Goal: Task Accomplishment & Management: Use online tool/utility

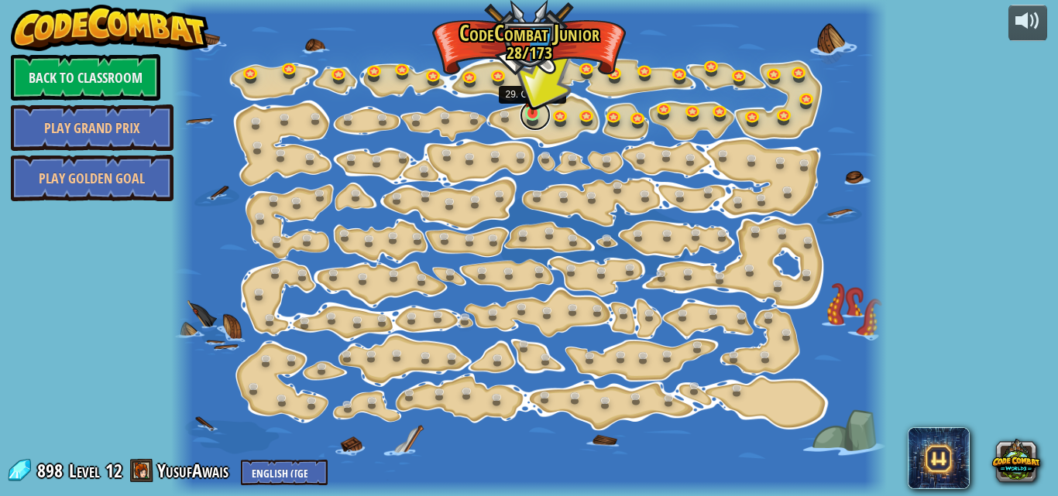
click at [532, 119] on link at bounding box center [535, 115] width 31 height 31
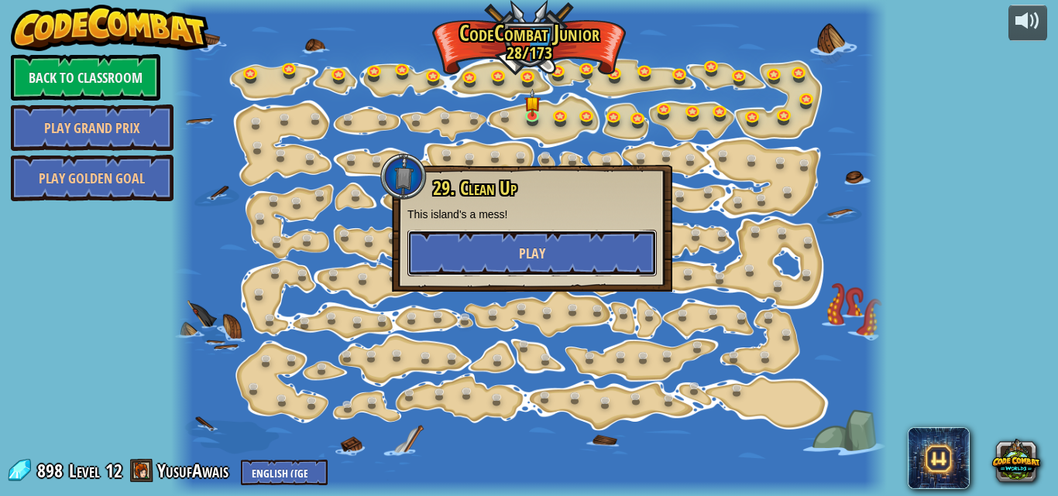
click at [518, 250] on button "Play" at bounding box center [531, 253] width 249 height 46
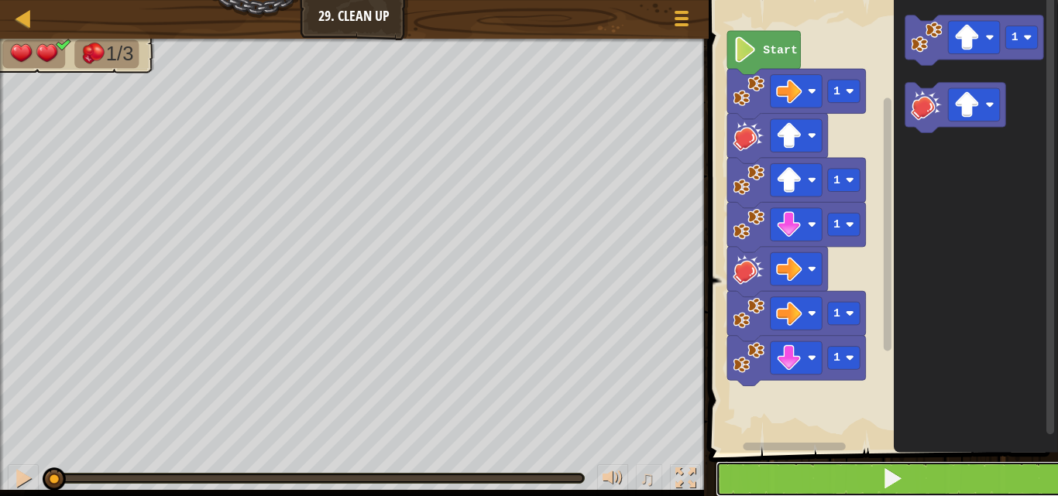
click at [977, 466] on button at bounding box center [893, 480] width 354 height 36
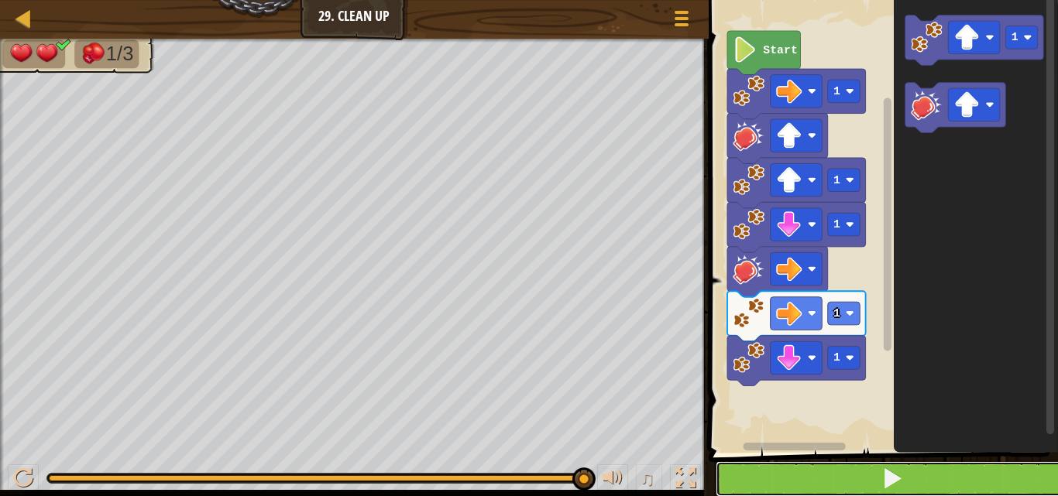
click at [902, 484] on button at bounding box center [893, 480] width 354 height 36
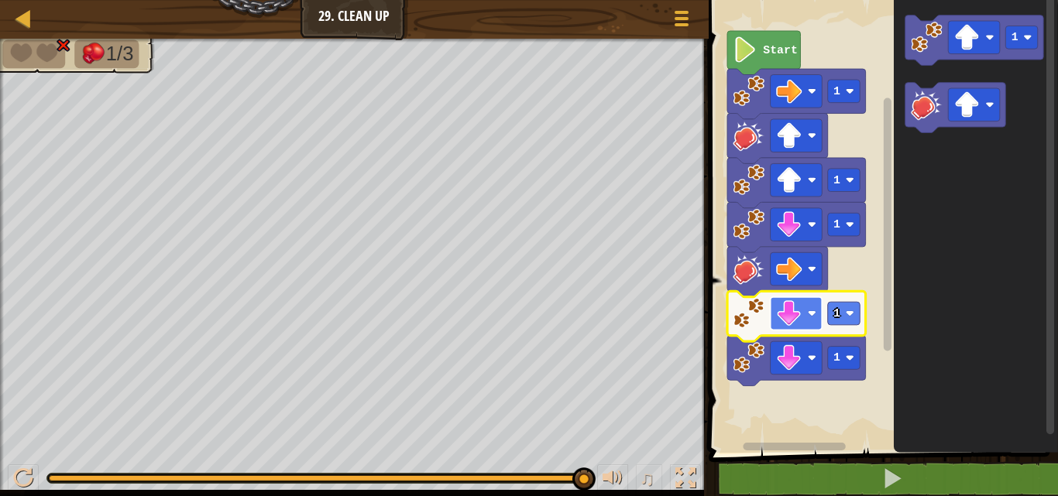
click at [807, 323] on rect "Blockly Workspace" at bounding box center [796, 313] width 52 height 33
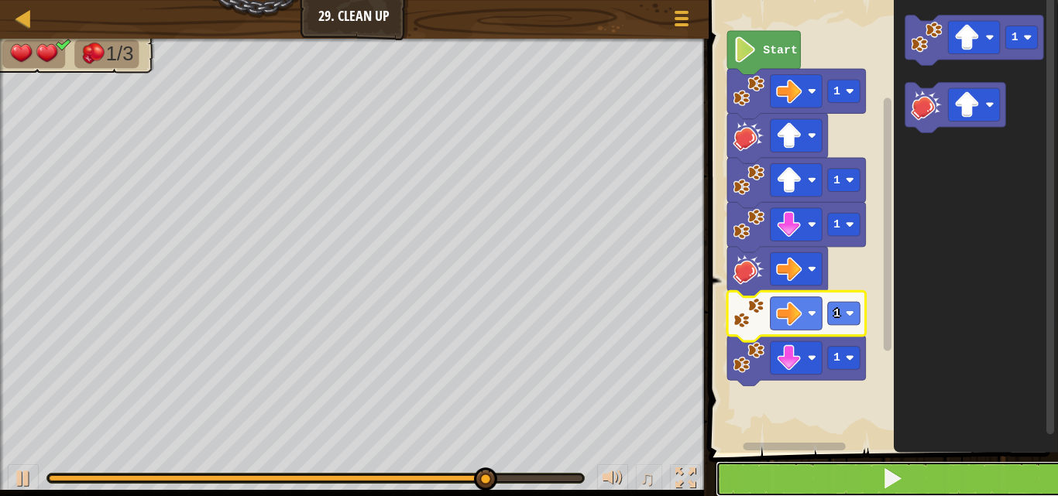
click at [771, 483] on button at bounding box center [893, 480] width 354 height 36
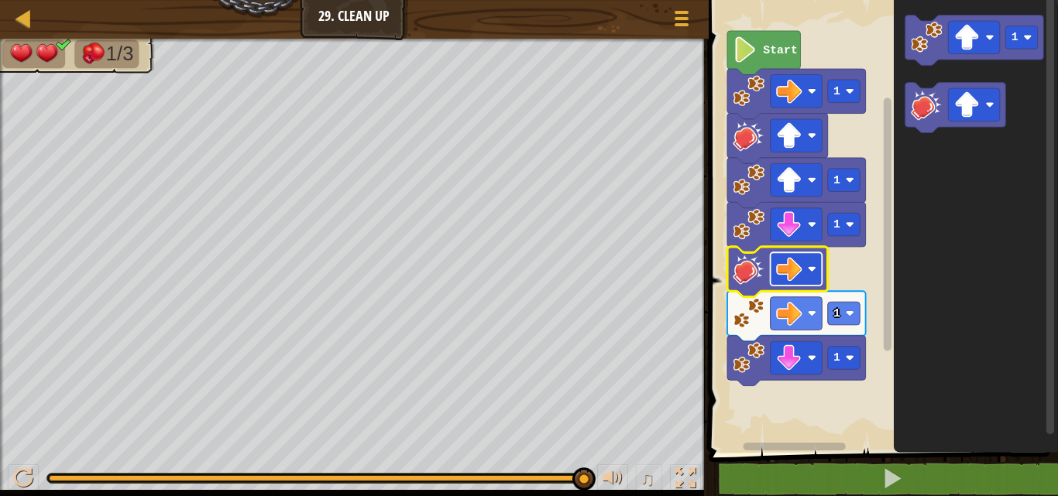
click at [808, 260] on rect "Blockly Workspace" at bounding box center [796, 268] width 52 height 33
click at [882, 272] on rect "Blockly Workspace" at bounding box center [887, 217] width 12 height 448
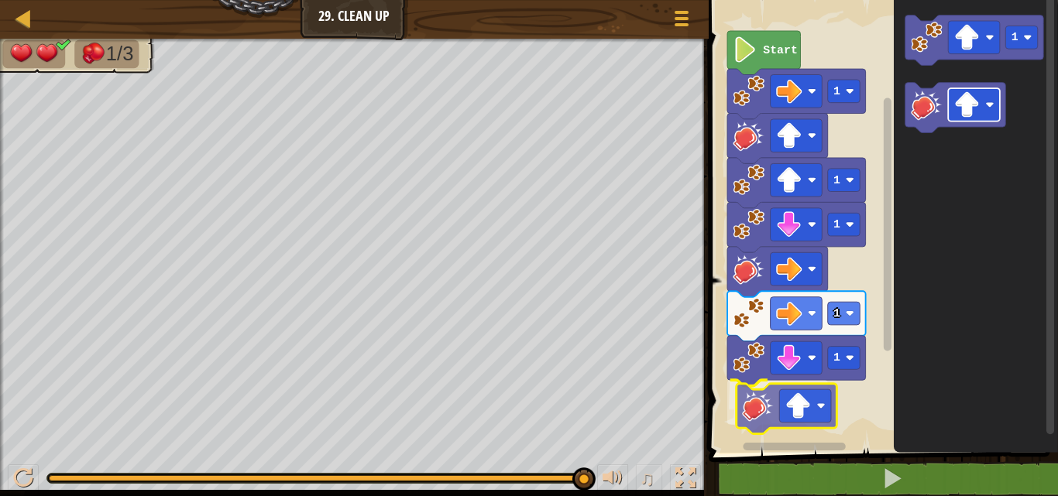
click at [809, 400] on div "Start 1 1 1 1 1 1" at bounding box center [881, 222] width 354 height 461
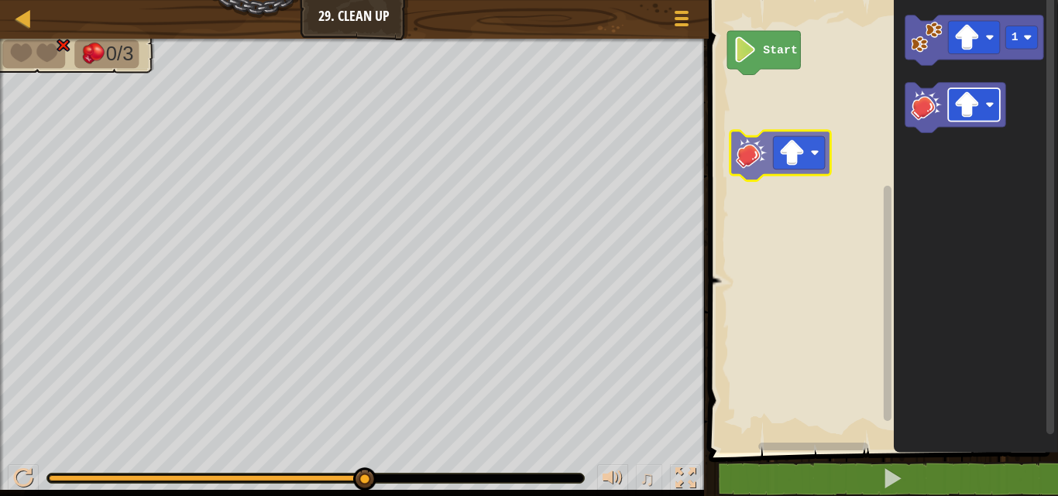
click at [817, 157] on div "Start 1" at bounding box center [881, 222] width 354 height 461
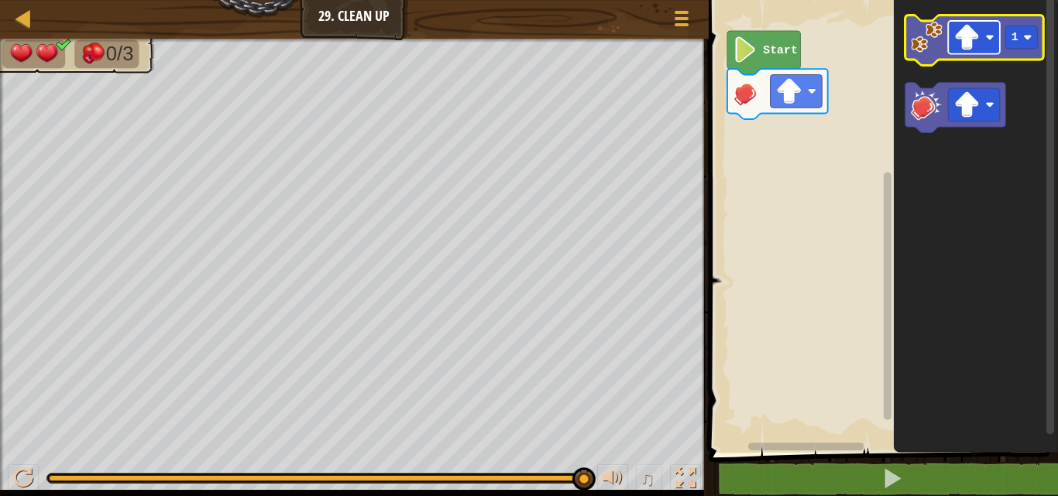
click at [965, 51] on rect "Blockly Workspace" at bounding box center [974, 37] width 52 height 33
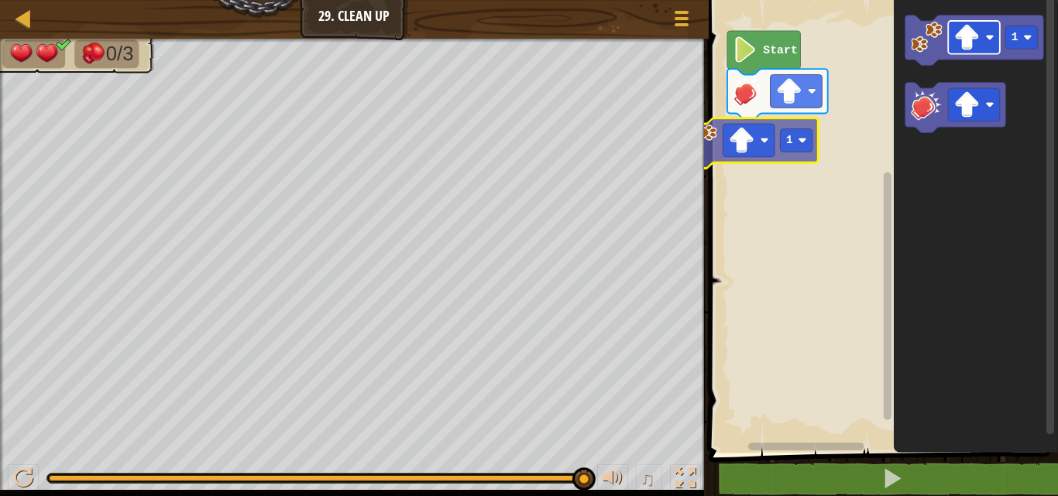
click at [740, 154] on div "Start 1 1 1" at bounding box center [881, 222] width 354 height 461
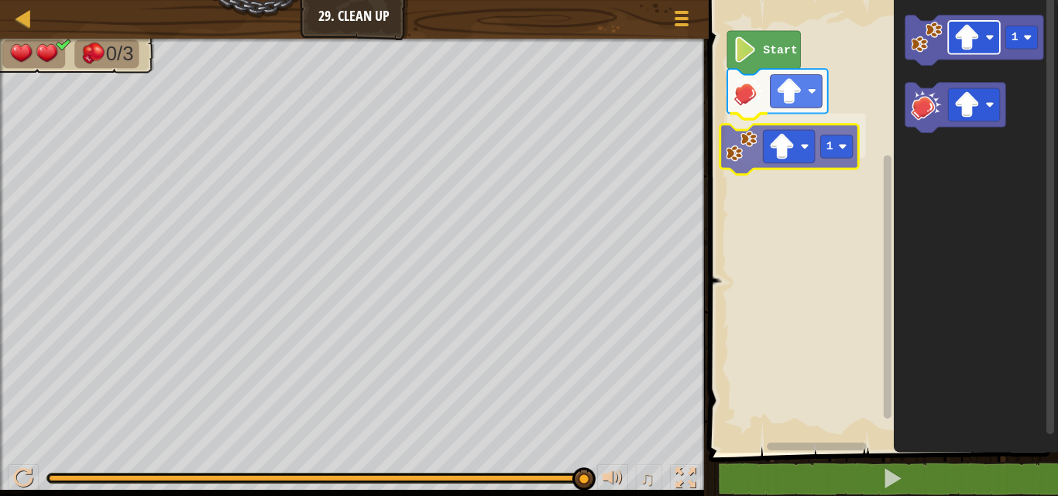
click at [792, 133] on div "Start 1 1 1" at bounding box center [881, 222] width 354 height 461
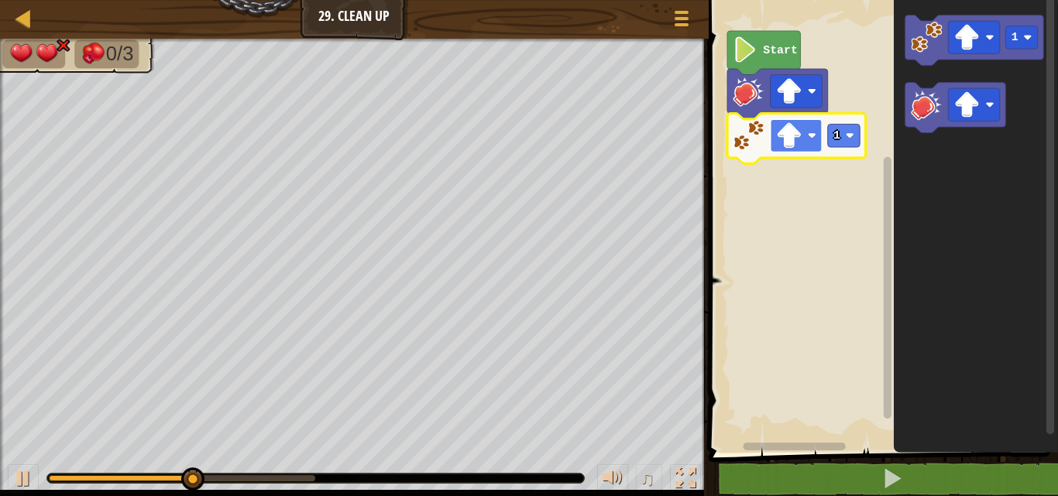
click at [792, 146] on image "Blockly Workspace" at bounding box center [789, 136] width 26 height 26
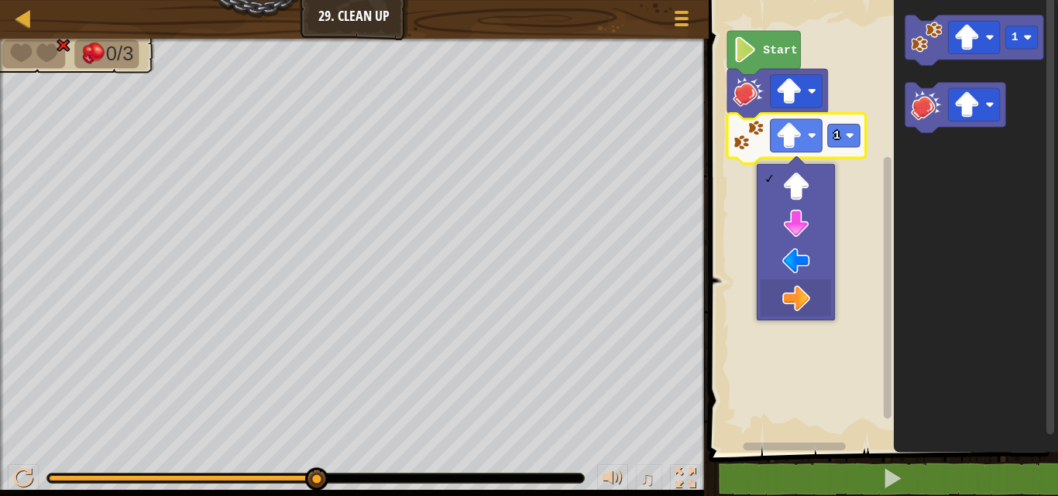
drag, startPoint x: 799, startPoint y: 287, endPoint x: 839, endPoint y: 178, distance: 115.4
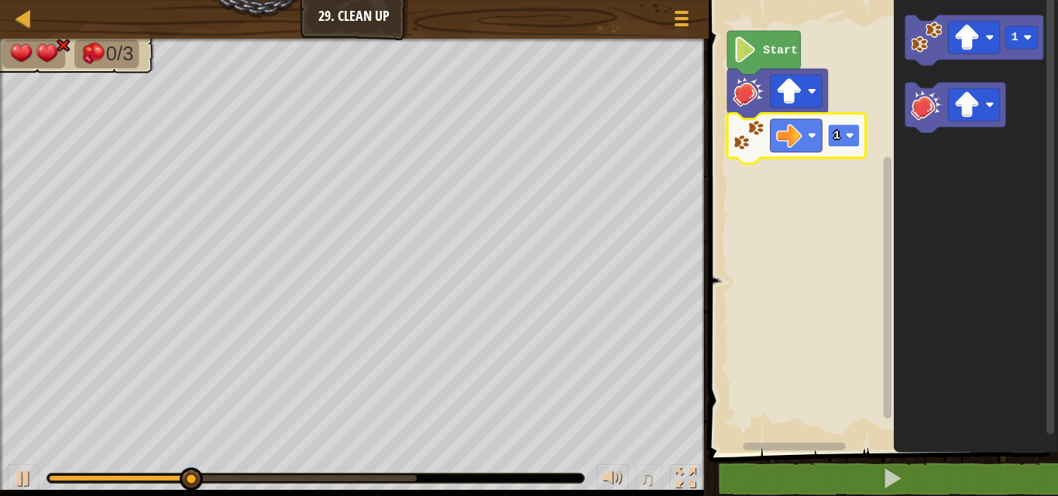
click at [844, 128] on rect "Blockly Workspace" at bounding box center [843, 135] width 33 height 23
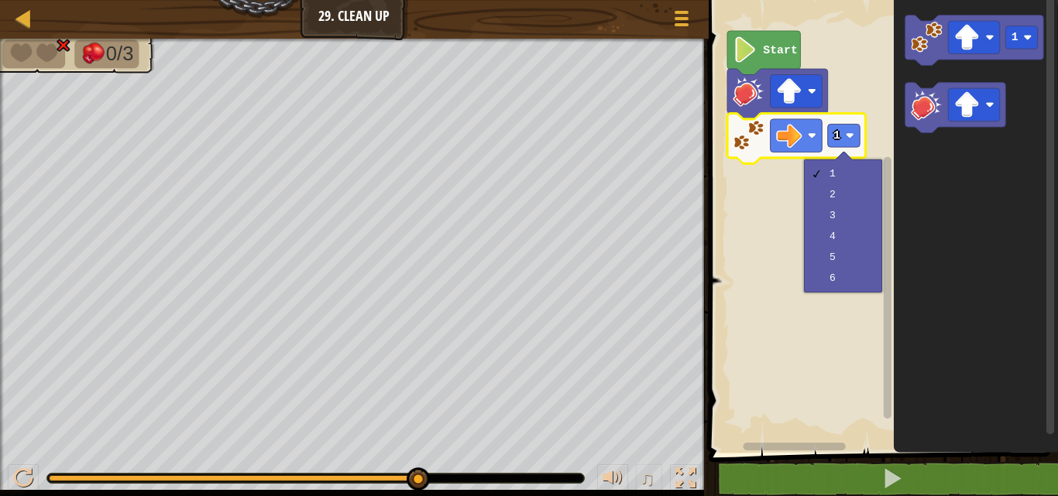
click at [840, 160] on div at bounding box center [844, 160] width 18 height 18
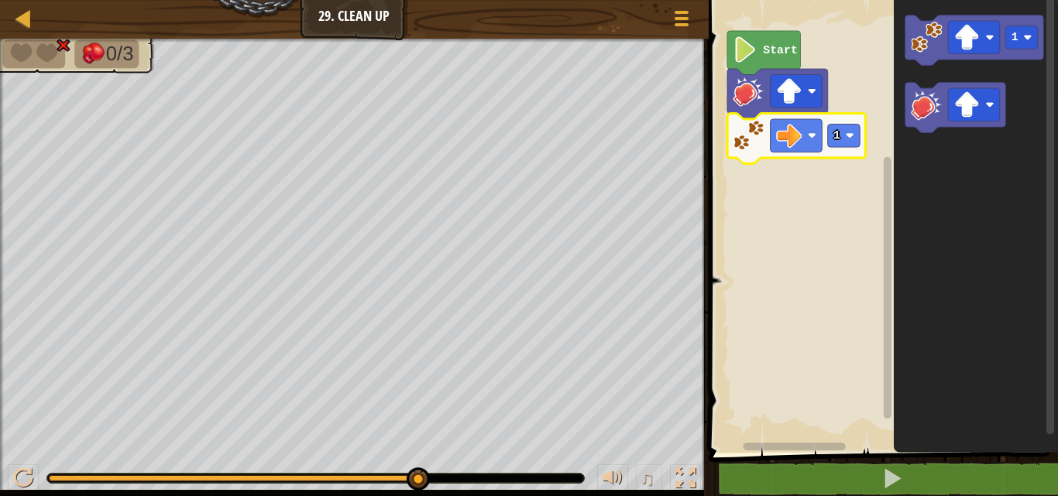
click at [934, 141] on icon "Blockly Workspace" at bounding box center [976, 222] width 164 height 461
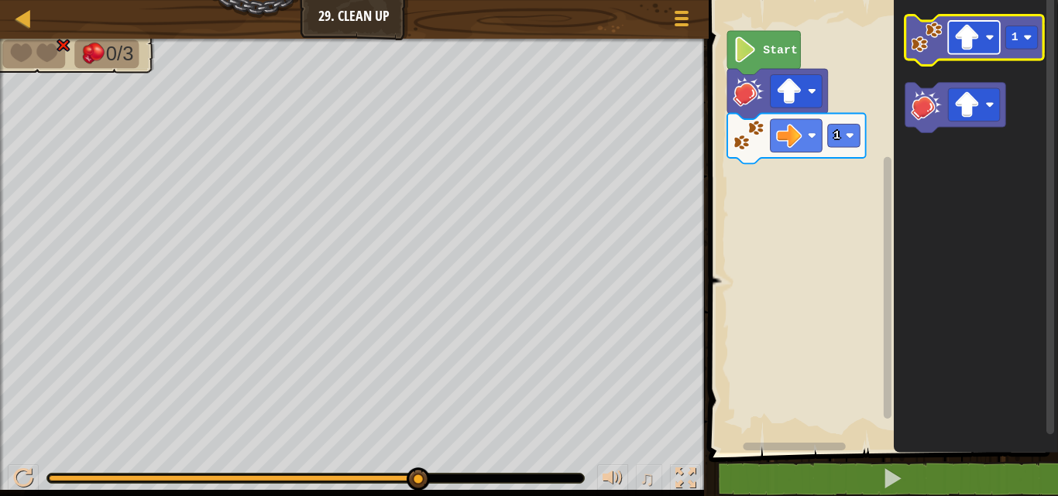
click at [961, 24] on rect "Blockly Workspace" at bounding box center [974, 37] width 52 height 33
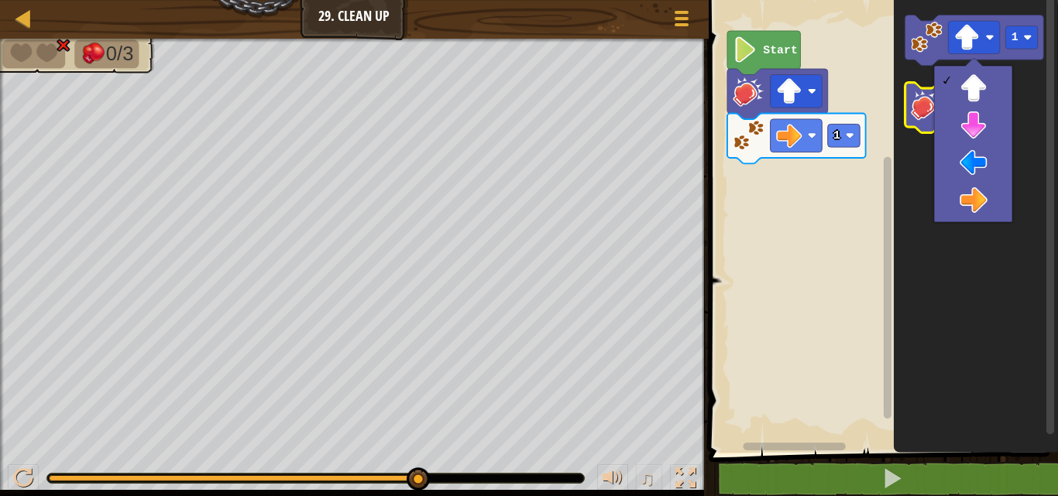
click at [918, 105] on image "Blockly Workspace" at bounding box center [927, 105] width 32 height 32
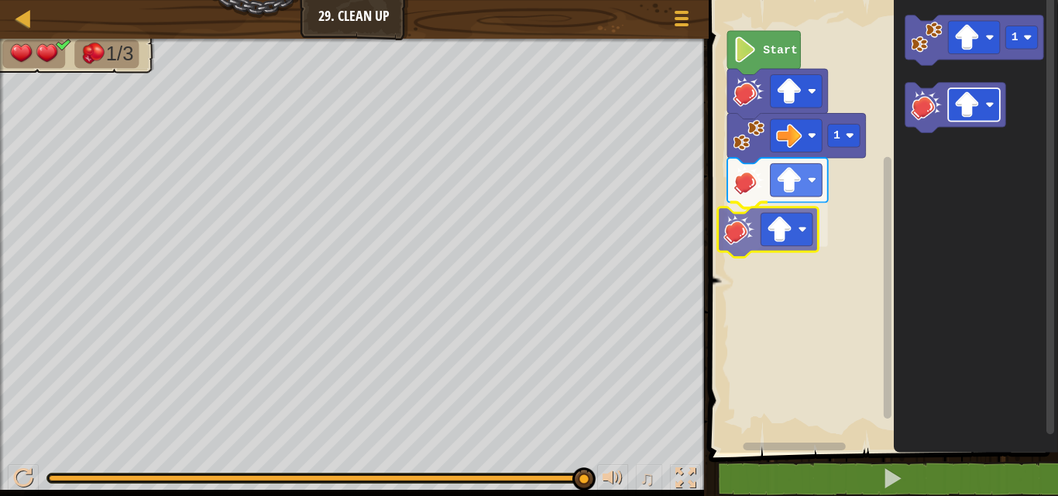
click at [771, 225] on div "Start 1 1" at bounding box center [881, 222] width 354 height 461
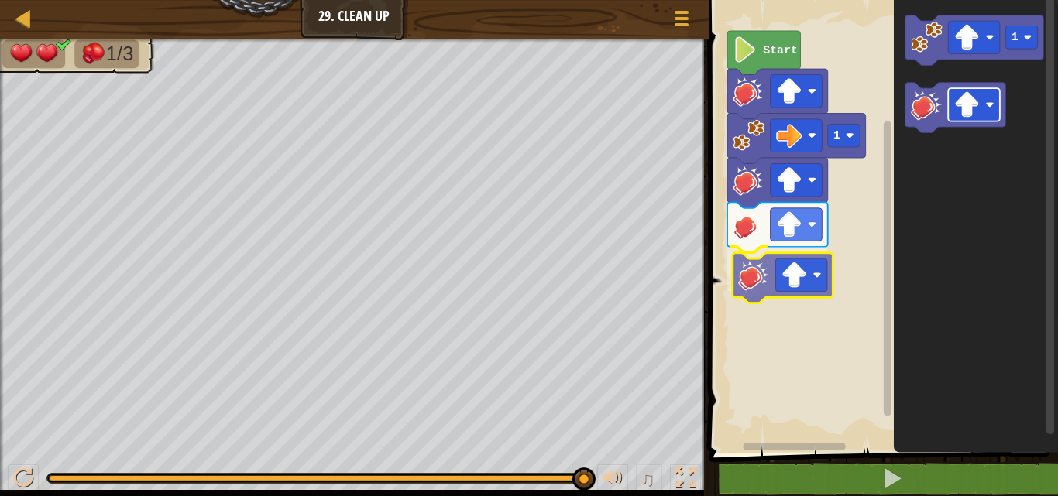
click at [816, 286] on div "Start 1 1" at bounding box center [881, 222] width 354 height 461
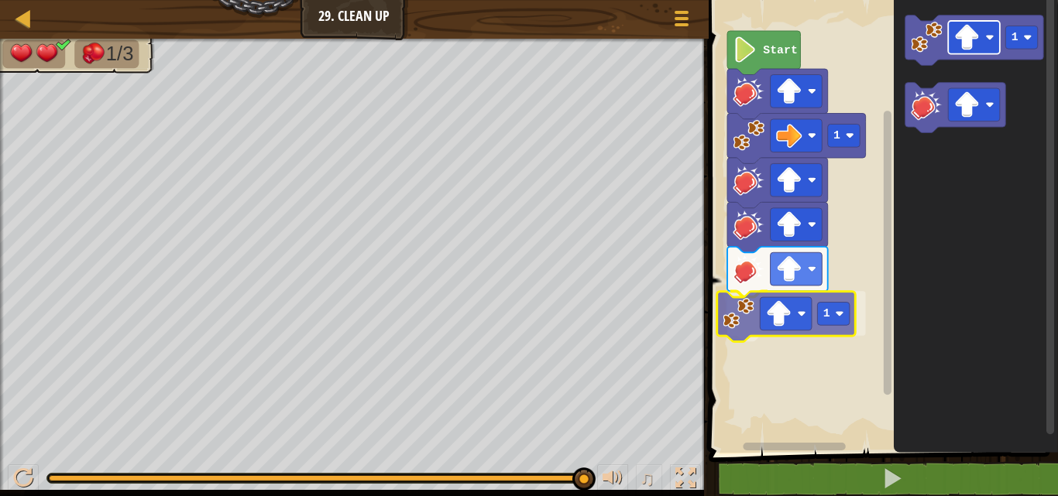
click at [795, 307] on div "Start 1 1 1 1" at bounding box center [881, 222] width 354 height 461
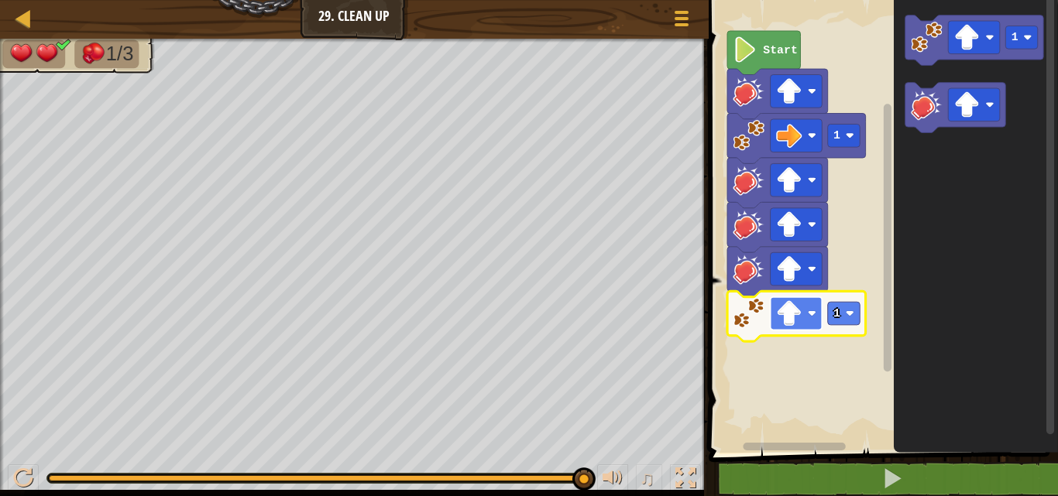
click at [795, 312] on image "Blockly Workspace" at bounding box center [789, 314] width 26 height 26
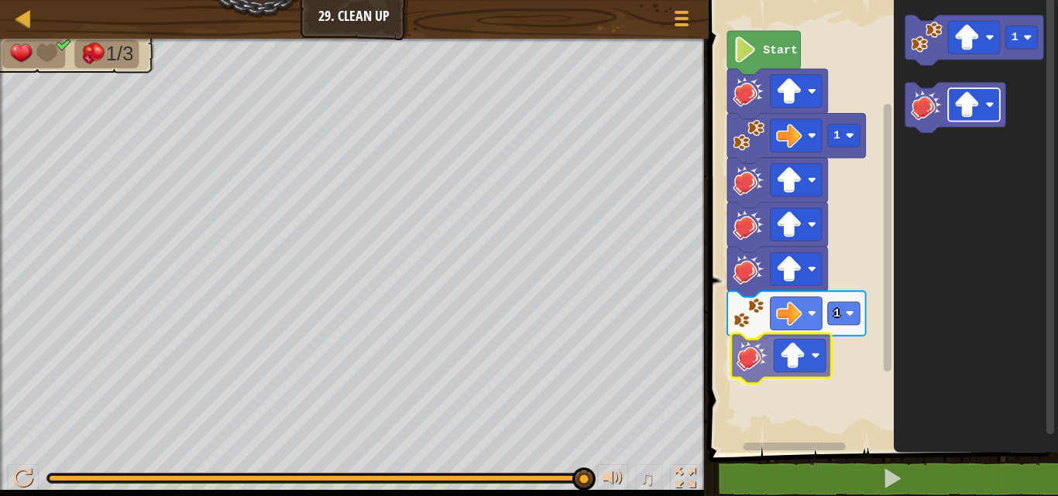
click at [785, 340] on div "Start 1 1 1" at bounding box center [881, 222] width 354 height 461
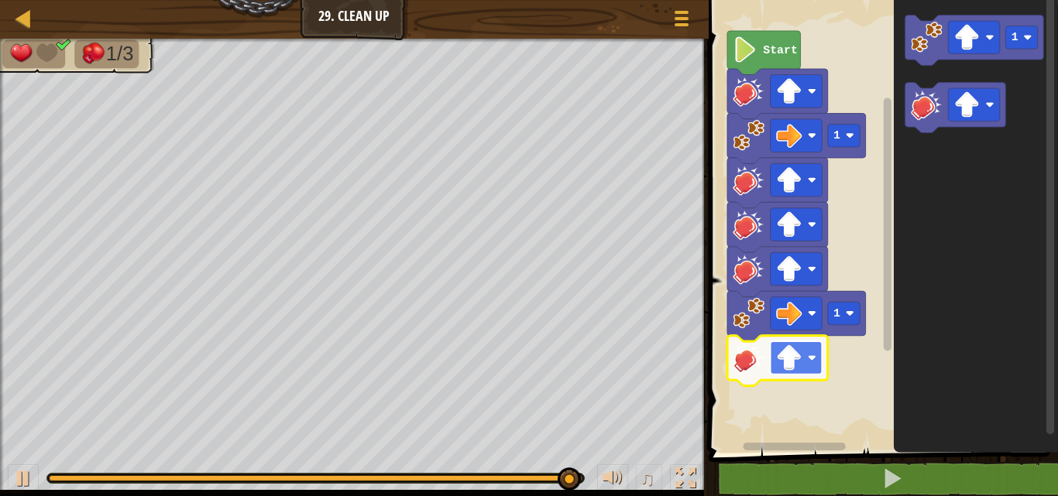
click at [788, 364] on image "Blockly Workspace" at bounding box center [789, 358] width 26 height 26
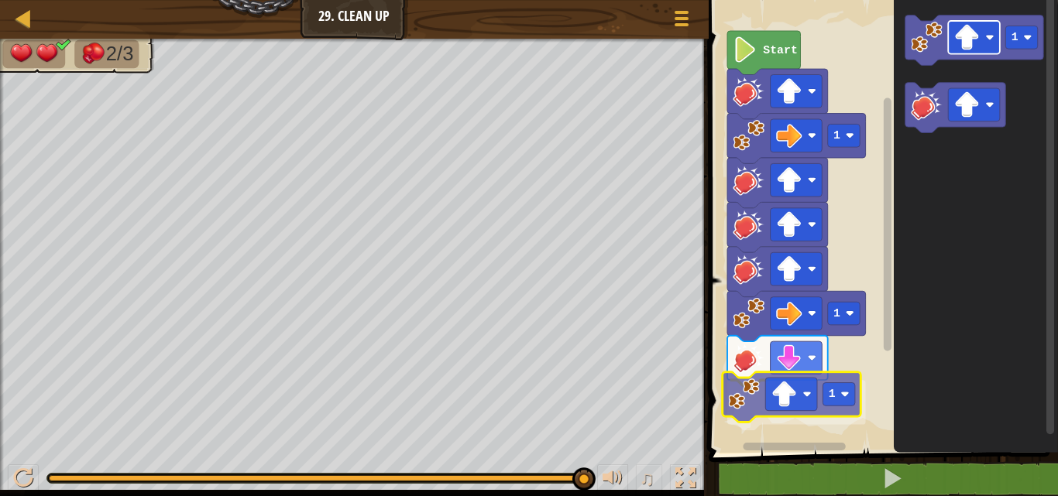
click at [801, 398] on div "Start 1 1 1 1 1" at bounding box center [881, 222] width 354 height 461
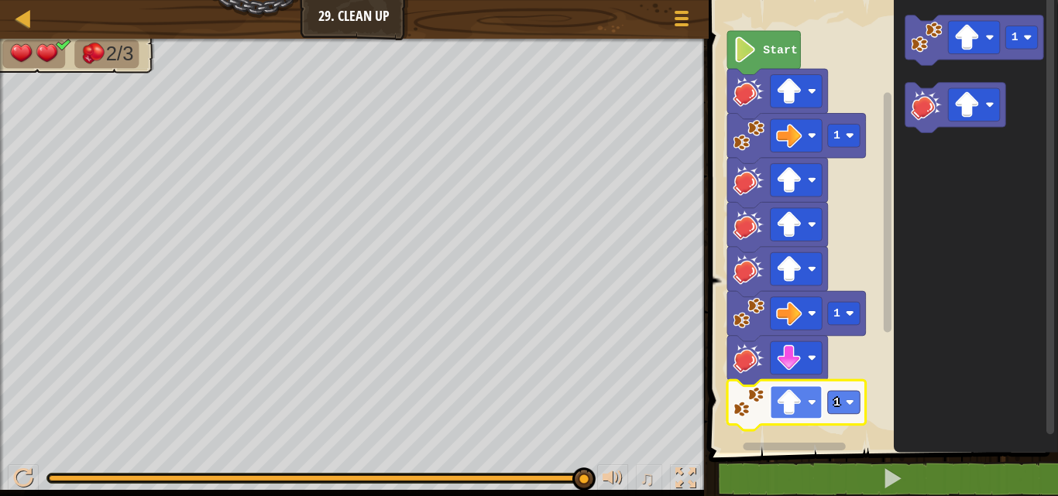
click at [790, 389] on rect "Blockly Workspace" at bounding box center [796, 402] width 52 height 33
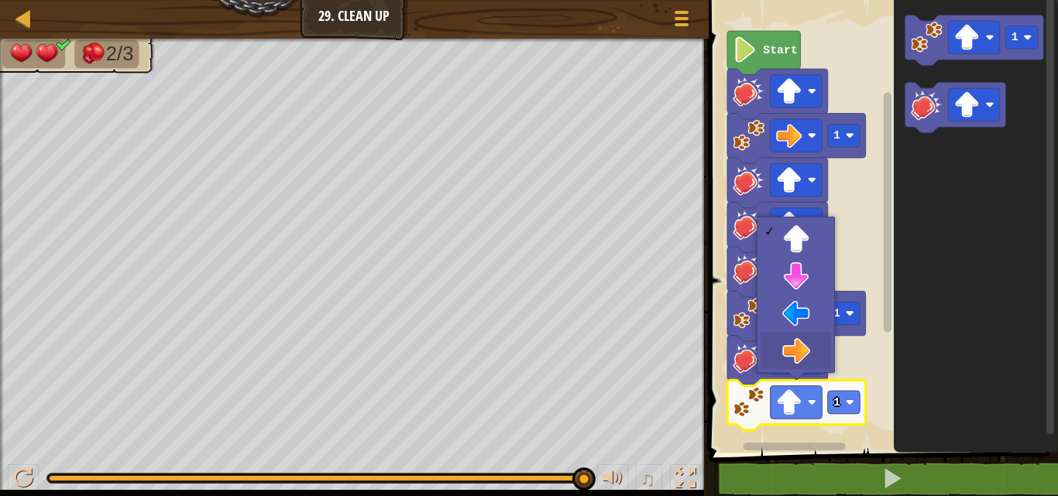
click at [791, 338] on icon "Blockly Workspace" at bounding box center [777, 361] width 101 height 50
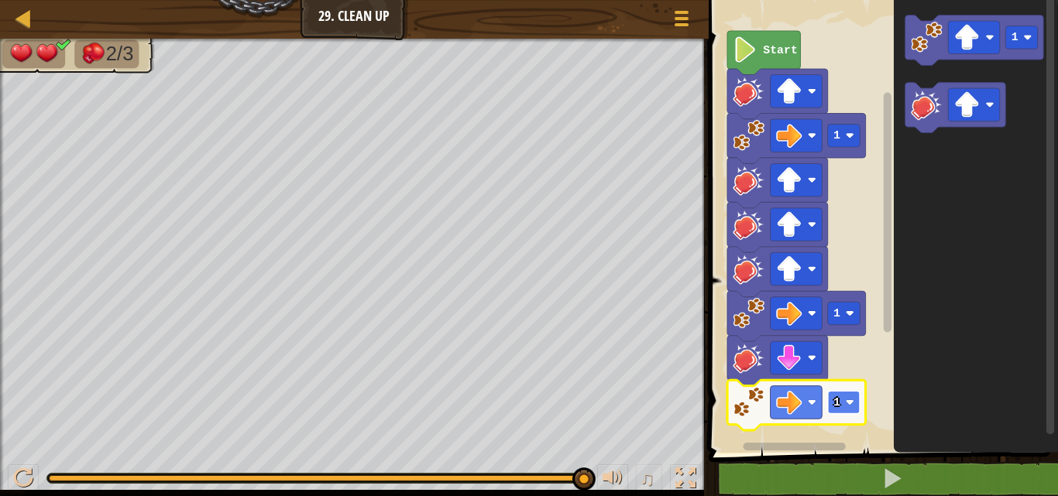
click at [839, 398] on text "1" at bounding box center [836, 403] width 7 height 12
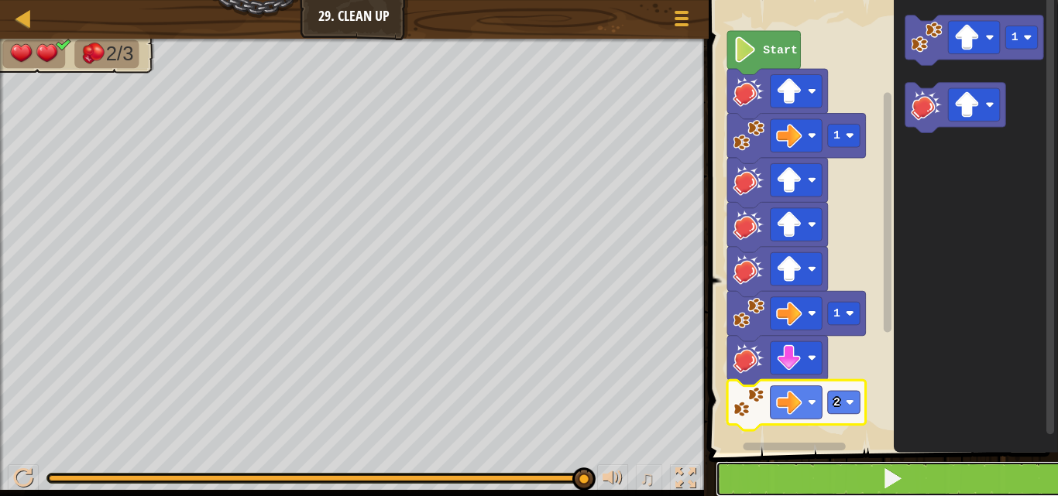
click at [791, 476] on button at bounding box center [893, 480] width 354 height 36
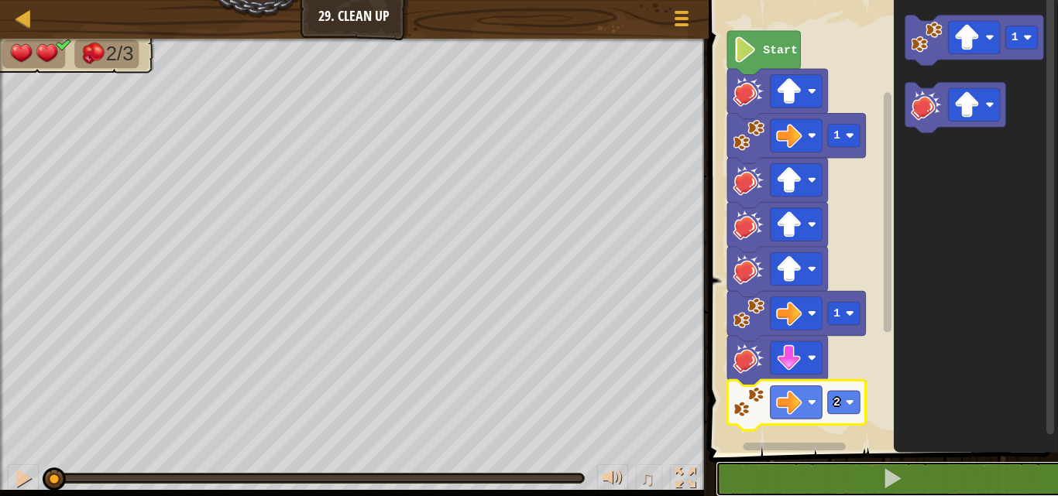
click at [41, 400] on div "2/3 ♫ Duck 2 x: 6 y: 14 No target action: attack" at bounding box center [529, 268] width 1058 height 458
click at [836, 391] on rect "Blockly Workspace" at bounding box center [843, 402] width 33 height 23
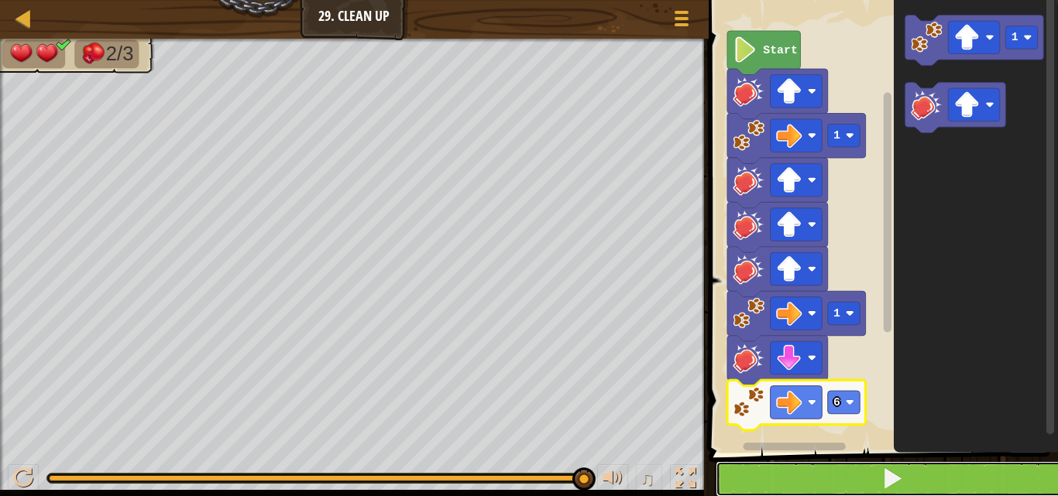
click at [836, 480] on button at bounding box center [893, 480] width 354 height 36
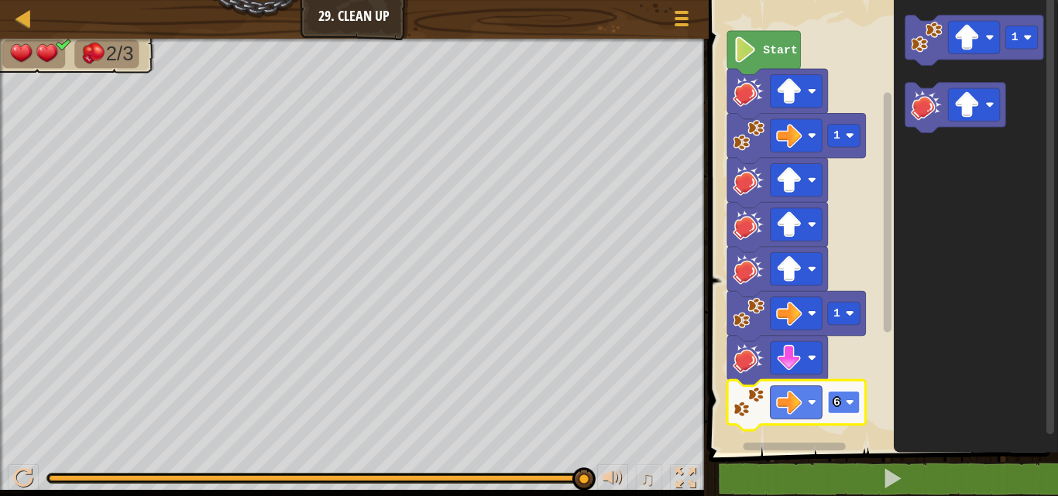
click at [843, 400] on rect "Blockly Workspace" at bounding box center [843, 402] width 33 height 23
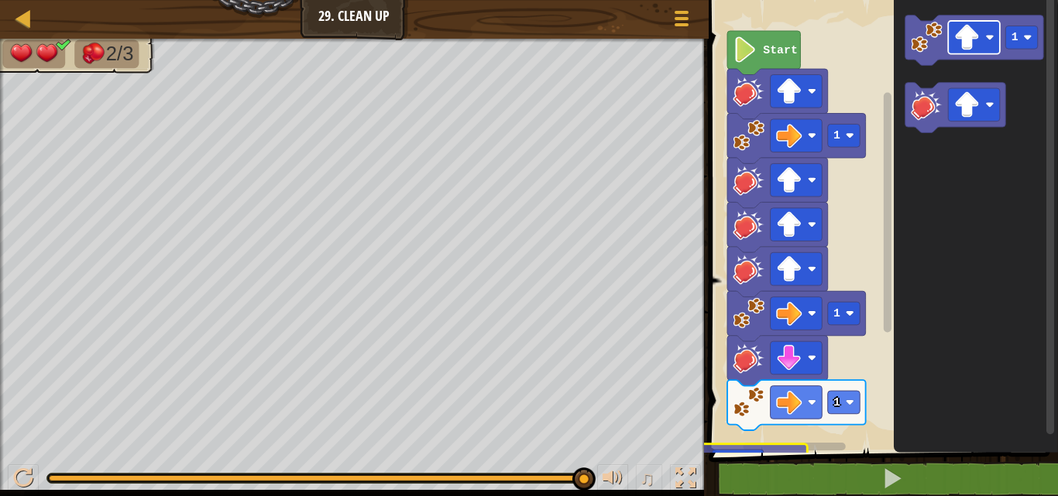
click at [833, 414] on div "Start 1 1 1 1 1" at bounding box center [881, 222] width 354 height 461
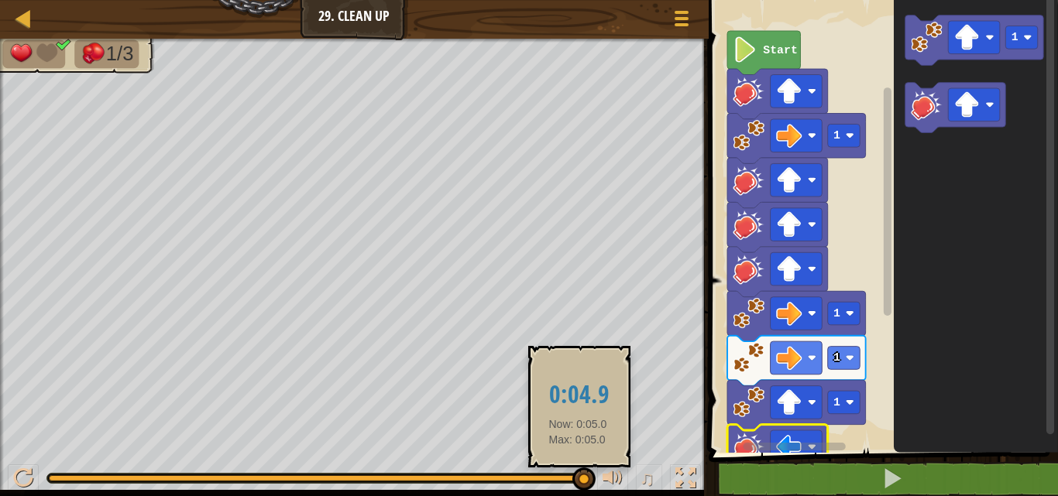
click at [578, 470] on div "♫" at bounding box center [354, 475] width 709 height 46
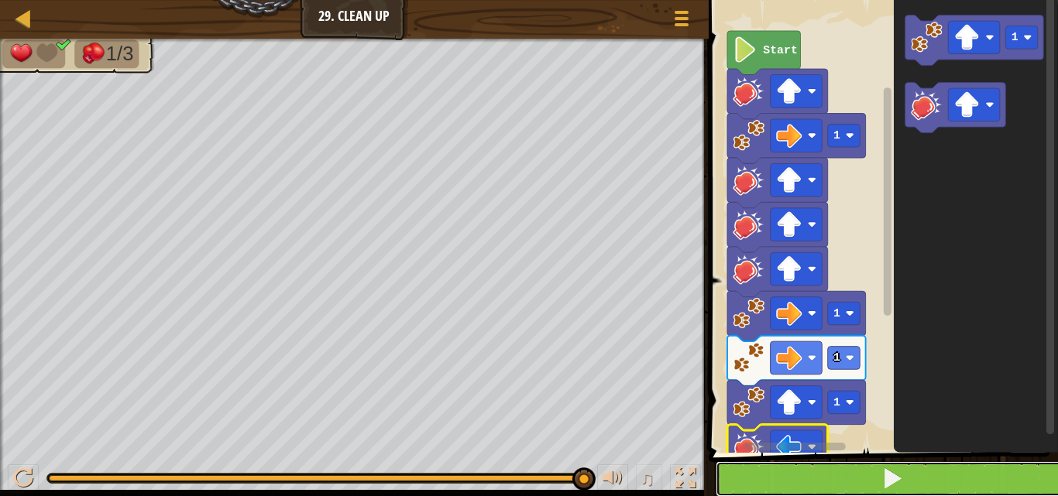
click at [844, 474] on button at bounding box center [893, 480] width 354 height 36
click at [826, 472] on button at bounding box center [893, 480] width 354 height 36
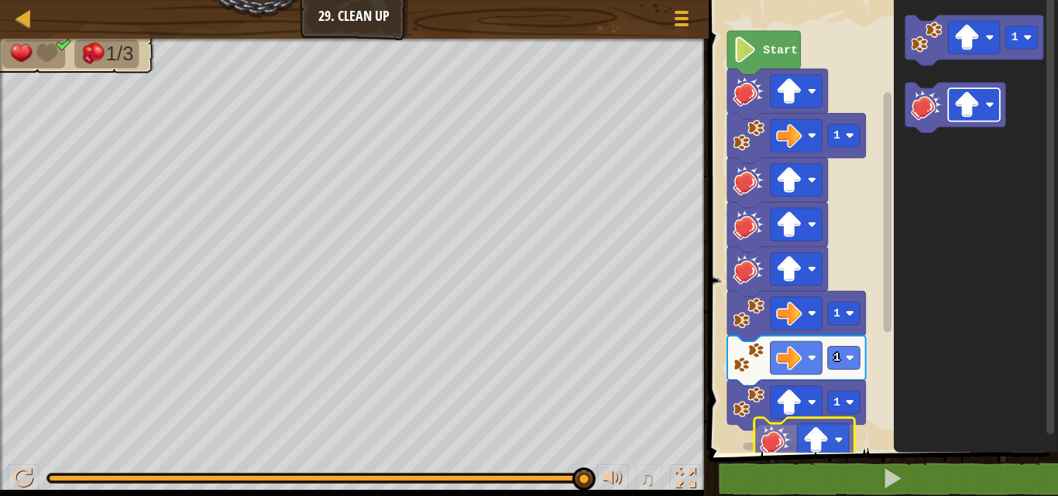
click at [835, 441] on div "Start 1 1 1 1 1" at bounding box center [881, 222] width 354 height 461
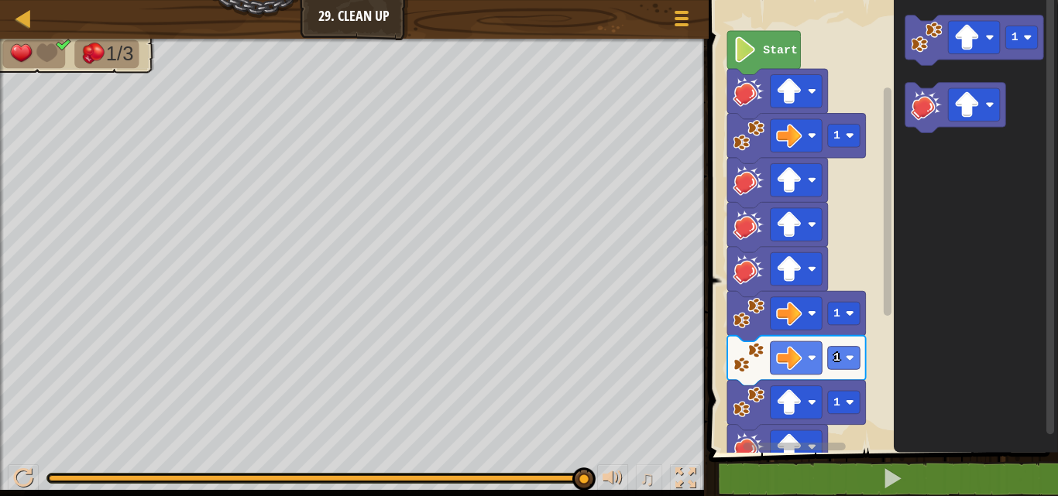
click at [750, 442] on rect "Blockly Workspace" at bounding box center [792, 447] width 177 height 12
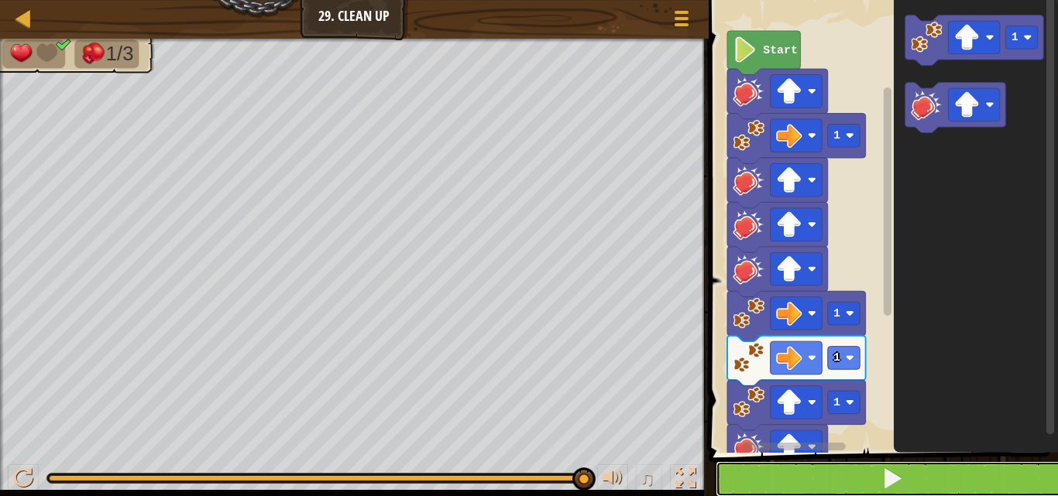
click at [949, 483] on button at bounding box center [893, 480] width 354 height 36
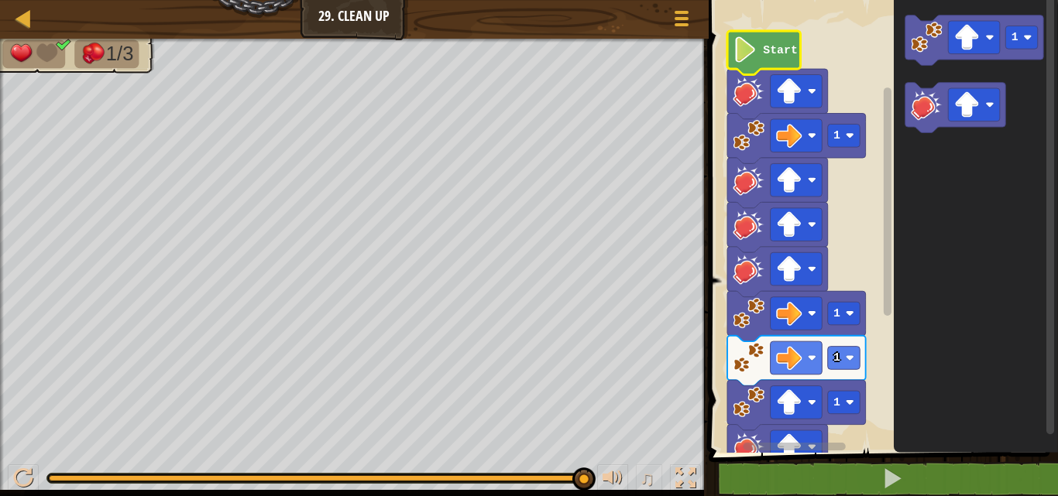
click at [784, 65] on icon "Blockly Workspace" at bounding box center [763, 53] width 73 height 44
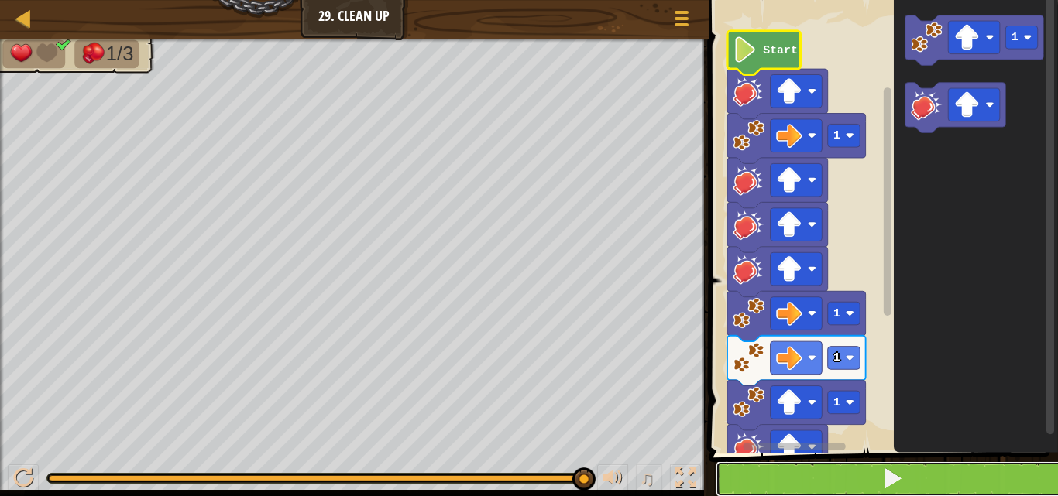
click at [772, 467] on button at bounding box center [893, 480] width 354 height 36
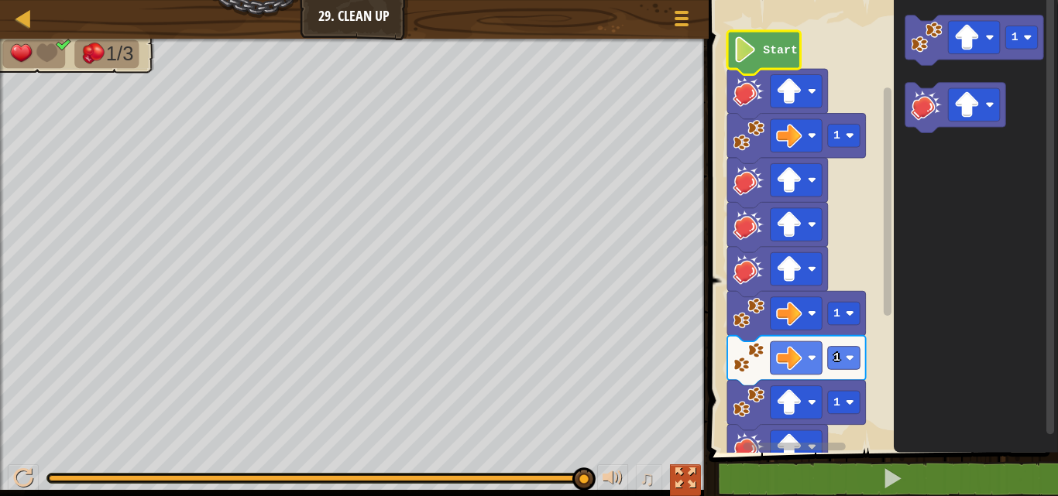
click at [693, 470] on div at bounding box center [685, 479] width 20 height 20
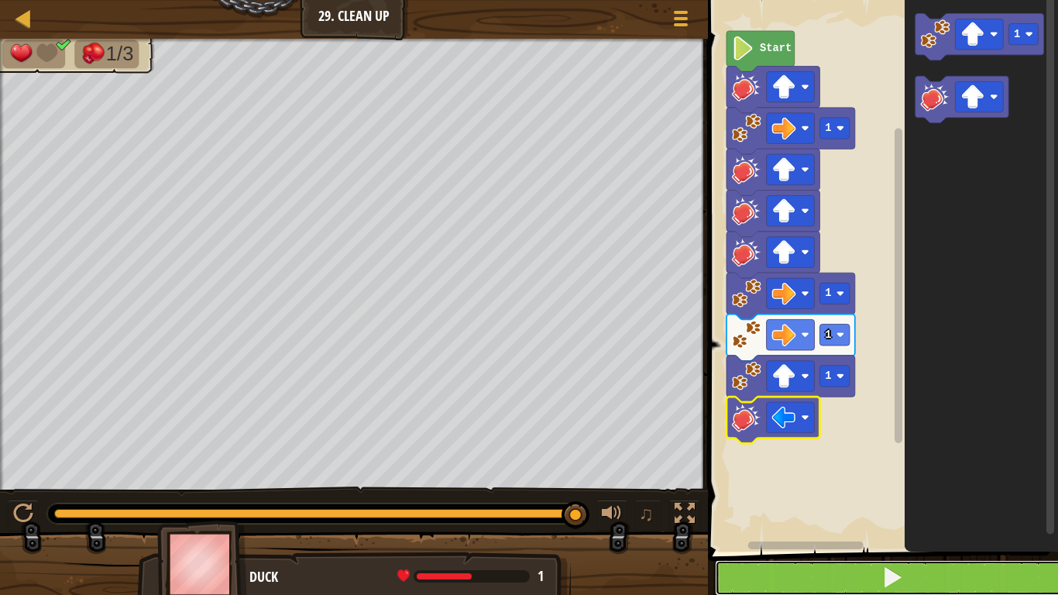
click at [844, 496] on button at bounding box center [892, 578] width 355 height 36
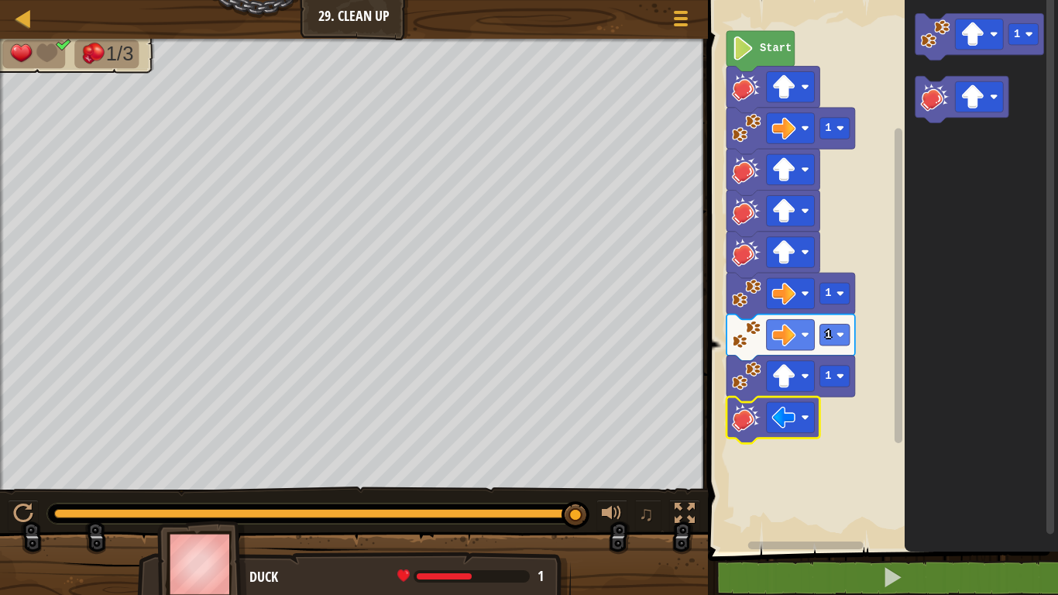
drag, startPoint x: 472, startPoint y: 565, endPoint x: 417, endPoint y: 533, distance: 63.5
click at [426, 496] on div "Duck 1 x: 29 y: 14 x: 30 y: 14 action: move" at bounding box center [354, 564] width 708 height 62
click at [416, 496] on div at bounding box center [354, 569] width 708 height 77
click at [219, 40] on div "1/3" at bounding box center [354, 265] width 708 height 452
click at [439, 27] on div "Map Junior 29. Clean Up Game Menu 1 ההההההההההההההההההההההההההההההההההההההההההה…" at bounding box center [529, 297] width 1058 height 595
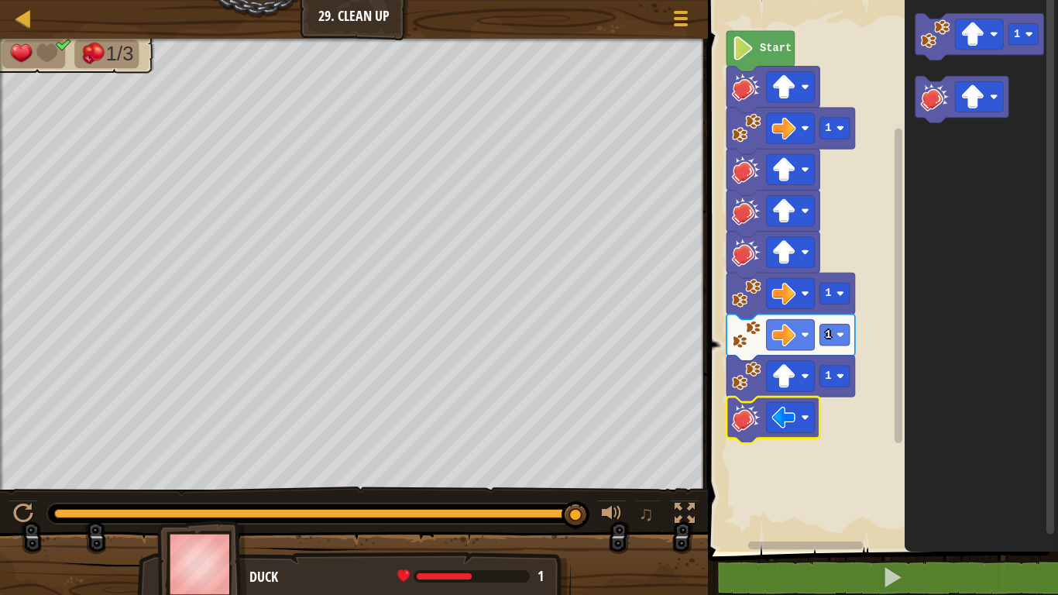
drag, startPoint x: 439, startPoint y: 27, endPoint x: 148, endPoint y: 0, distance: 292.5
click at [286, 27] on div "Map Junior 29. Clean Up Game Menu" at bounding box center [354, 19] width 708 height 39
click at [148, 0] on div "Map Junior 29. Clean Up Game Menu" at bounding box center [354, 19] width 708 height 39
click at [397, 60] on div "Map Junior 29. Clean Up Game Menu 1 ההההההההההההההההההההההההההההההההההההההההההה…" at bounding box center [529, 297] width 1058 height 595
click at [393, 112] on div "Map Junior 29. Clean Up Game Menu 1 ההההההההההההההההההההההההההההההההההההההההההה…" at bounding box center [529, 297] width 1058 height 595
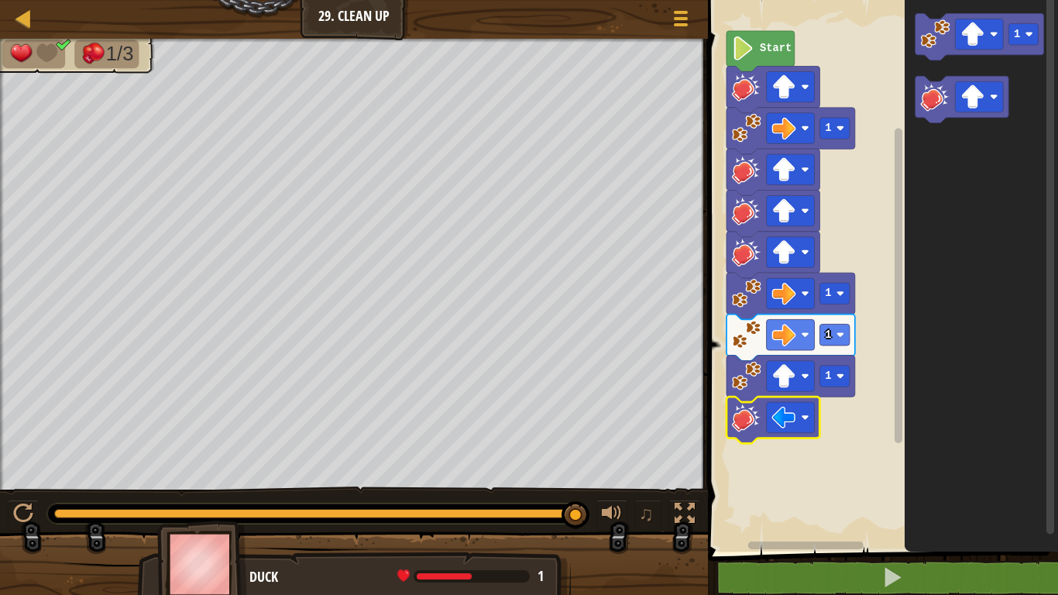
drag, startPoint x: 451, startPoint y: 28, endPoint x: 933, endPoint y: 357, distance: 584.1
click at [933, 357] on div "Map Junior 29. Clean Up Game Menu 1 ההההההההההההההההההההההההההההההההההההההההההה…" at bounding box center [529, 297] width 1058 height 595
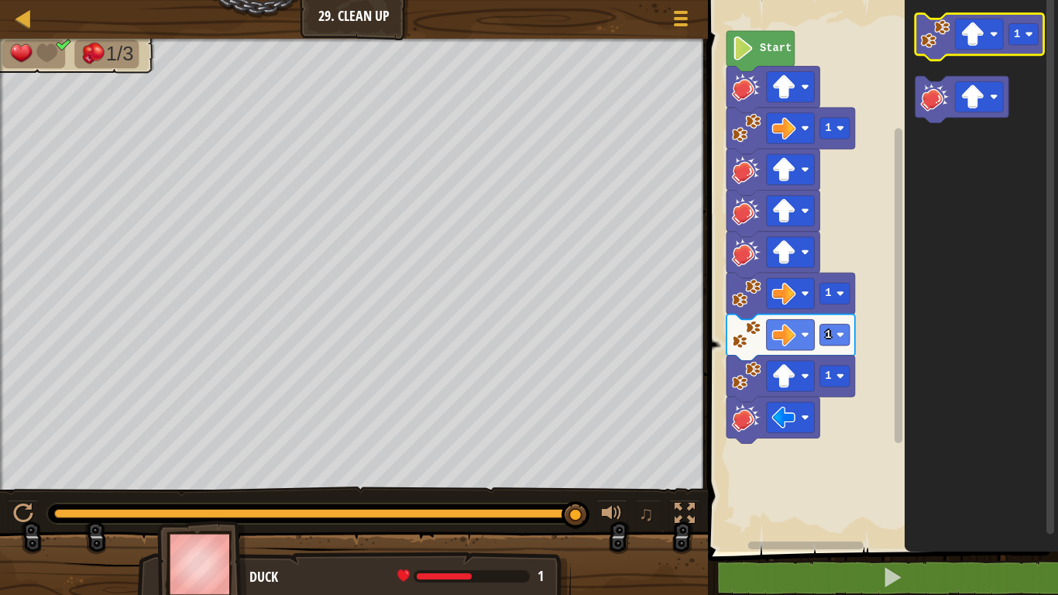
click at [1046, 22] on div "Start 1 1 1 1 1" at bounding box center [880, 271] width 355 height 559
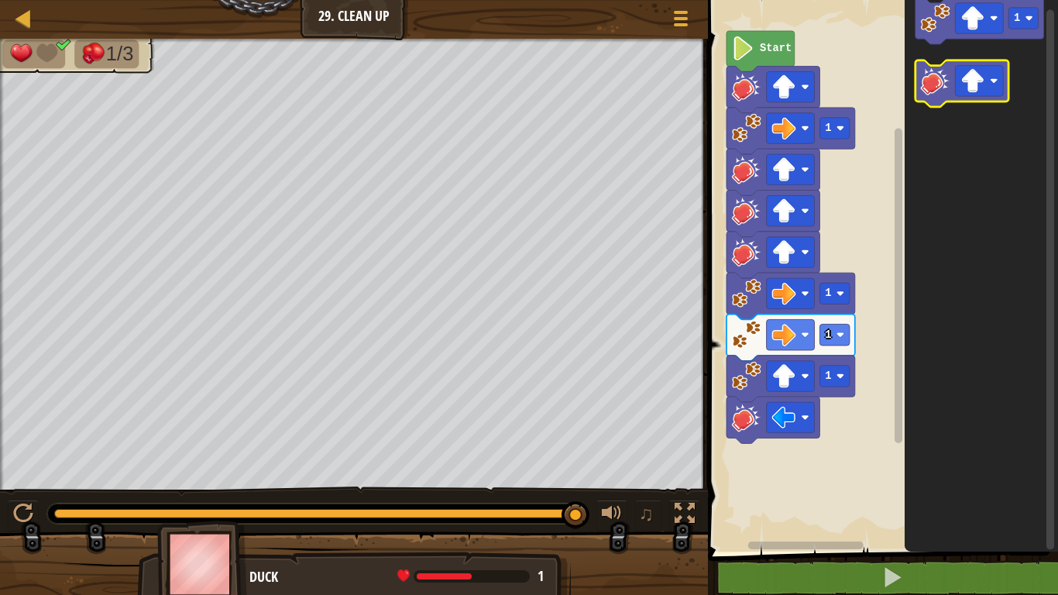
click at [950, 67] on div "Start 1 1 1 1 1" at bounding box center [880, 271] width 355 height 559
click at [1038, 0] on icon "1" at bounding box center [981, 271] width 153 height 559
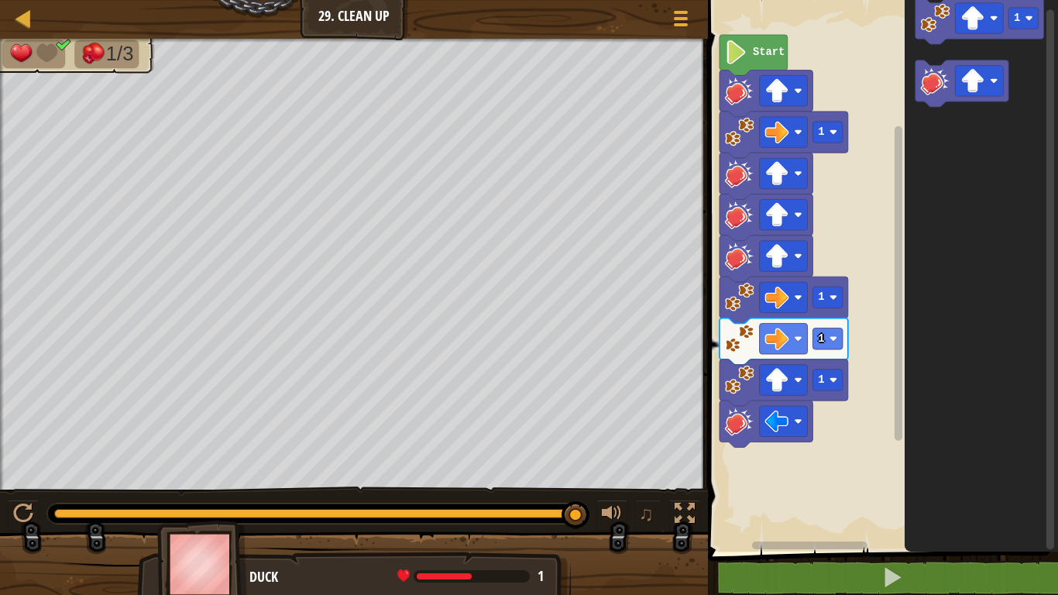
click at [407, 222] on div "Map Junior 29. Clean Up Game Menu 1 ההההההההההההההההההההההההההההההההההההההההההה…" at bounding box center [529, 297] width 1058 height 595
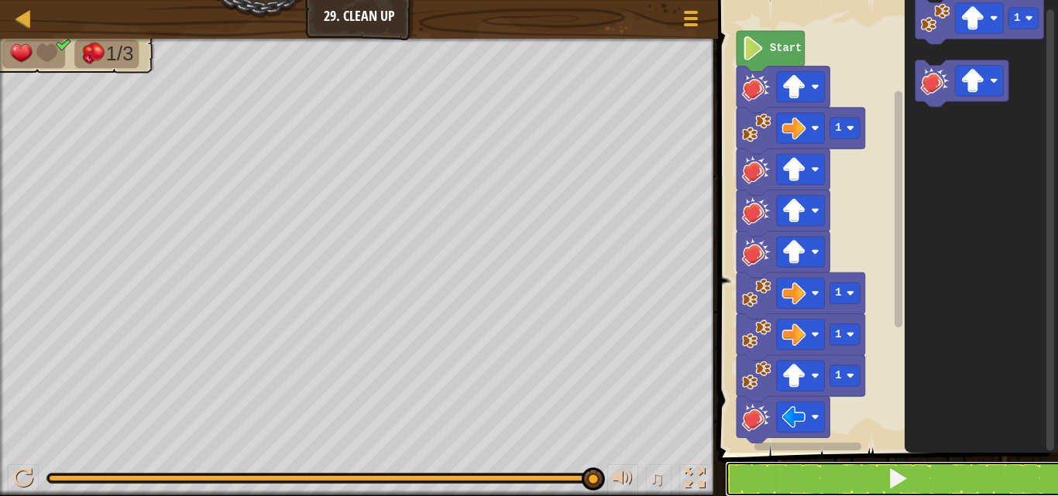
click at [966, 472] on button at bounding box center [897, 480] width 345 height 36
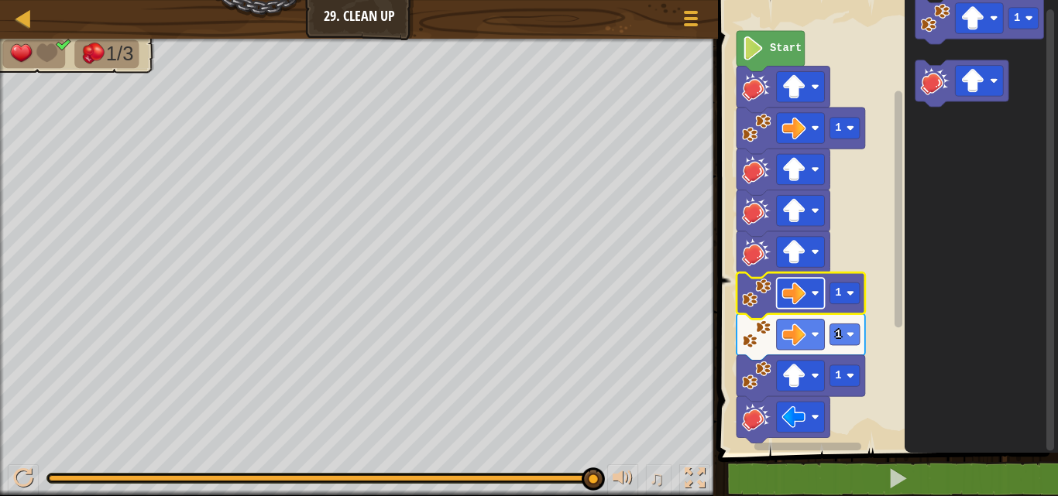
click at [804, 282] on image "Blockly Workspace" at bounding box center [794, 293] width 24 height 24
click at [0, 0] on div at bounding box center [0, 0] width 0 height 0
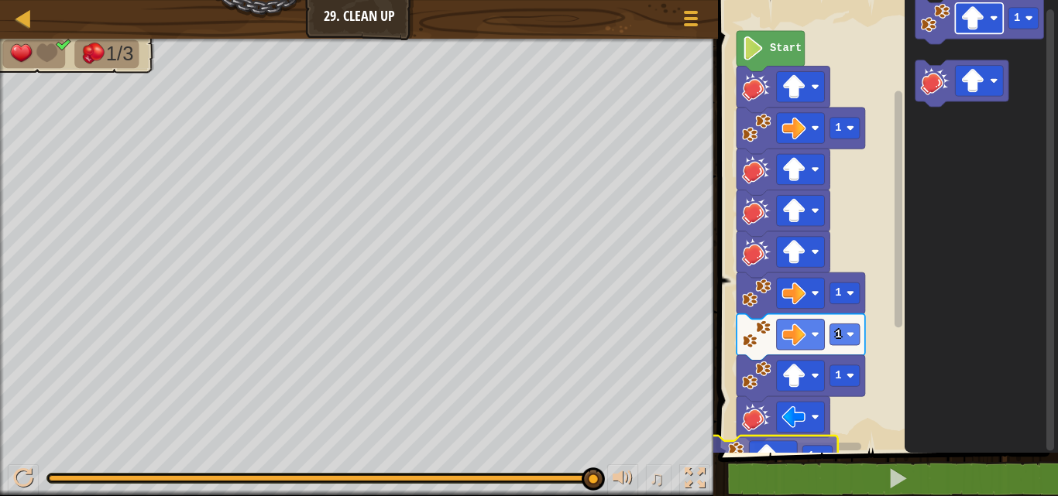
click at [781, 466] on div "1 2 3 4 5 6 7 8 go ( 'right' , 1 ) hit ( 'up' ) go ( 'up' , 1 ) go ( 'down' , 1…" at bounding box center [885, 263] width 345 height 511
click at [800, 445] on rect "Blockly Workspace" at bounding box center [807, 447] width 107 height 8
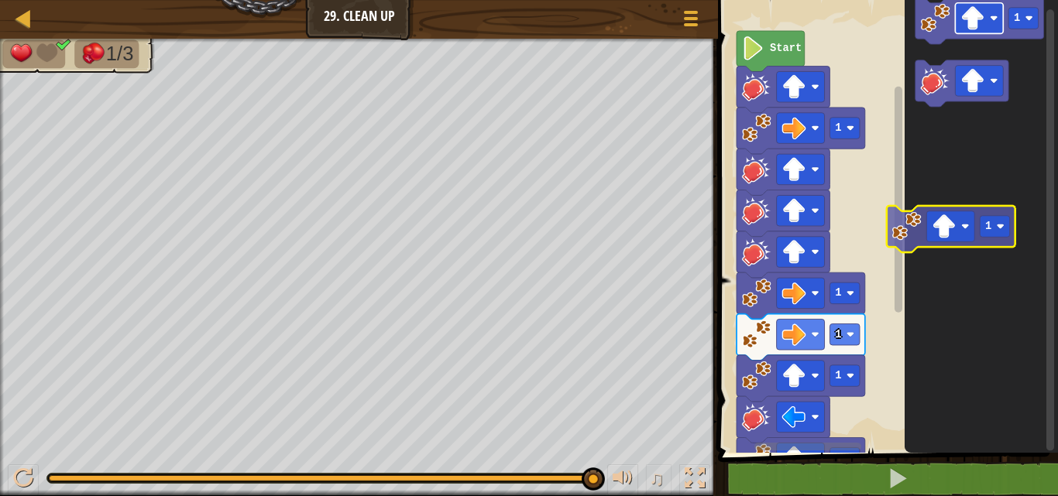
click at [969, 228] on icon "1" at bounding box center [981, 222] width 153 height 461
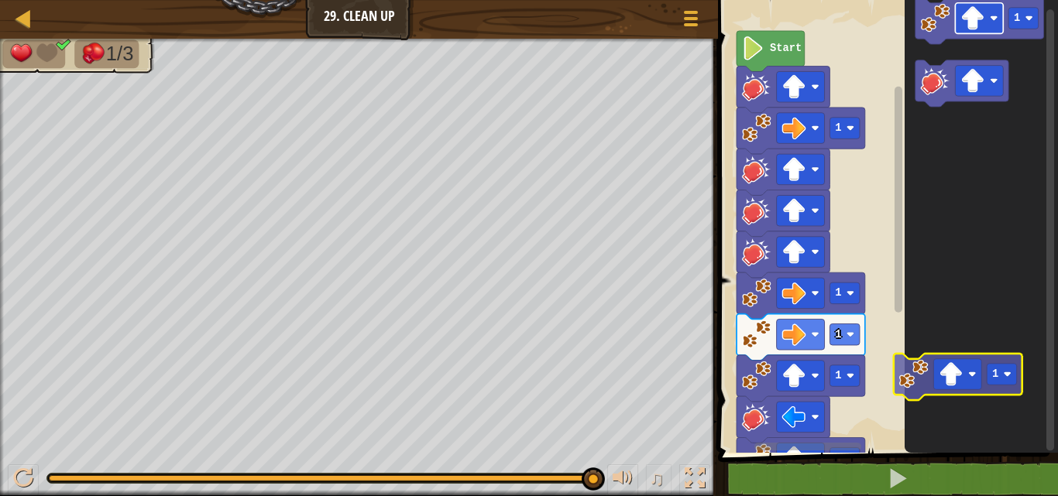
click at [966, 374] on icon "1" at bounding box center [981, 222] width 153 height 461
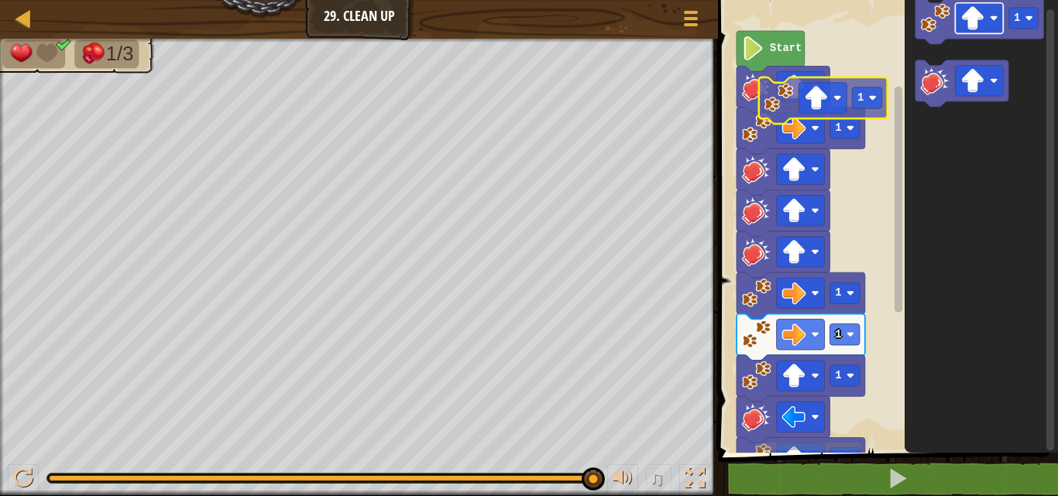
click at [812, 93] on div "1 1 1 1 1 Start 1 1" at bounding box center [885, 222] width 345 height 461
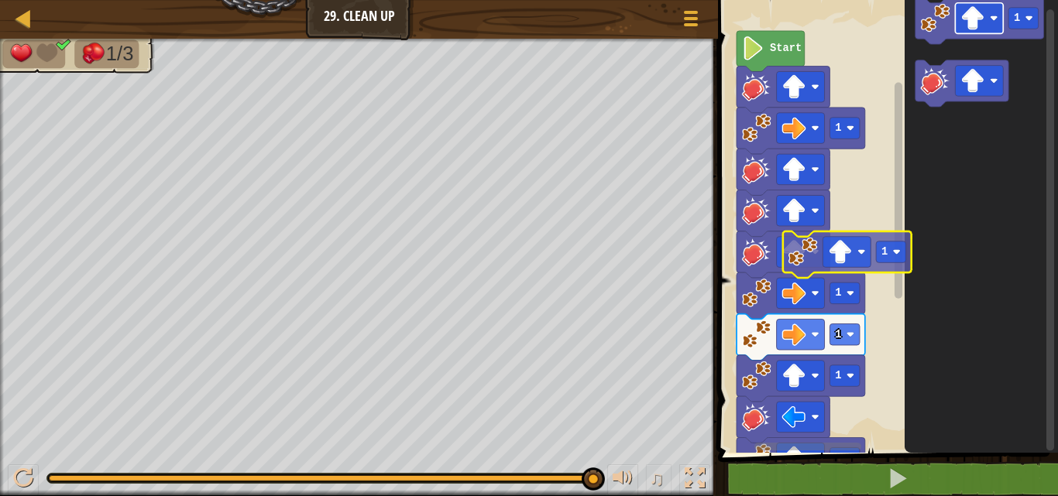
click at [854, 255] on div "1 1 1 1 1 1 Start 1 1" at bounding box center [885, 222] width 345 height 461
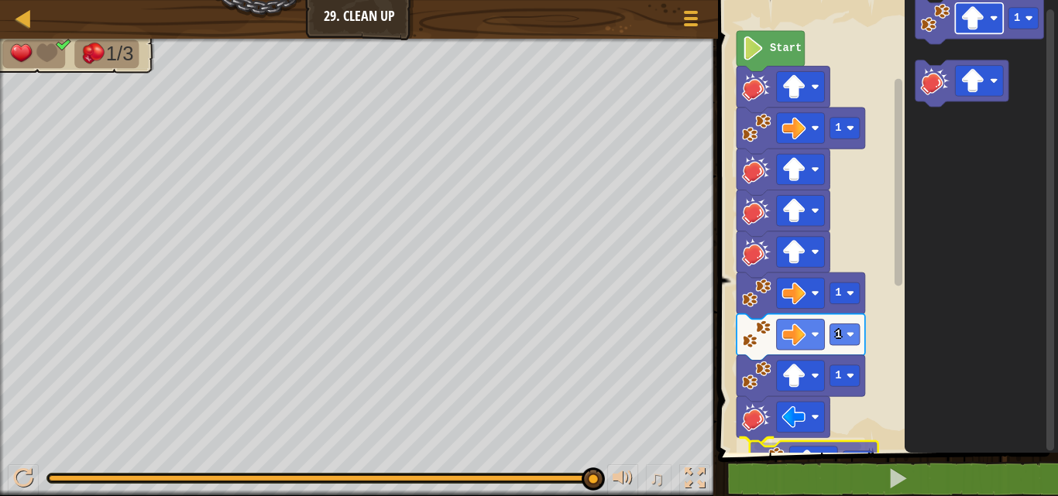
click at [802, 477] on div "1 2 3 4 5 6 7 8 go ( 'right' , 1 ) hit ( 'up' ) go ( 'up' , 1 ) go ( 'down' , 1…" at bounding box center [885, 263] width 345 height 511
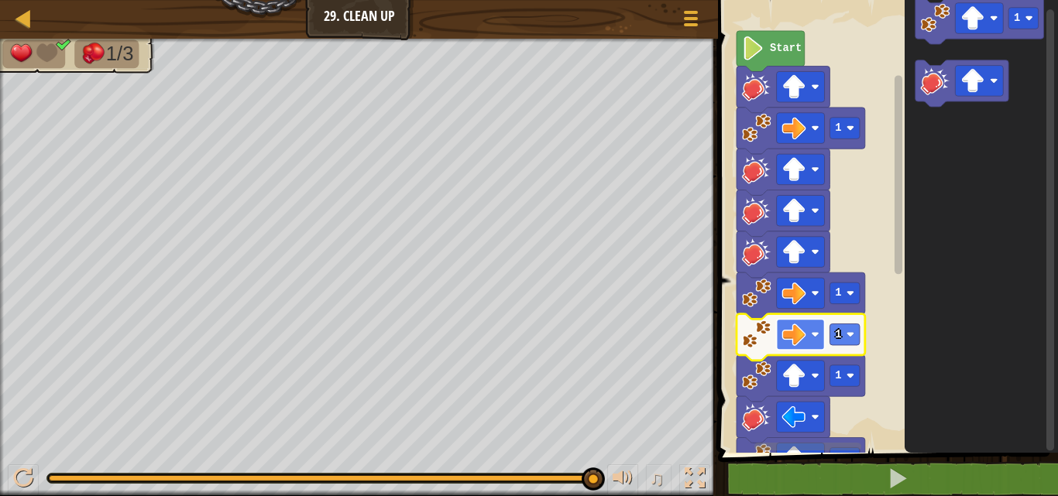
click at [781, 324] on rect "Blockly Workspace" at bounding box center [801, 334] width 48 height 31
click at [803, 335] on image "Blockly Workspace" at bounding box center [794, 335] width 24 height 24
click at [799, 336] on image "Blockly Workspace" at bounding box center [794, 335] width 24 height 24
click at [842, 329] on rect "Blockly Workspace" at bounding box center [845, 335] width 30 height 22
click at [795, 332] on image "Blockly Workspace" at bounding box center [794, 335] width 24 height 24
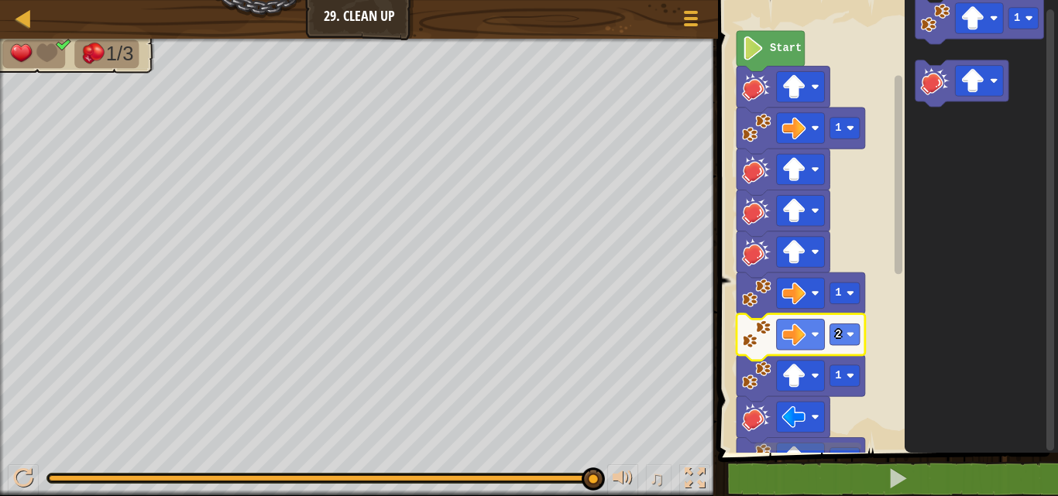
click at [777, 41] on icon "Blockly Workspace" at bounding box center [771, 51] width 68 height 40
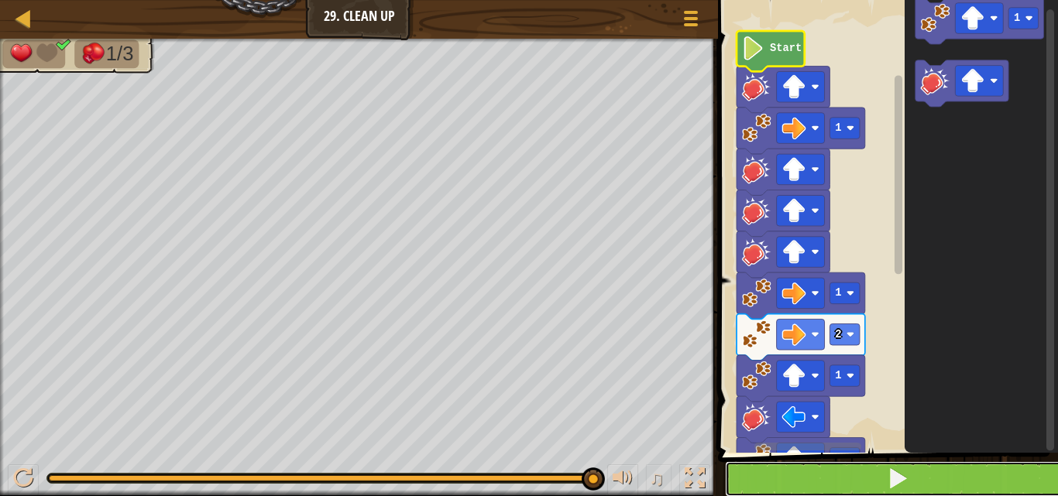
click at [874, 476] on button at bounding box center [897, 480] width 345 height 36
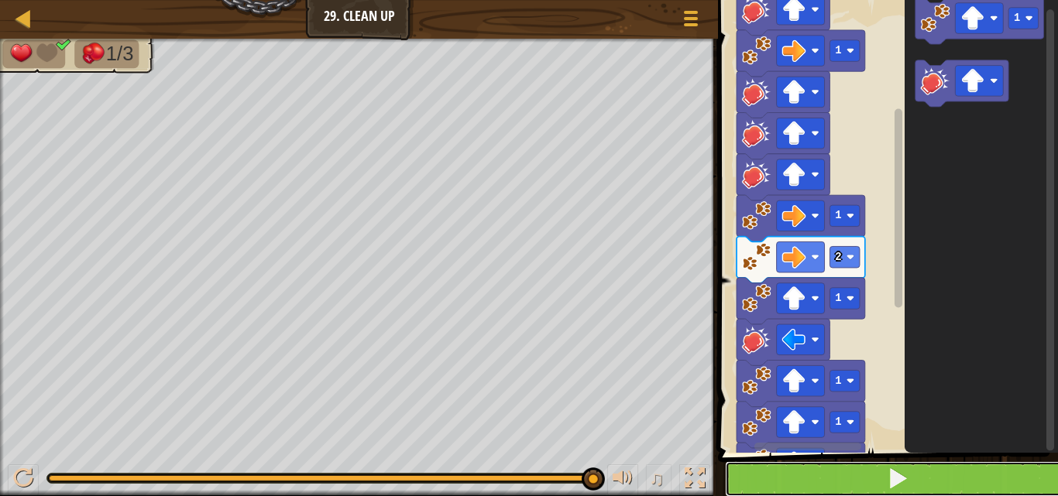
click at [839, 471] on button at bounding box center [897, 480] width 345 height 36
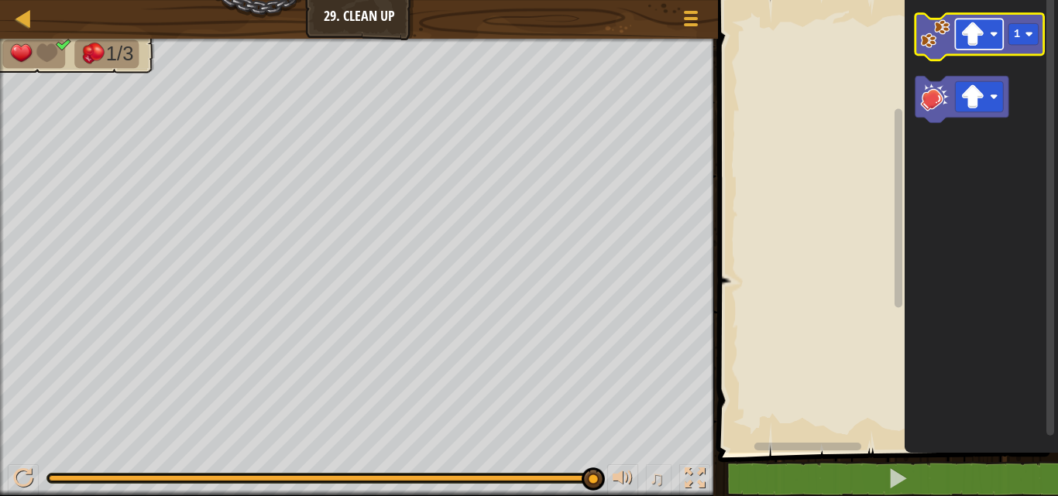
click at [977, 43] on image "Blockly Workspace" at bounding box center [972, 34] width 24 height 24
click at [936, 49] on icon "Blockly Workspace" at bounding box center [979, 37] width 129 height 46
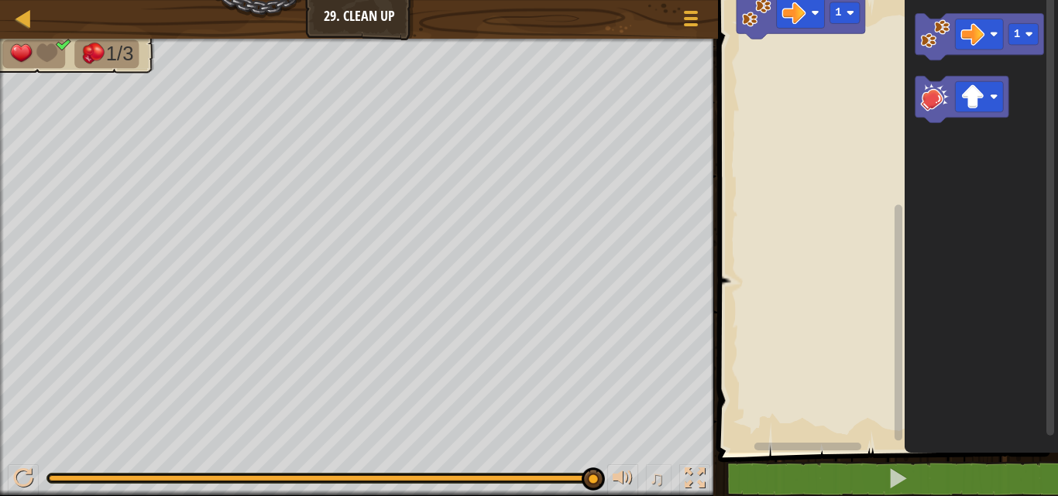
click at [751, 15] on image "Blockly Workspace" at bounding box center [756, 12] width 29 height 29
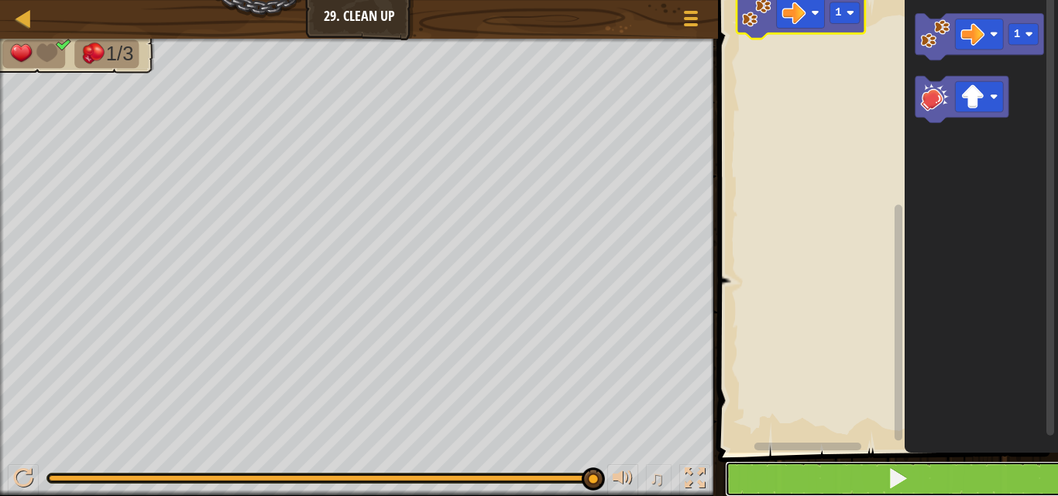
click at [850, 484] on button at bounding box center [897, 480] width 345 height 36
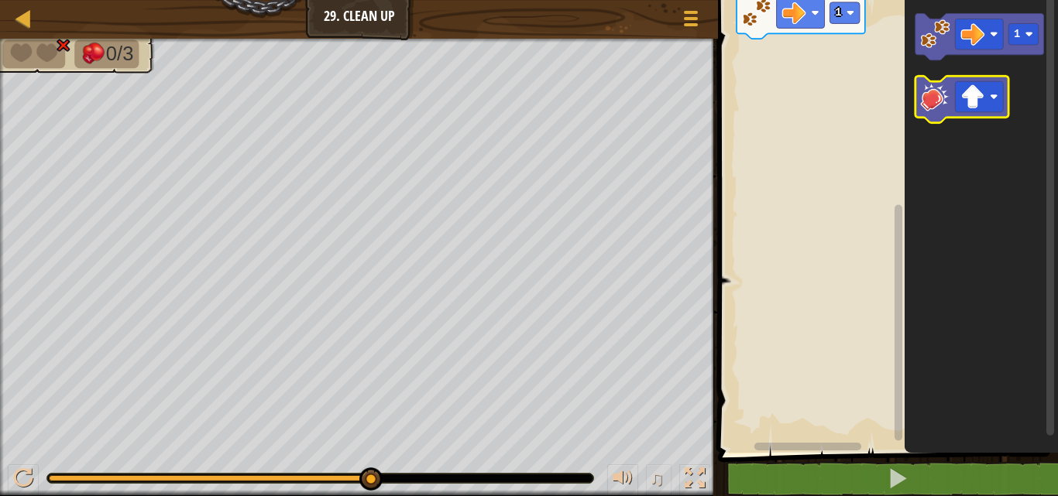
click at [929, 100] on image "Blockly Workspace" at bounding box center [935, 96] width 29 height 29
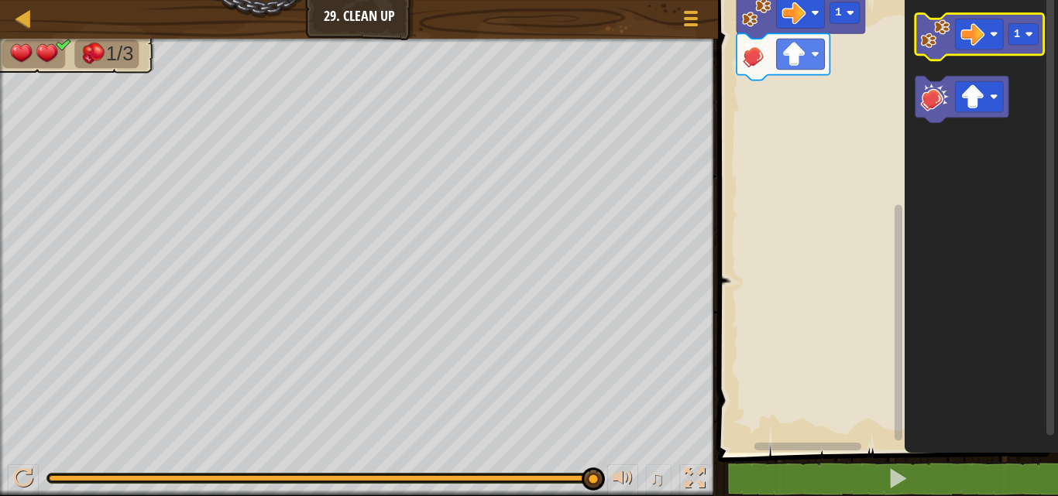
click at [934, 38] on image "Blockly Workspace" at bounding box center [935, 33] width 29 height 29
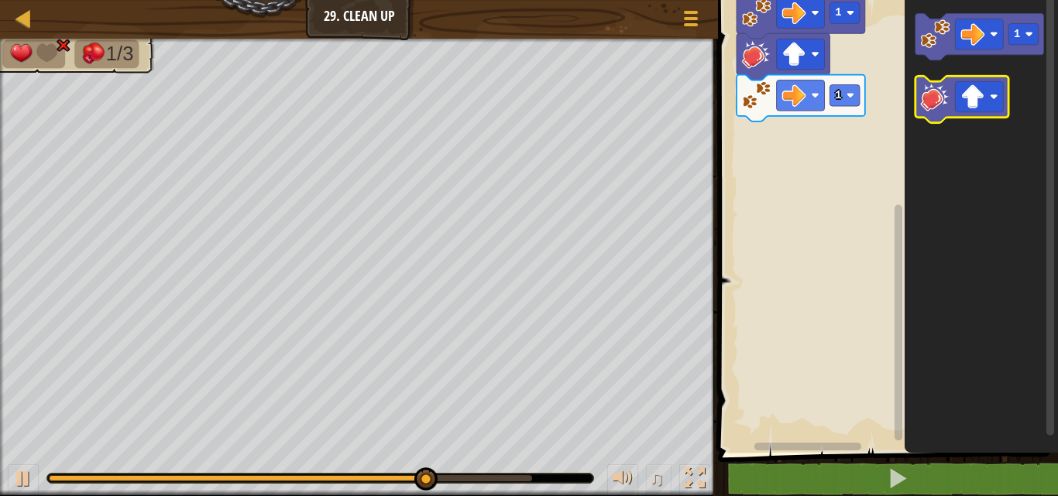
click at [943, 105] on image "Blockly Workspace" at bounding box center [935, 96] width 29 height 29
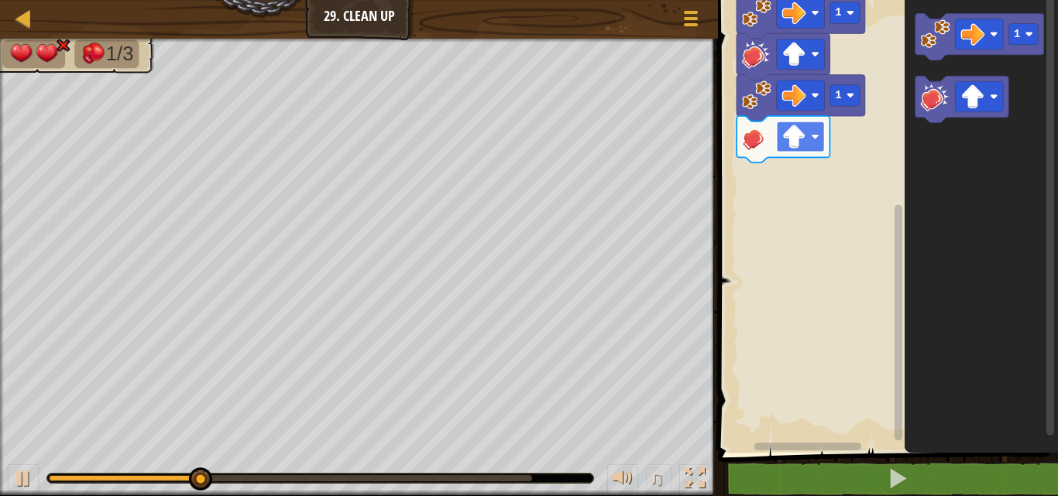
click at [806, 132] on rect "Blockly Workspace" at bounding box center [801, 137] width 48 height 31
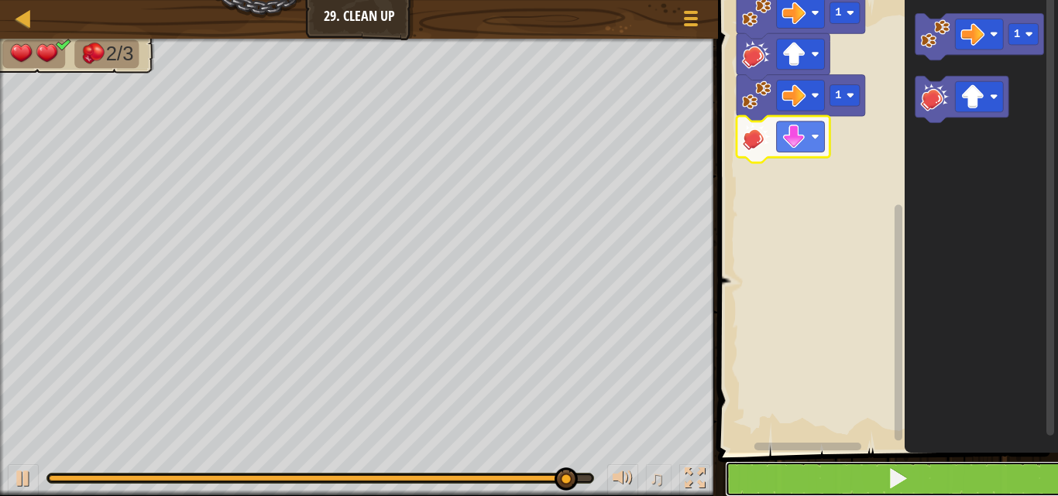
click at [922, 486] on button at bounding box center [897, 480] width 345 height 36
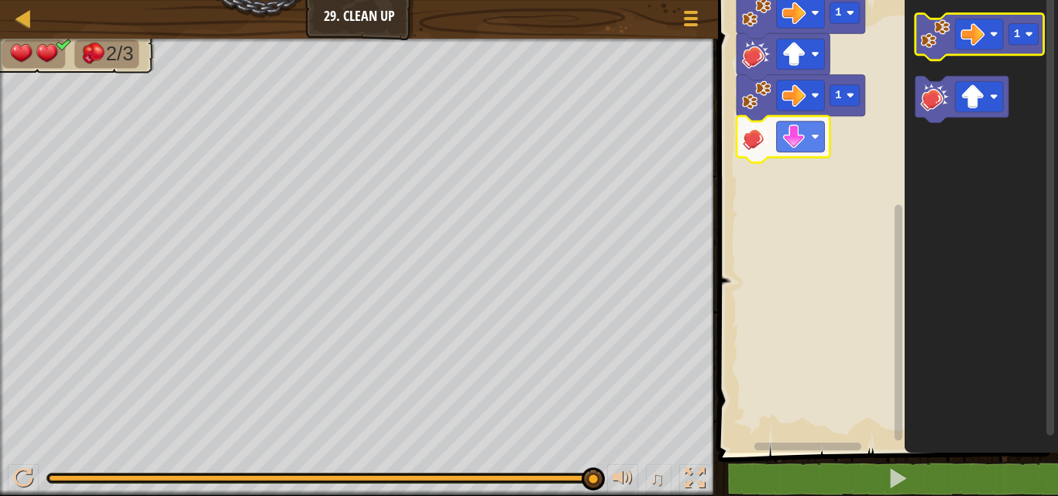
click at [926, 29] on image "Blockly Workspace" at bounding box center [935, 33] width 29 height 29
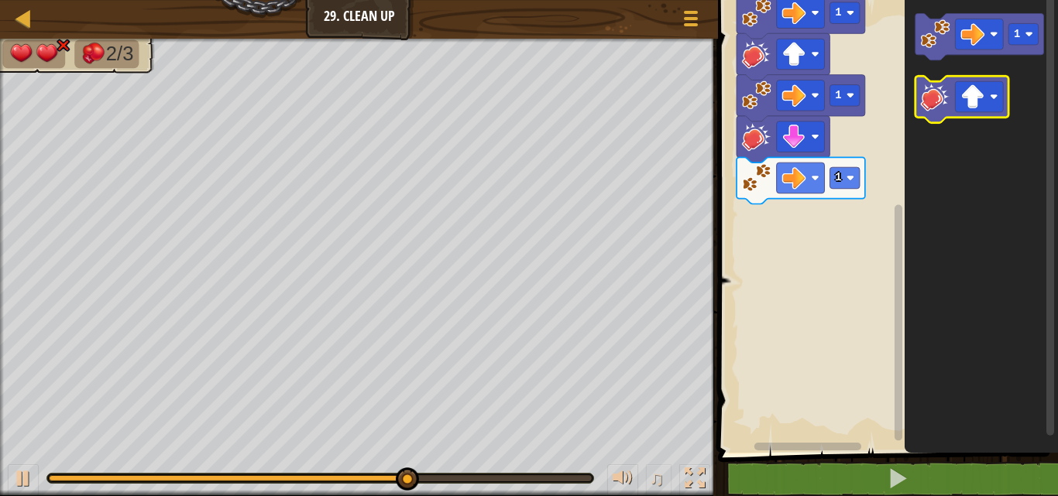
click at [936, 115] on icon "Blockly Workspace" at bounding box center [961, 99] width 93 height 46
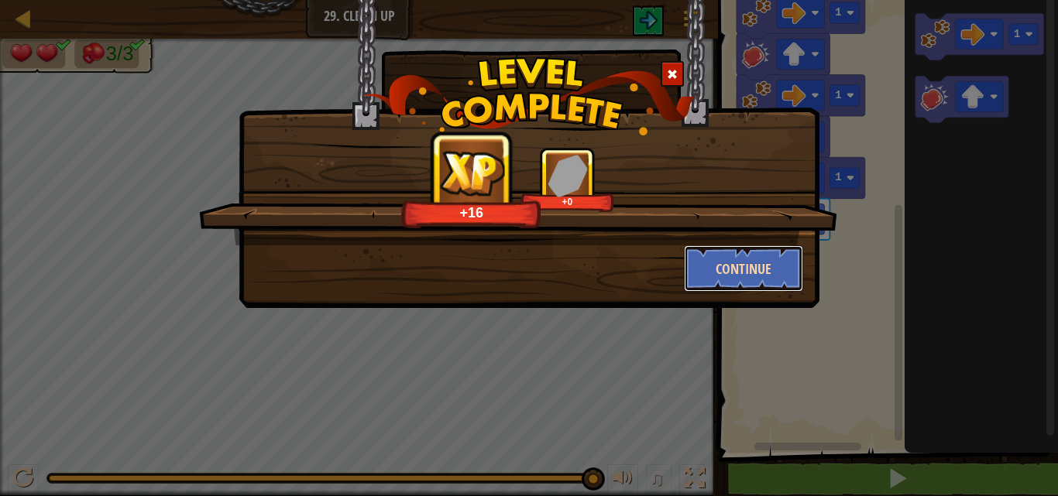
click at [751, 267] on button "Continue" at bounding box center [744, 269] width 120 height 46
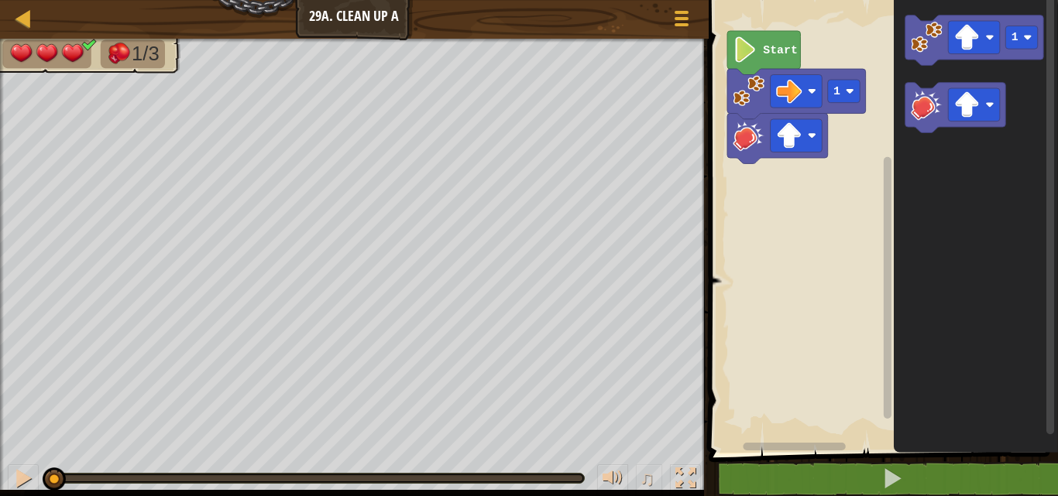
click at [0, 310] on div at bounding box center [2, 276] width 4 height 475
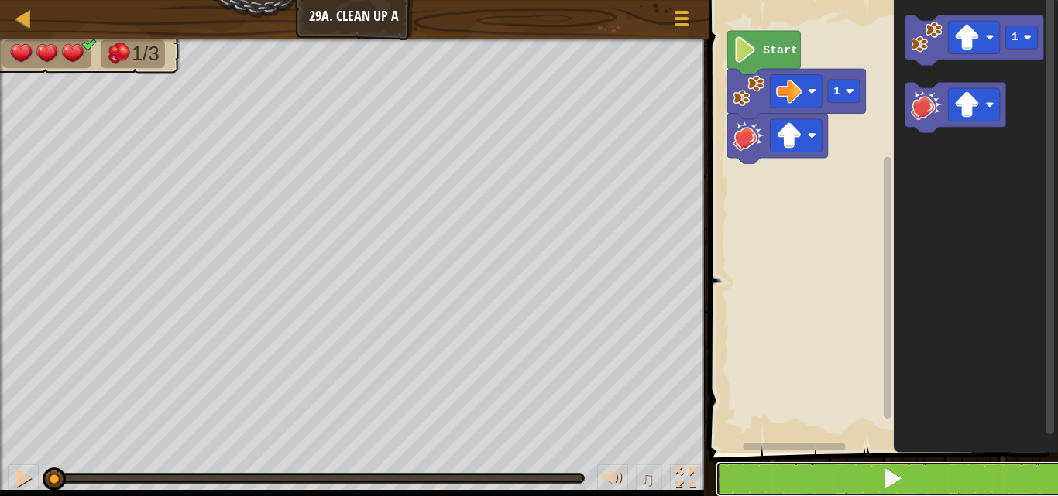
click at [768, 463] on button at bounding box center [893, 480] width 354 height 36
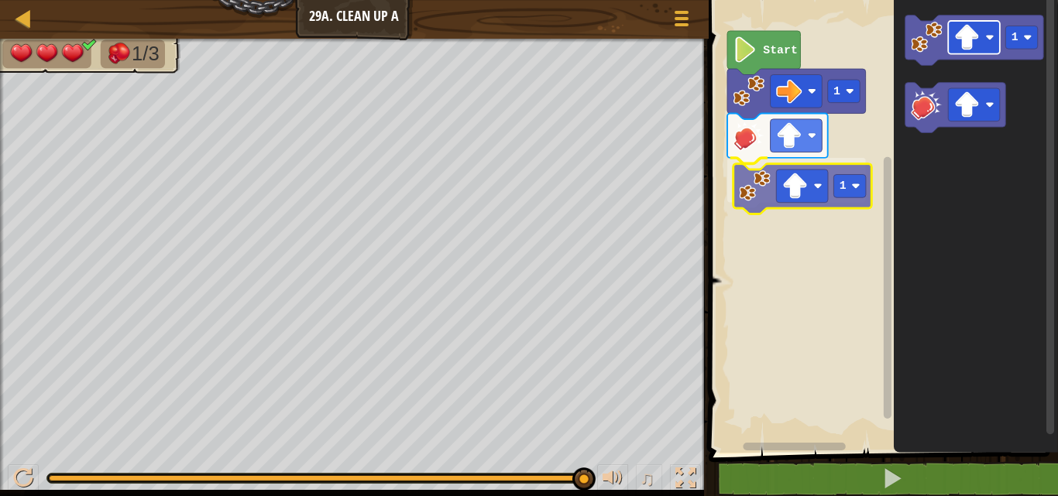
click at [792, 184] on div "1 1 Start 1 1" at bounding box center [881, 222] width 354 height 461
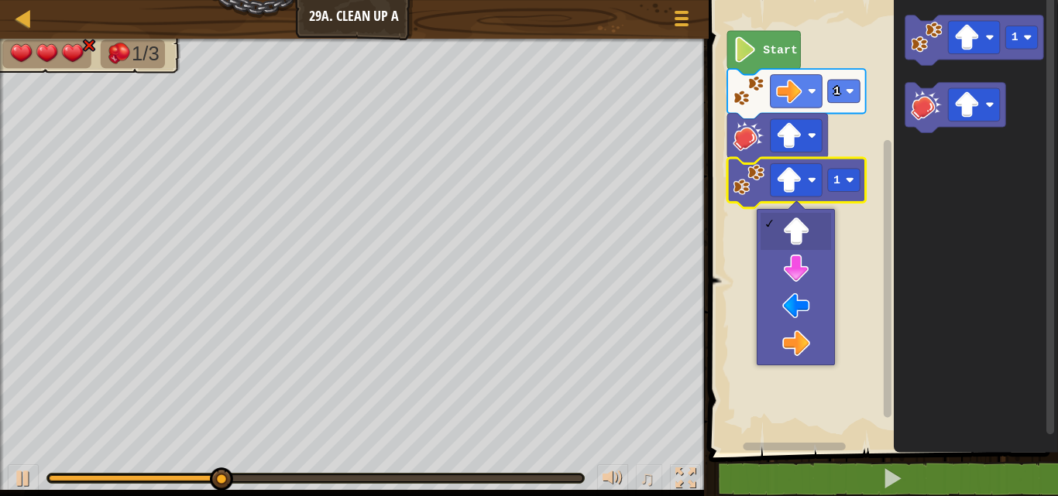
click at [792, 184] on image "Blockly Workspace" at bounding box center [789, 180] width 26 height 26
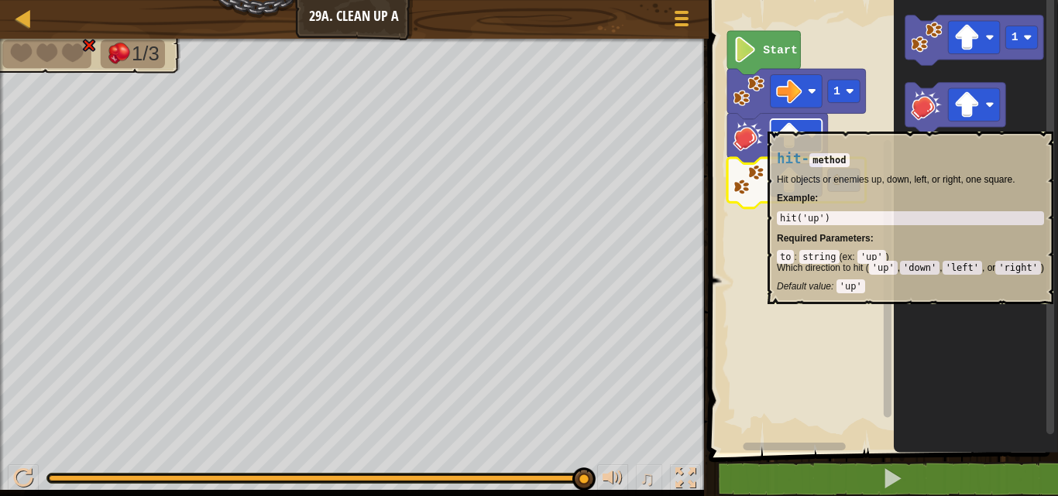
click at [794, 124] on image "Blockly Workspace" at bounding box center [789, 136] width 26 height 26
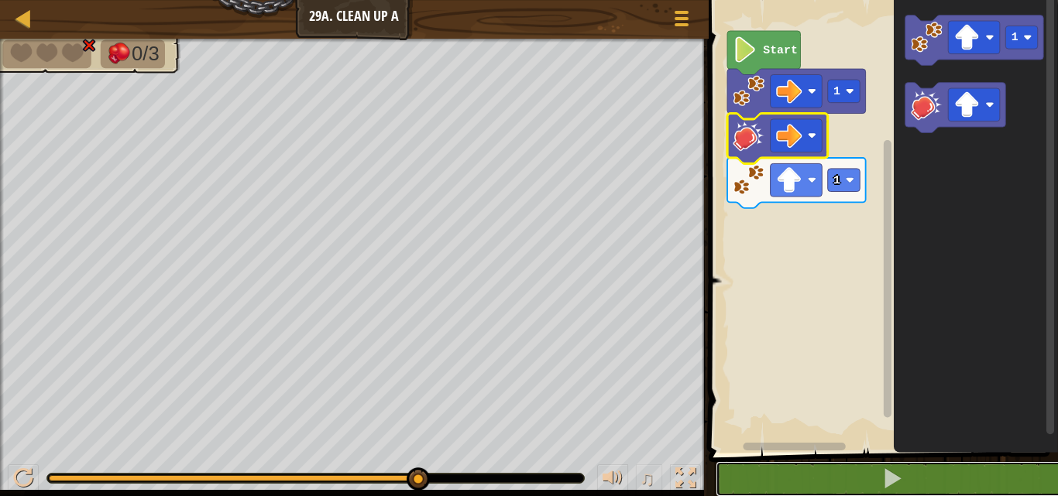
drag, startPoint x: 926, startPoint y: 463, endPoint x: 930, endPoint y: 330, distance: 133.3
click at [930, 406] on div "1 2 3 go ( 'right' , 1 ) hit ( 'up' ) ההההההההההההההההההההההההההההההההההההההההה…" at bounding box center [881, 263] width 354 height 511
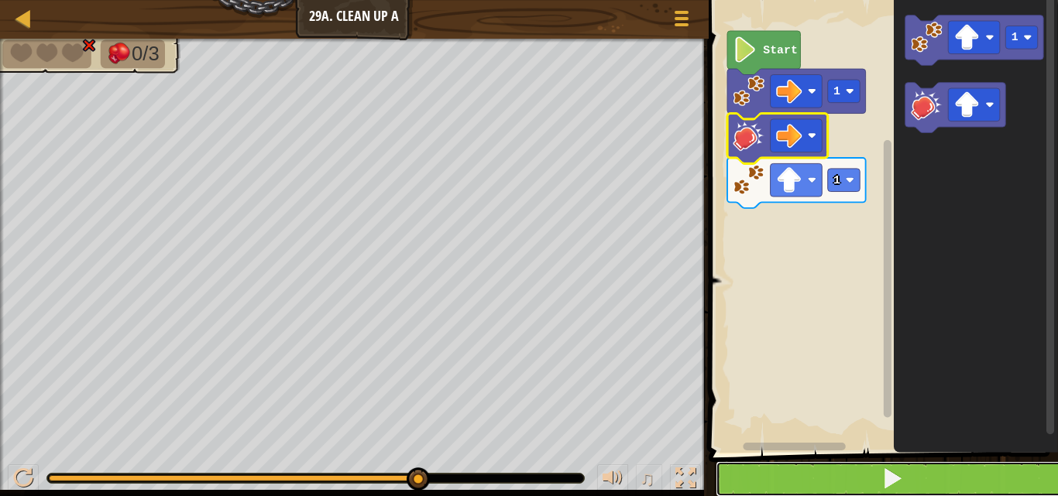
click at [929, 480] on button at bounding box center [893, 480] width 354 height 36
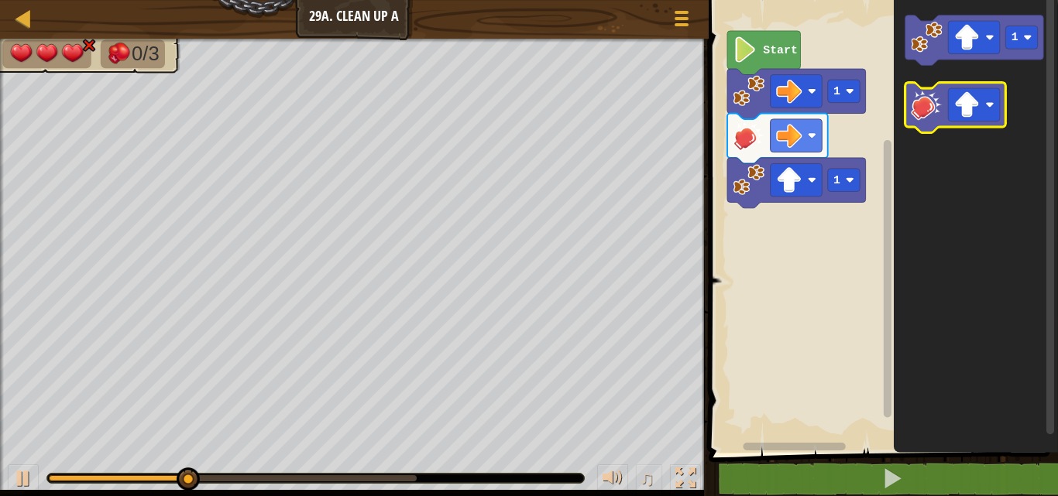
click at [928, 99] on image "Blockly Workspace" at bounding box center [927, 105] width 32 height 32
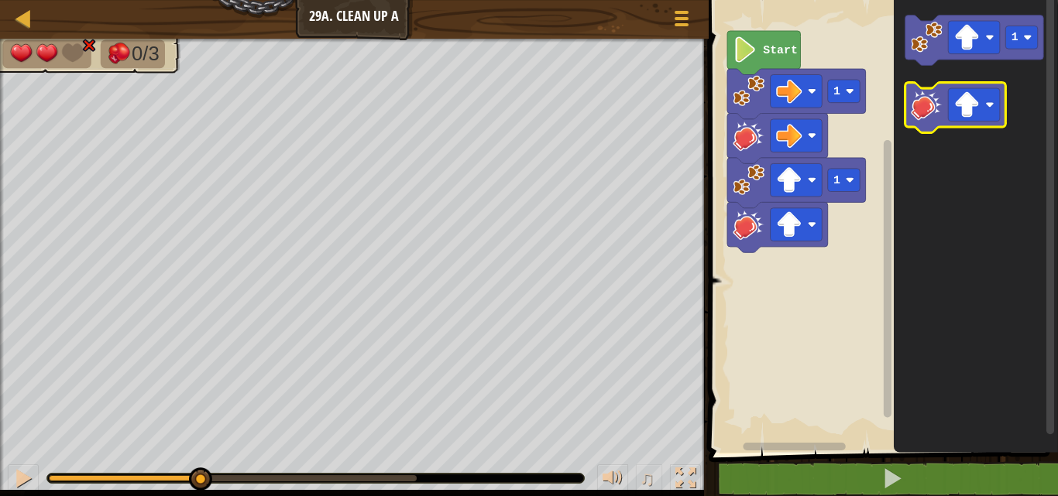
click at [928, 99] on image "Blockly Workspace" at bounding box center [927, 105] width 32 height 32
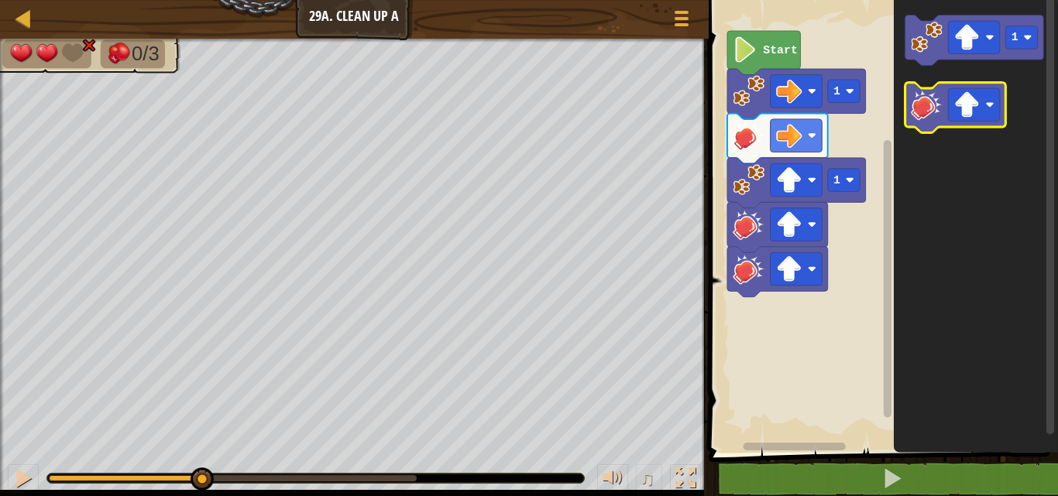
click at [928, 99] on image "Blockly Workspace" at bounding box center [927, 105] width 32 height 32
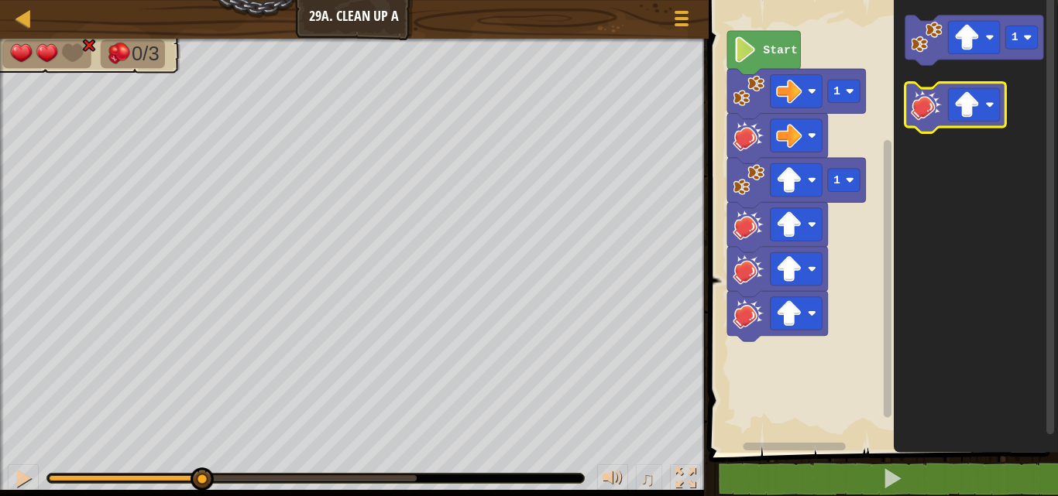
click at [928, 99] on image "Blockly Workspace" at bounding box center [927, 105] width 32 height 32
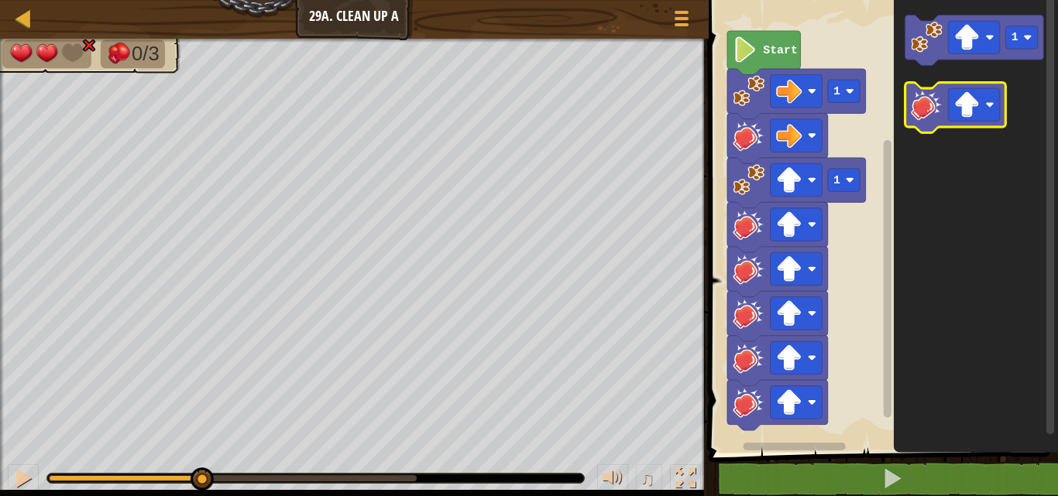
click at [928, 99] on image "Blockly Workspace" at bounding box center [927, 105] width 32 height 32
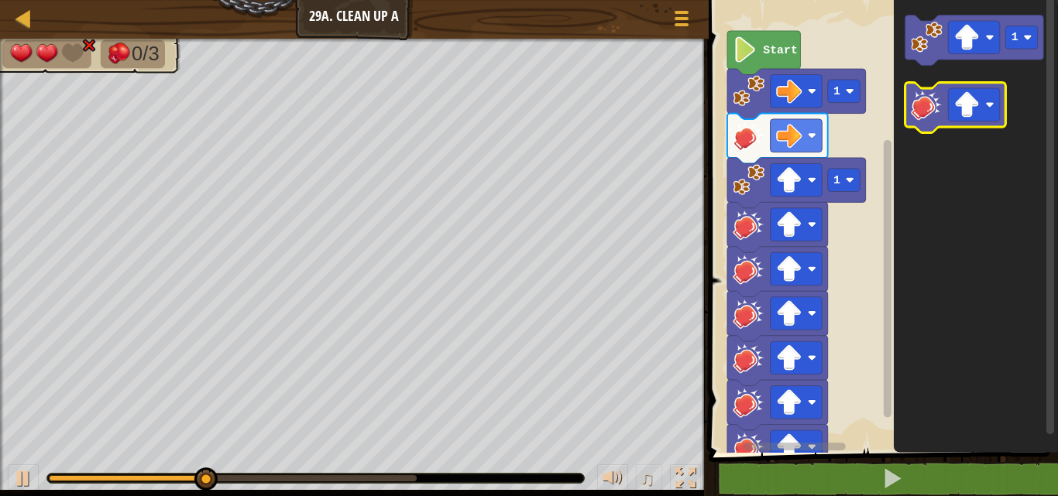
click at [928, 99] on image "Blockly Workspace" at bounding box center [927, 105] width 32 height 32
click at [936, 88] on icon "Blockly Workspace" at bounding box center [955, 108] width 101 height 50
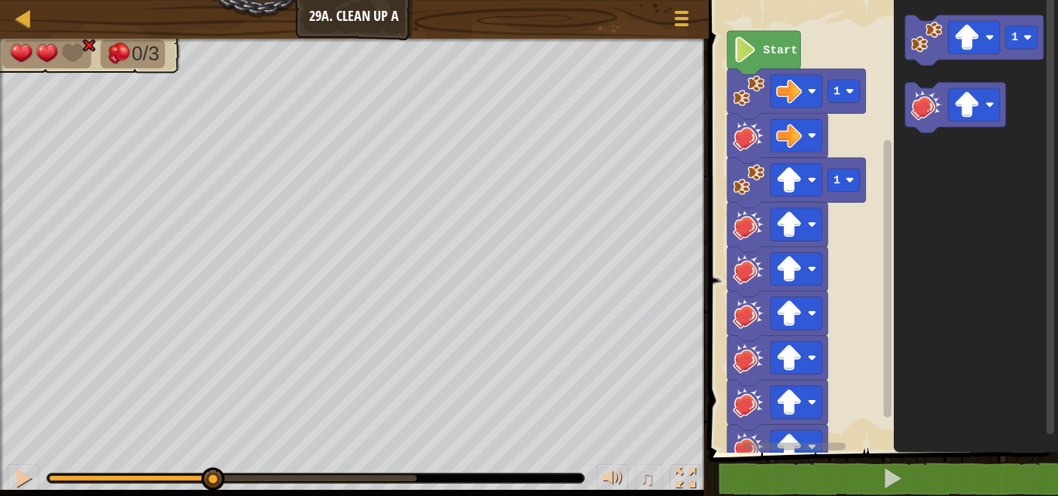
click at [936, 81] on icon "Blockly Workspace" at bounding box center [976, 222] width 164 height 461
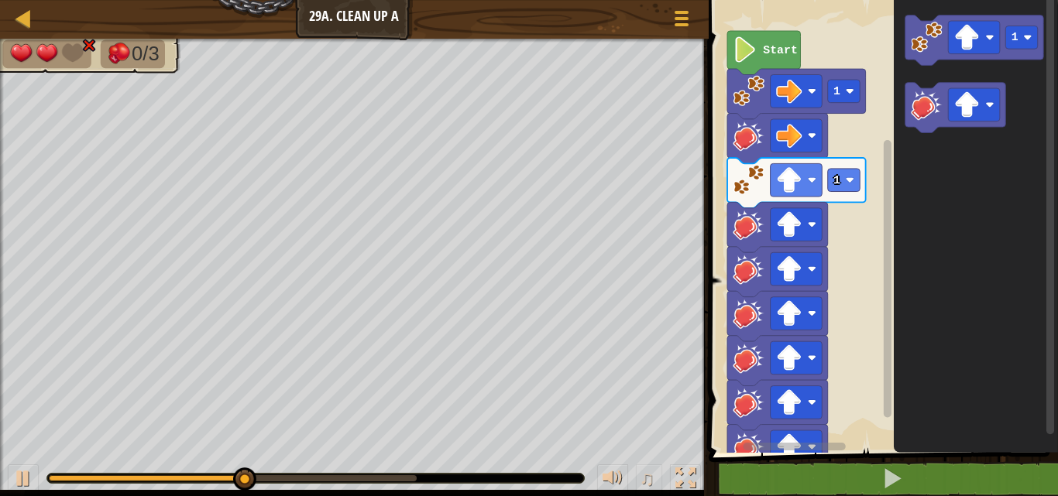
click at [936, 81] on icon "Blockly Workspace" at bounding box center [976, 222] width 164 height 461
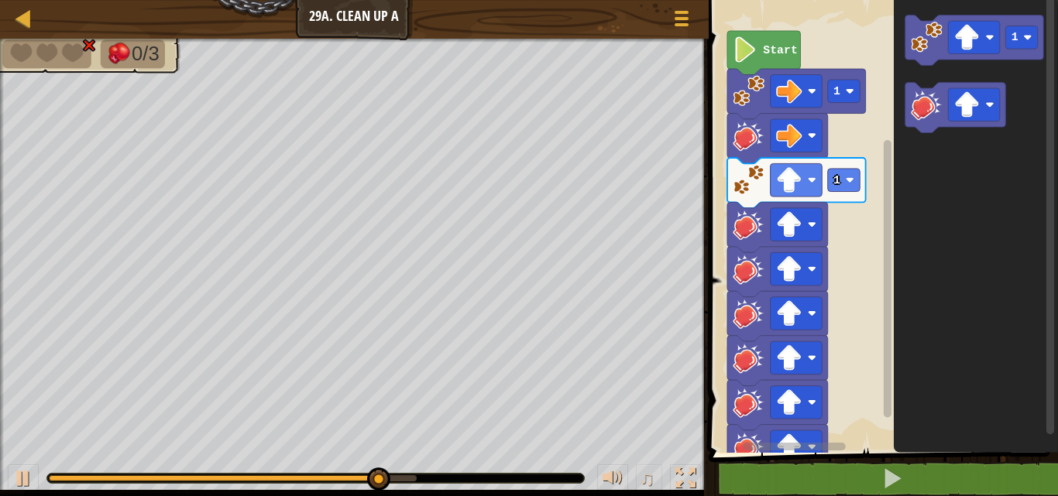
click at [936, 81] on icon "Blockly Workspace" at bounding box center [976, 222] width 164 height 461
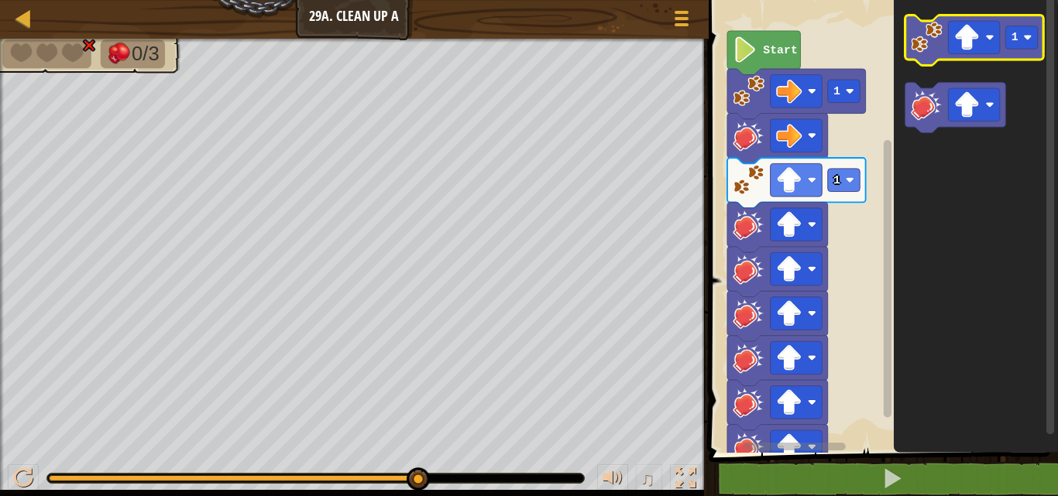
click at [962, 19] on icon "Blockly Workspace" at bounding box center [974, 40] width 139 height 50
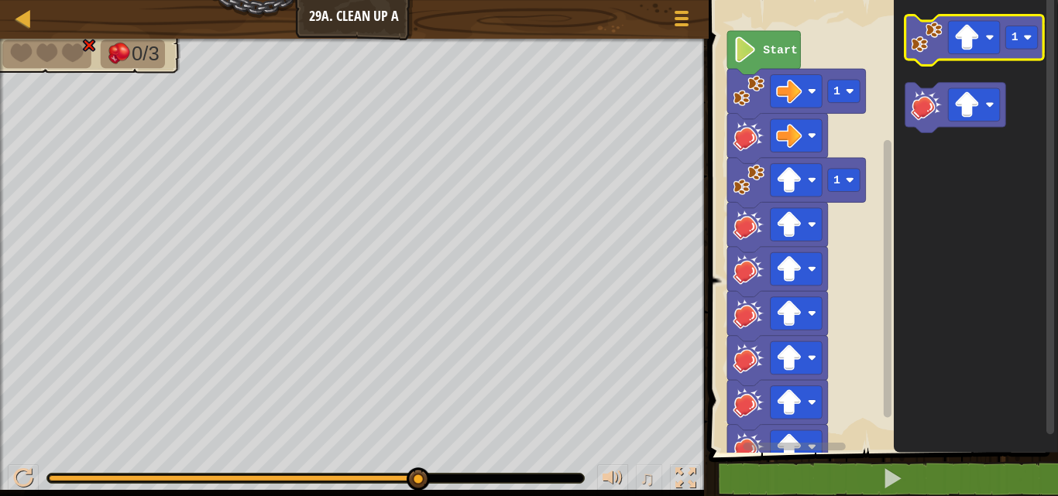
click at [962, 19] on icon "Blockly Workspace" at bounding box center [974, 40] width 139 height 50
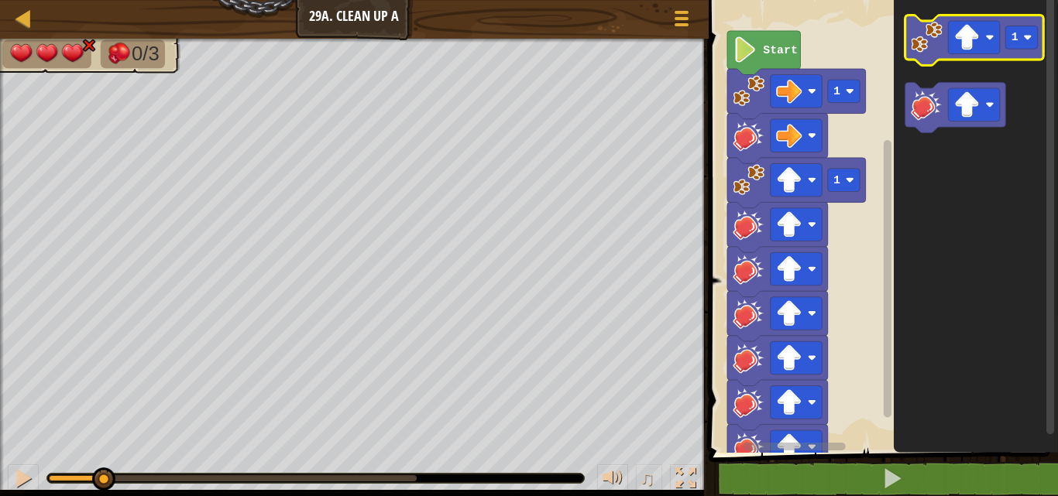
click at [962, 19] on icon "Blockly Workspace" at bounding box center [974, 40] width 139 height 50
click at [978, 12] on icon "Blockly Workspace" at bounding box center [976, 222] width 164 height 461
click at [974, 14] on icon "Blockly Workspace" at bounding box center [976, 222] width 164 height 461
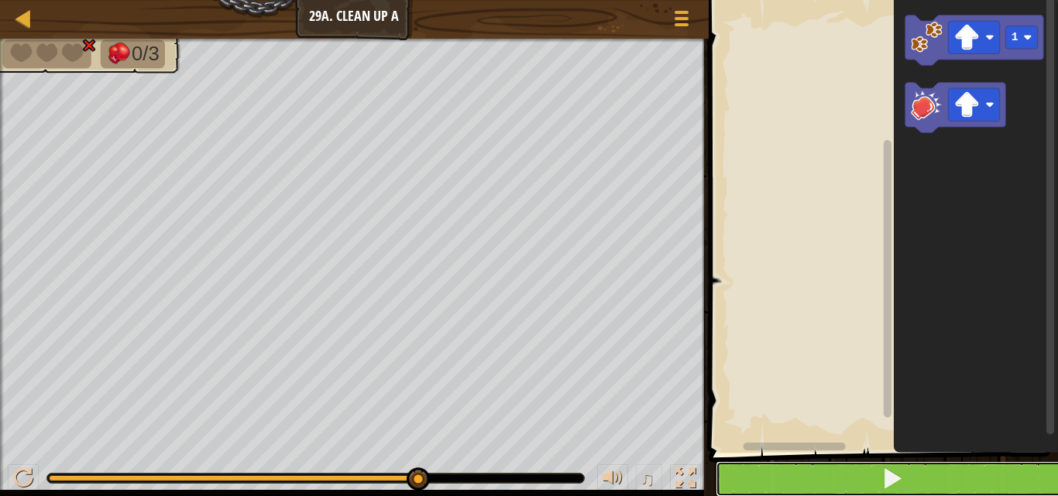
click at [946, 463] on button at bounding box center [893, 480] width 354 height 36
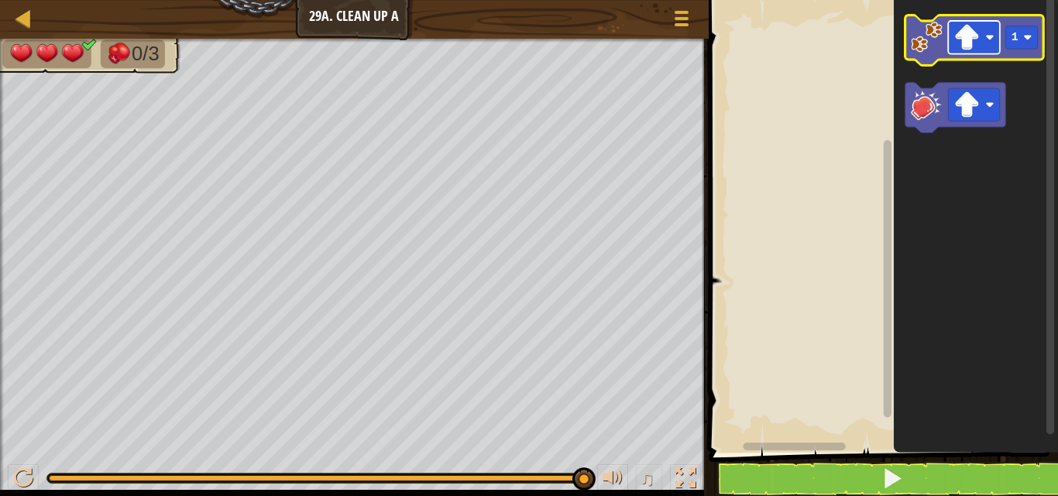
click at [971, 29] on image "Blockly Workspace" at bounding box center [966, 38] width 26 height 26
click at [923, 31] on image "Blockly Workspace" at bounding box center [927, 38] width 32 height 32
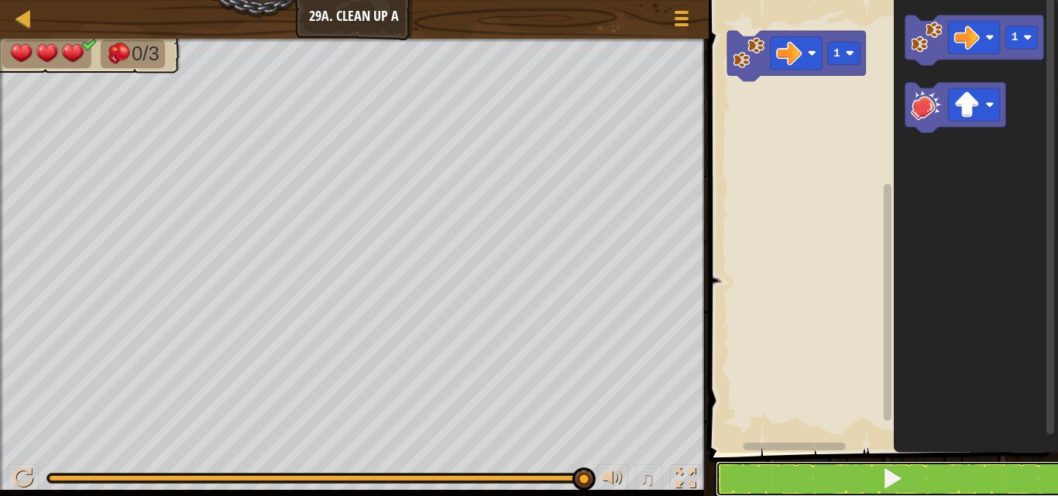
click at [842, 476] on button at bounding box center [893, 480] width 354 height 36
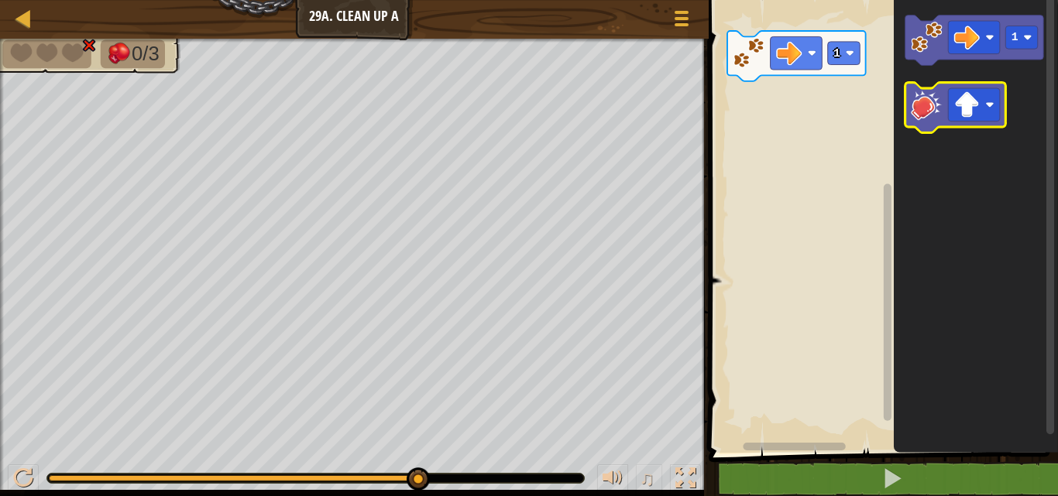
click at [928, 107] on image "Blockly Workspace" at bounding box center [927, 105] width 32 height 32
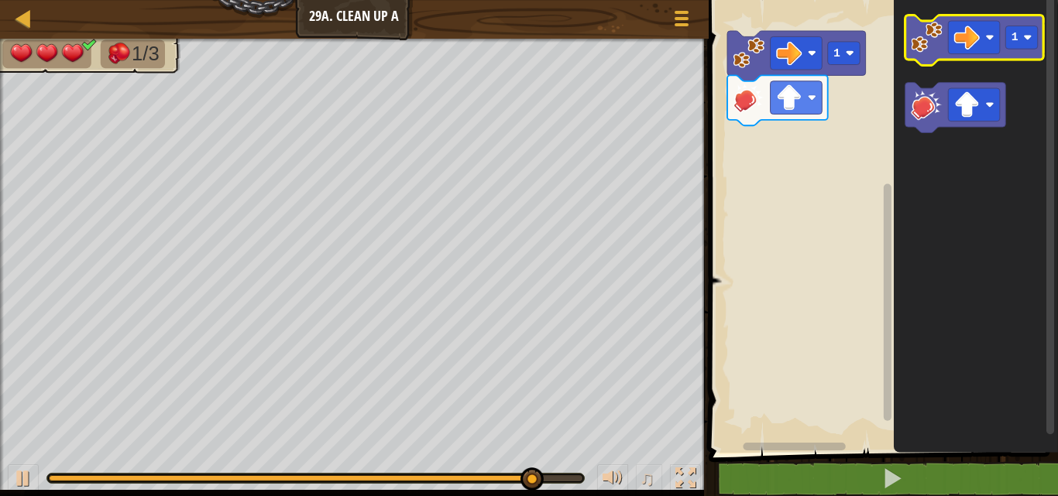
click at [919, 42] on image "Blockly Workspace" at bounding box center [927, 38] width 32 height 32
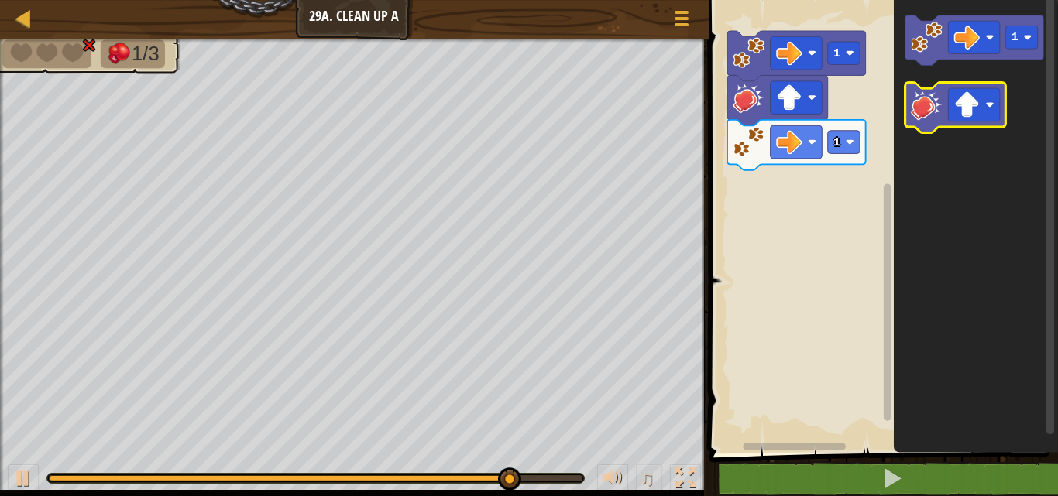
click at [932, 116] on image "Blockly Workspace" at bounding box center [927, 105] width 32 height 32
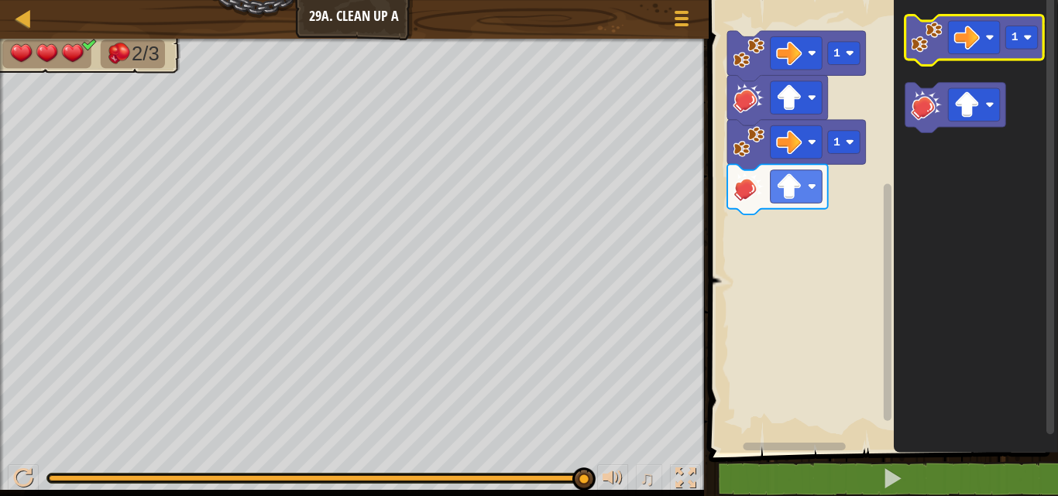
click at [929, 53] on icon "Blockly Workspace" at bounding box center [974, 40] width 139 height 50
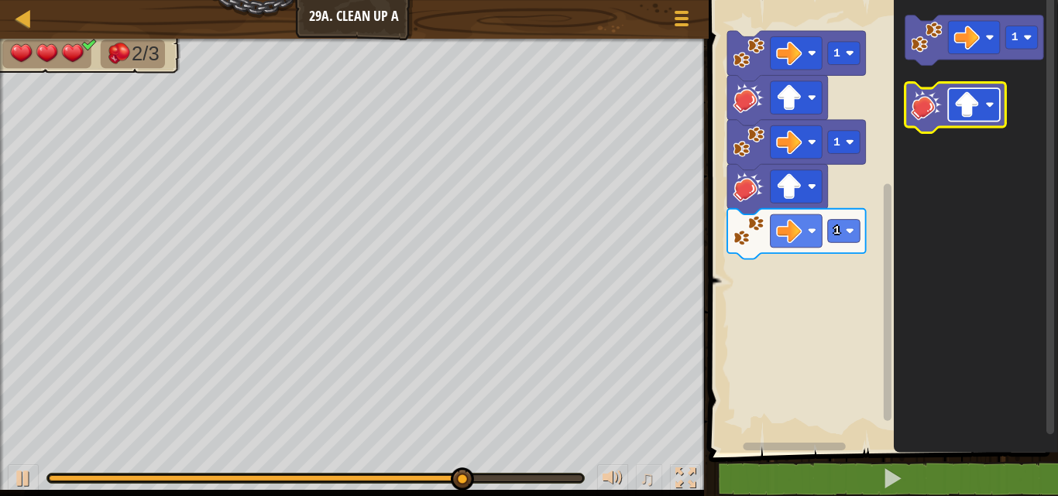
click at [989, 105] on image "Blockly Workspace" at bounding box center [989, 105] width 9 height 9
click at [924, 124] on icon "Blockly Workspace" at bounding box center [955, 108] width 101 height 50
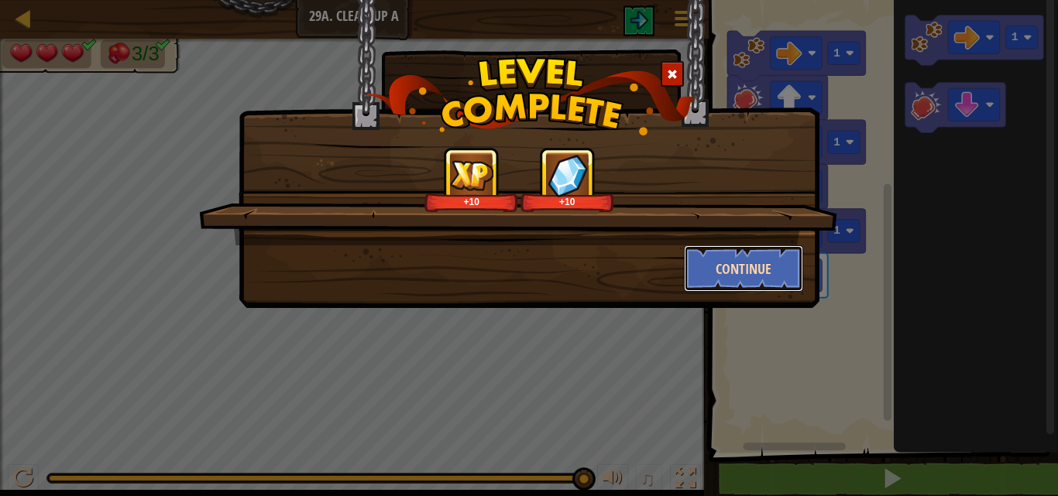
click at [765, 253] on button "Continue" at bounding box center [744, 269] width 120 height 46
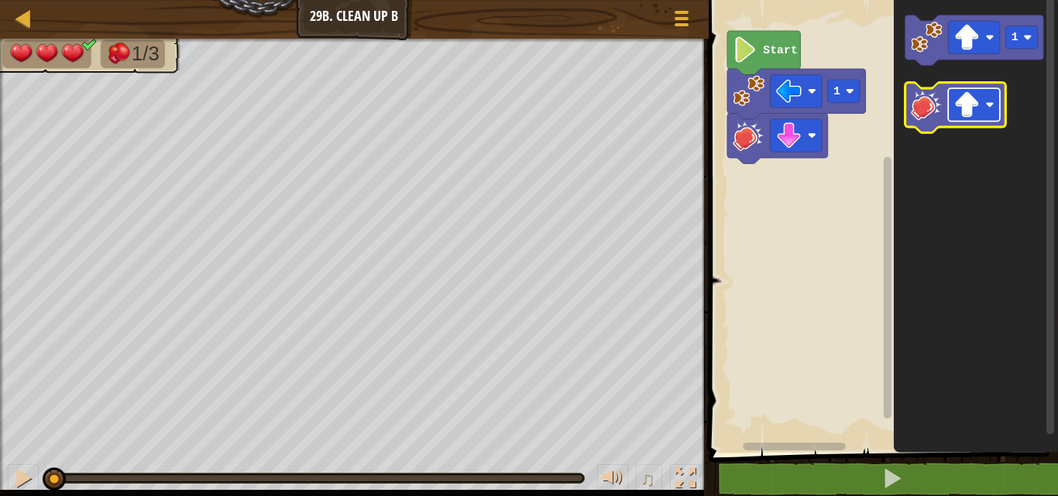
click at [979, 106] on image "Blockly Workspace" at bounding box center [966, 105] width 26 height 26
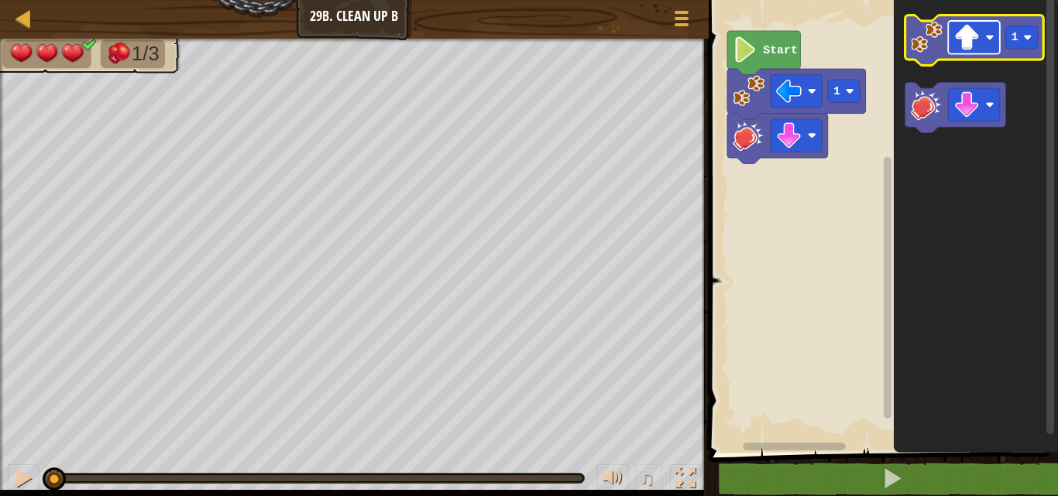
click at [967, 28] on image "Blockly Workspace" at bounding box center [966, 38] width 26 height 26
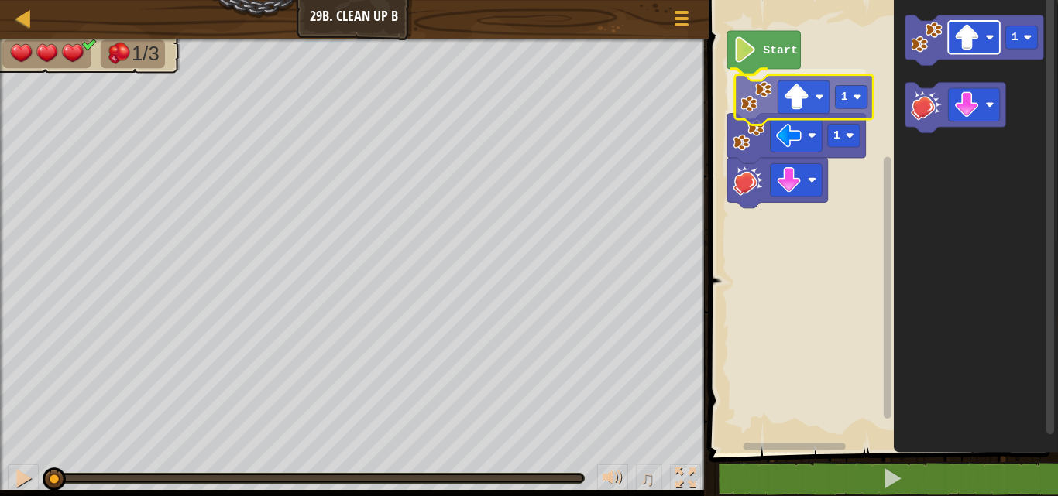
click at [795, 102] on div "Start 1 1 1 1" at bounding box center [881, 222] width 354 height 461
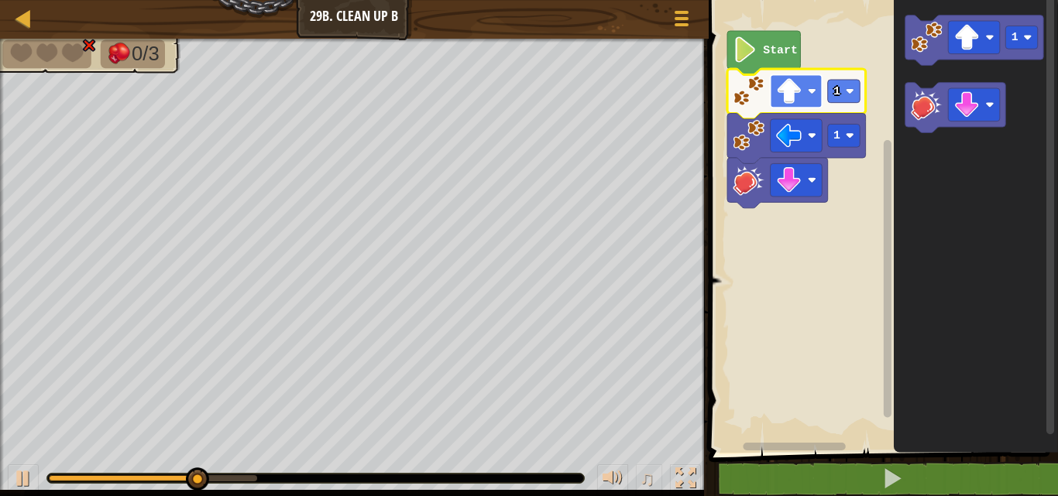
click at [792, 91] on image "Blockly Workspace" at bounding box center [789, 91] width 26 height 26
click at [785, 94] on image "Blockly Workspace" at bounding box center [789, 91] width 26 height 26
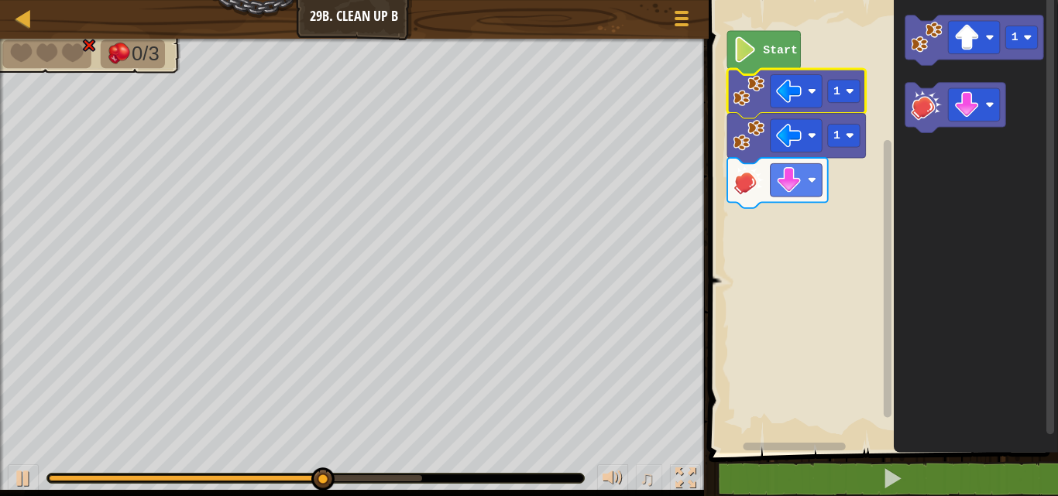
click at [866, 179] on rect "Blockly Workspace" at bounding box center [881, 222] width 354 height 461
click at [936, 53] on div "Start 1 1 1" at bounding box center [881, 222] width 354 height 461
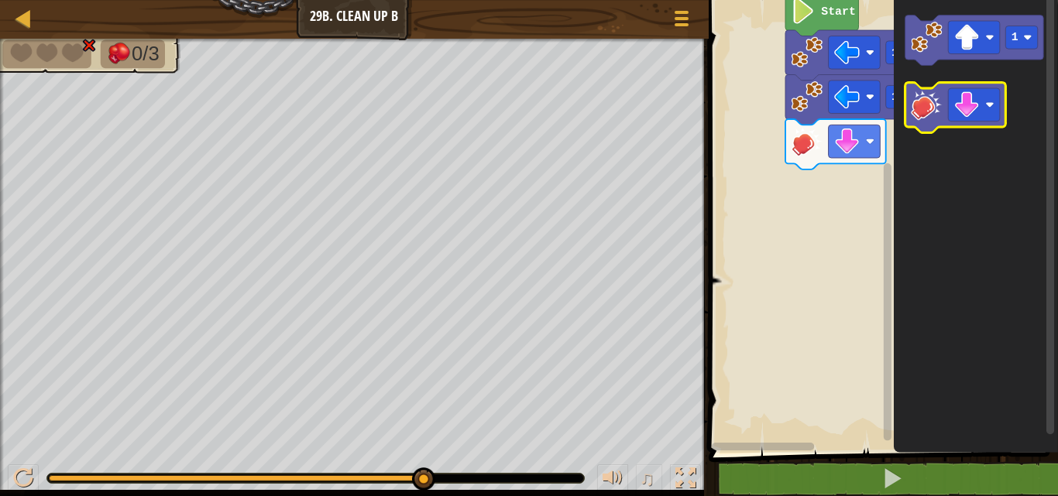
click at [928, 99] on image "Blockly Workspace" at bounding box center [927, 105] width 32 height 32
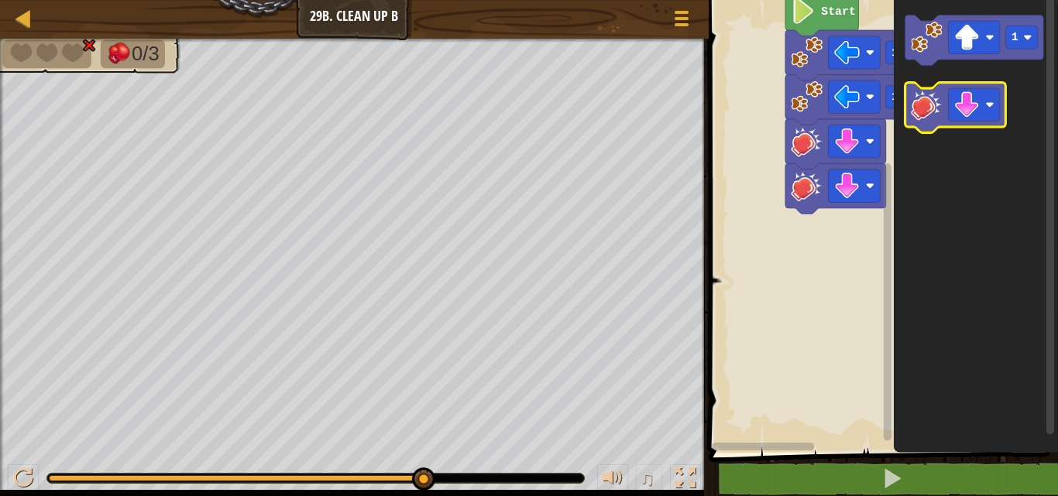
click at [928, 99] on image "Blockly Workspace" at bounding box center [927, 105] width 32 height 32
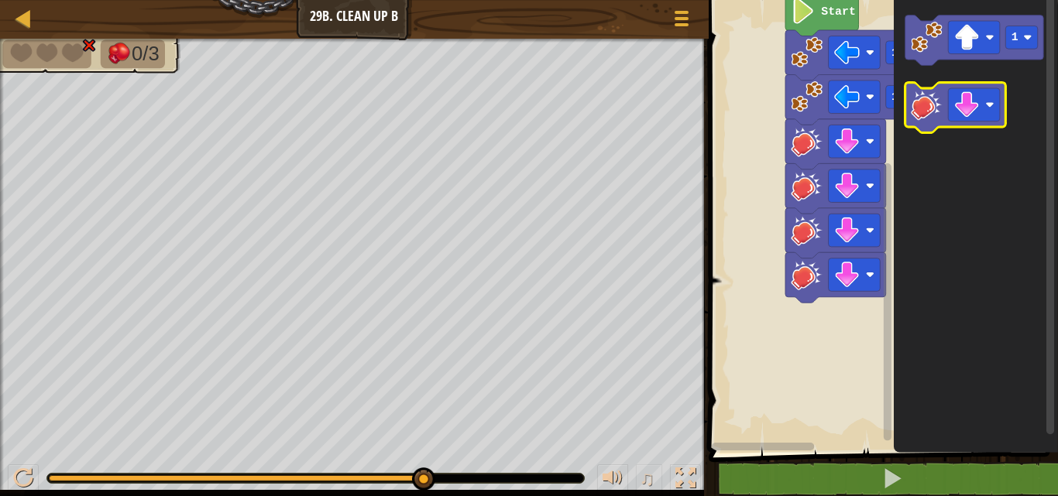
click at [928, 99] on image "Blockly Workspace" at bounding box center [927, 105] width 32 height 32
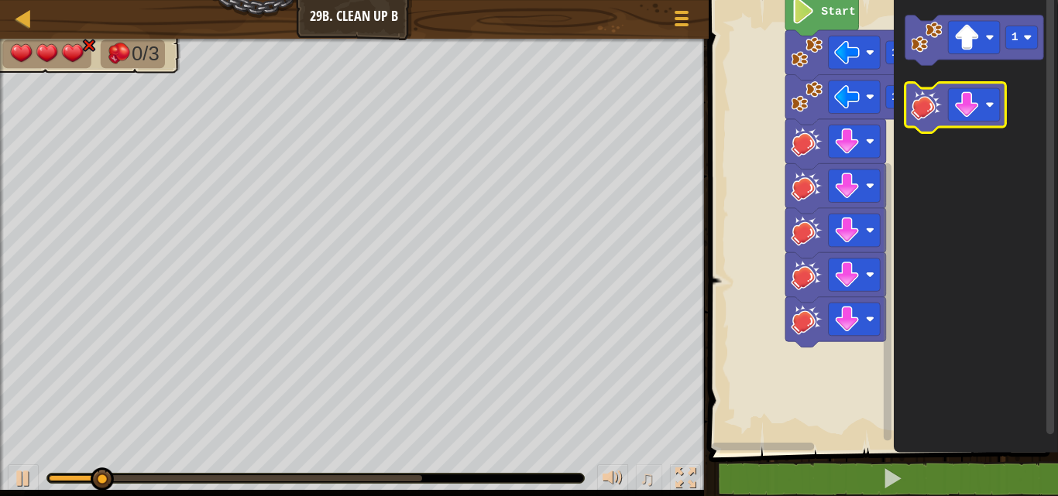
click at [928, 99] on image "Blockly Workspace" at bounding box center [927, 105] width 32 height 32
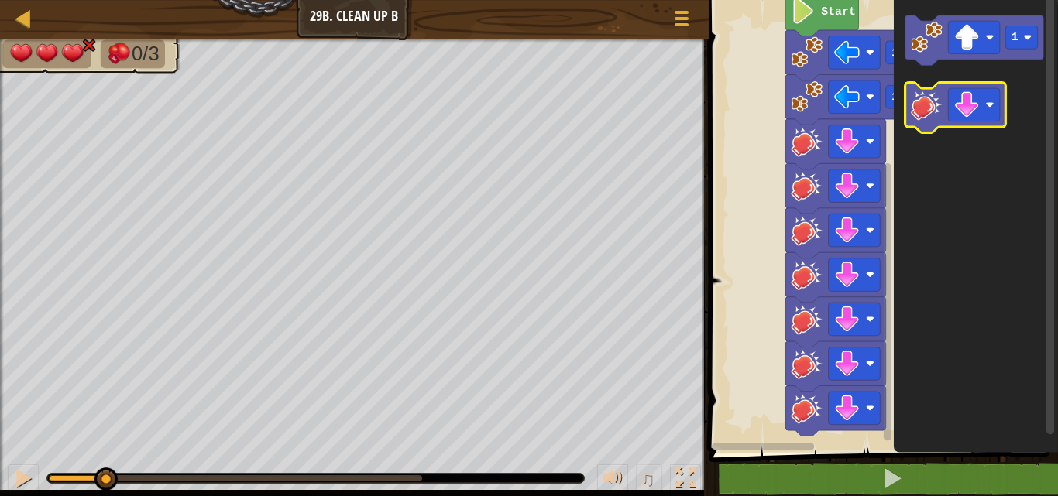
click at [928, 99] on image "Blockly Workspace" at bounding box center [927, 105] width 32 height 32
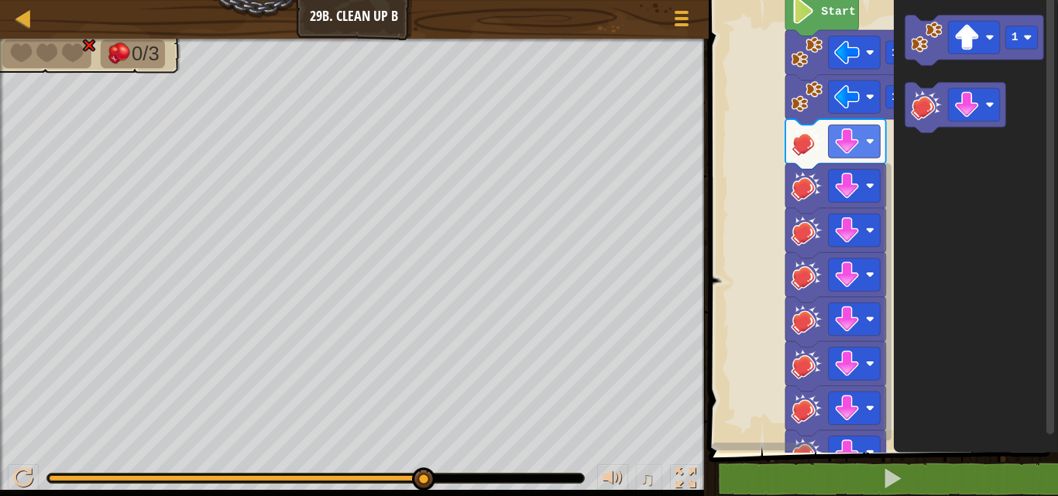
click at [898, 164] on icon "Blockly Workspace" at bounding box center [976, 222] width 164 height 461
click at [898, 167] on icon "Blockly Workspace" at bounding box center [976, 222] width 164 height 461
drag, startPoint x: 893, startPoint y: 167, endPoint x: 979, endPoint y: 123, distance: 96.6
click at [894, 165] on icon "1" at bounding box center [976, 222] width 164 height 461
click at [990, 60] on icon "1" at bounding box center [976, 222] width 164 height 461
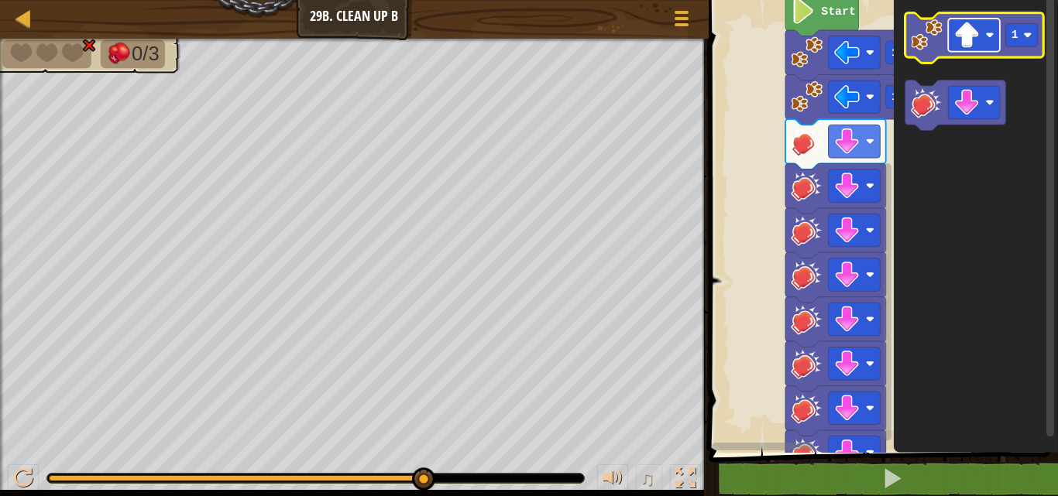
click at [968, 22] on image "Blockly Workspace" at bounding box center [966, 35] width 26 height 26
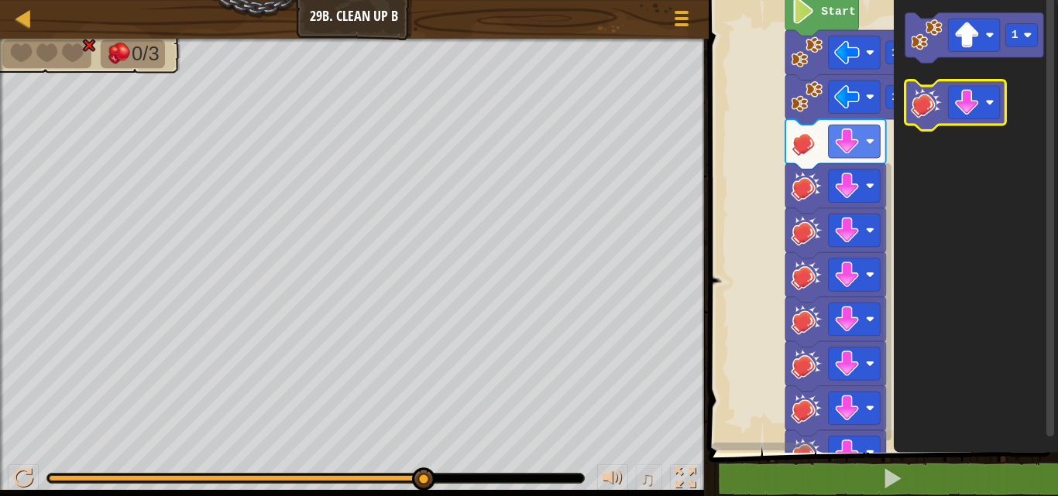
click at [975, 98] on image "Blockly Workspace" at bounding box center [966, 103] width 26 height 26
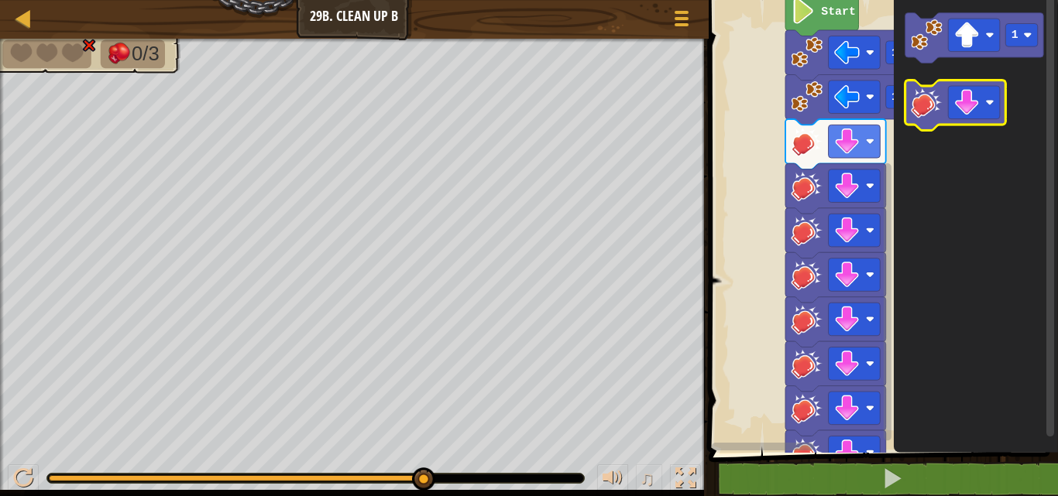
click at [975, 98] on image "Blockly Workspace" at bounding box center [966, 103] width 26 height 26
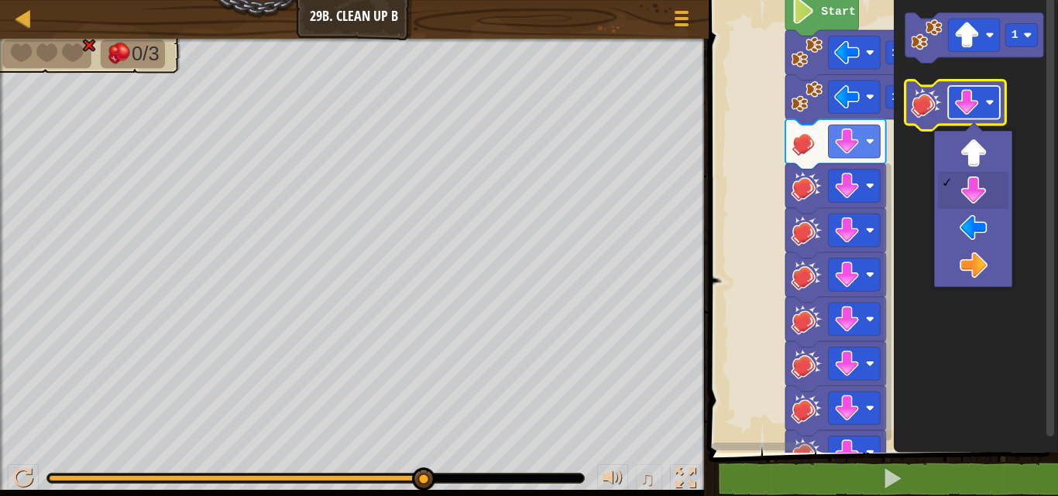
click at [975, 88] on g "Blockly Workspace" at bounding box center [974, 102] width 52 height 33
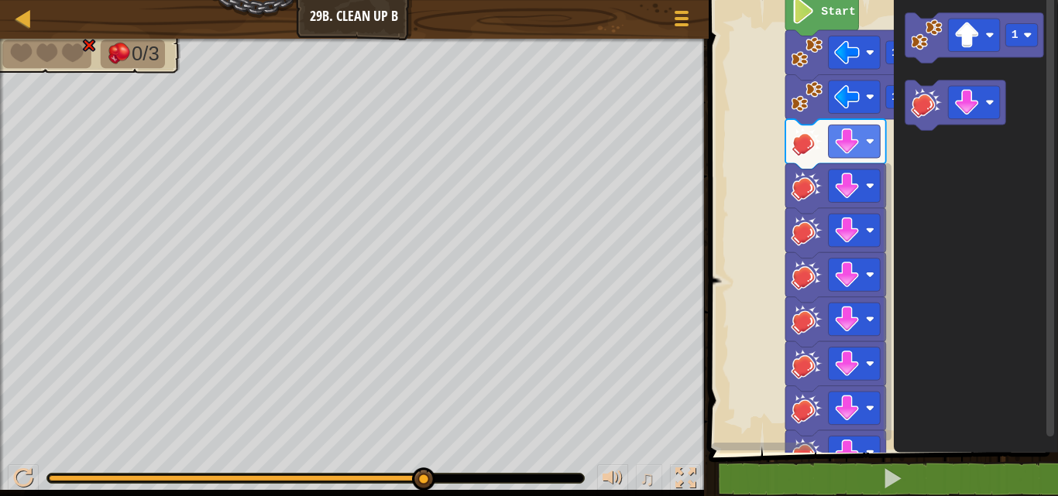
click at [947, 69] on icon "Blockly Workspace" at bounding box center [976, 222] width 164 height 461
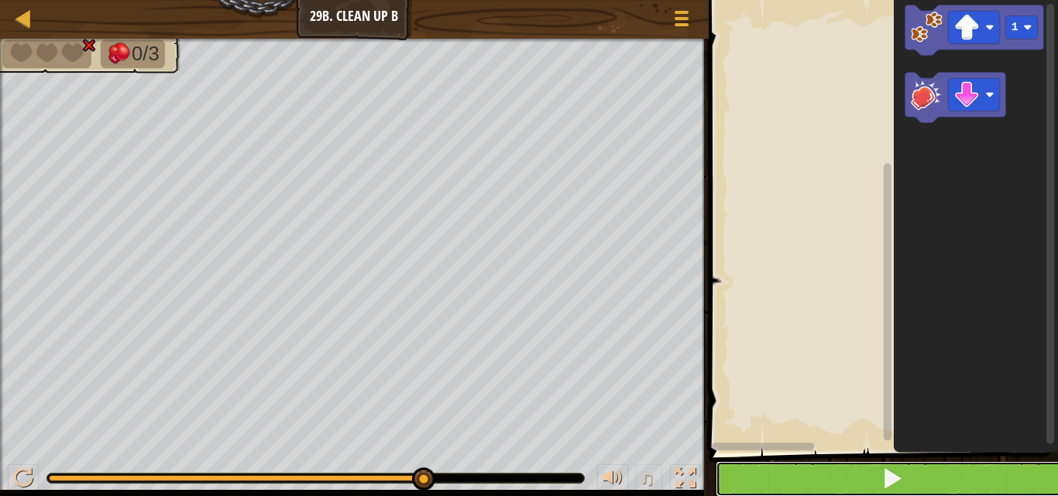
click at [946, 465] on button at bounding box center [893, 480] width 354 height 36
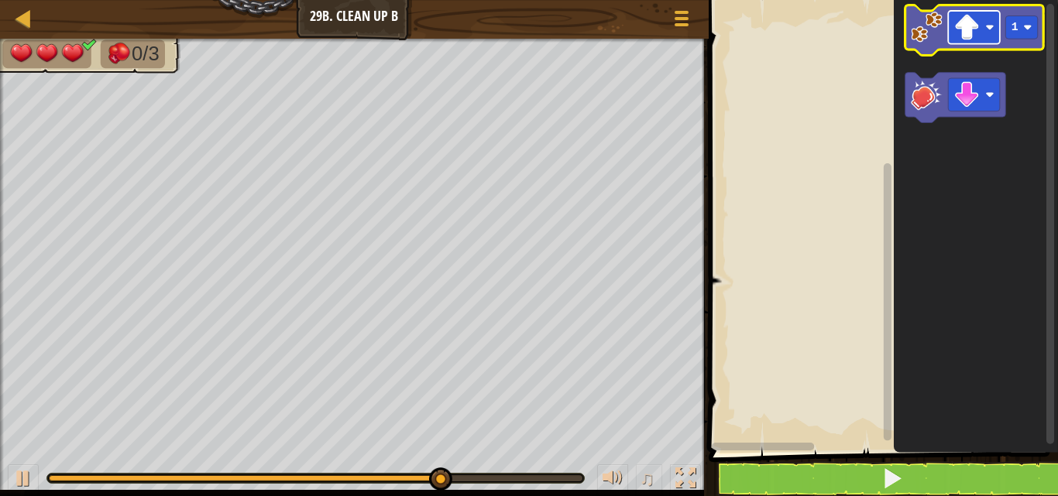
click at [965, 19] on image "Blockly Workspace" at bounding box center [966, 28] width 26 height 26
click at [916, 35] on image "Blockly Workspace" at bounding box center [927, 28] width 32 height 32
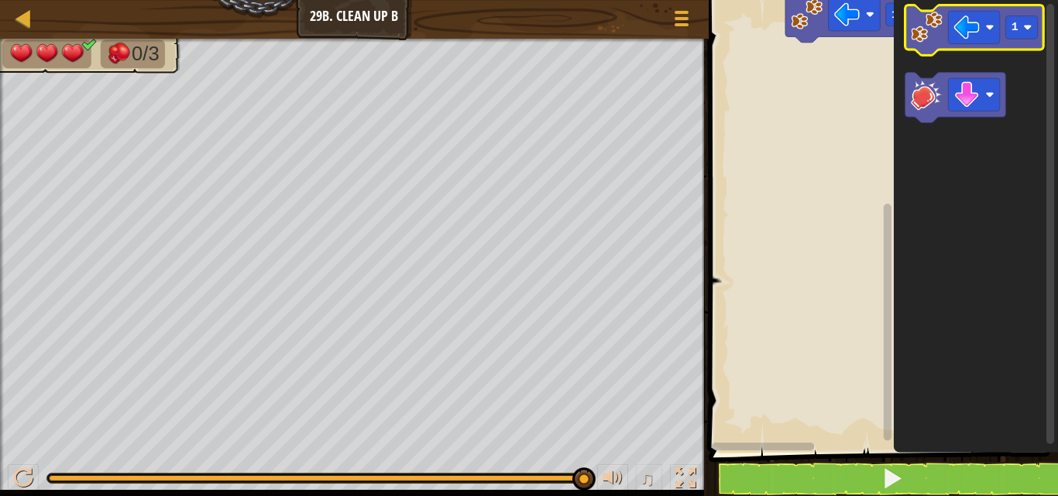
click at [935, 26] on image "Blockly Workspace" at bounding box center [927, 28] width 32 height 32
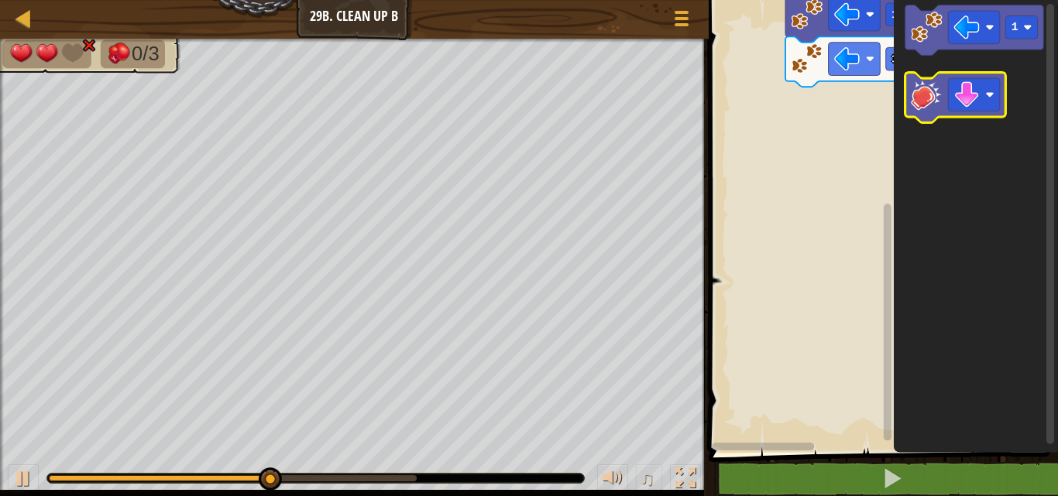
click at [931, 104] on image "Blockly Workspace" at bounding box center [927, 95] width 32 height 32
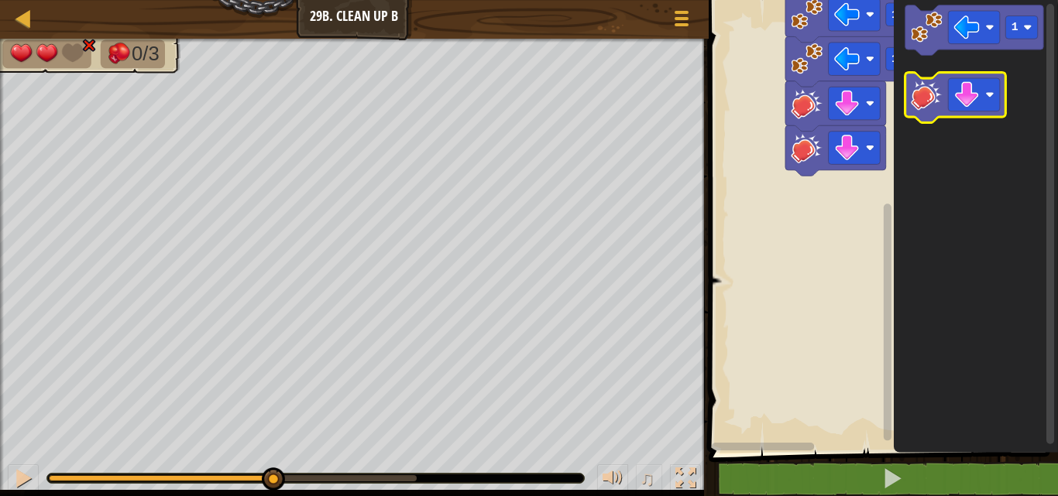
click at [931, 104] on image "Blockly Workspace" at bounding box center [927, 95] width 32 height 32
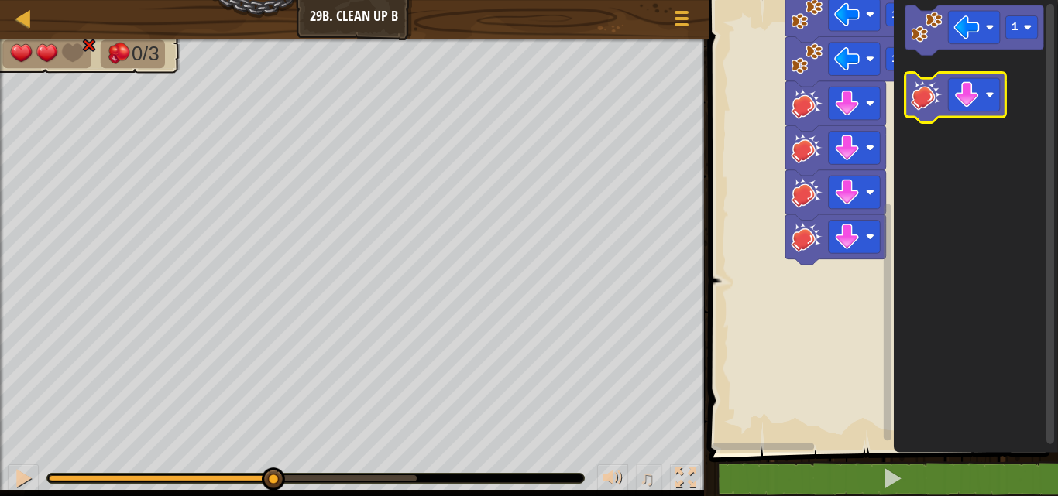
click at [931, 104] on image "Blockly Workspace" at bounding box center [927, 95] width 32 height 32
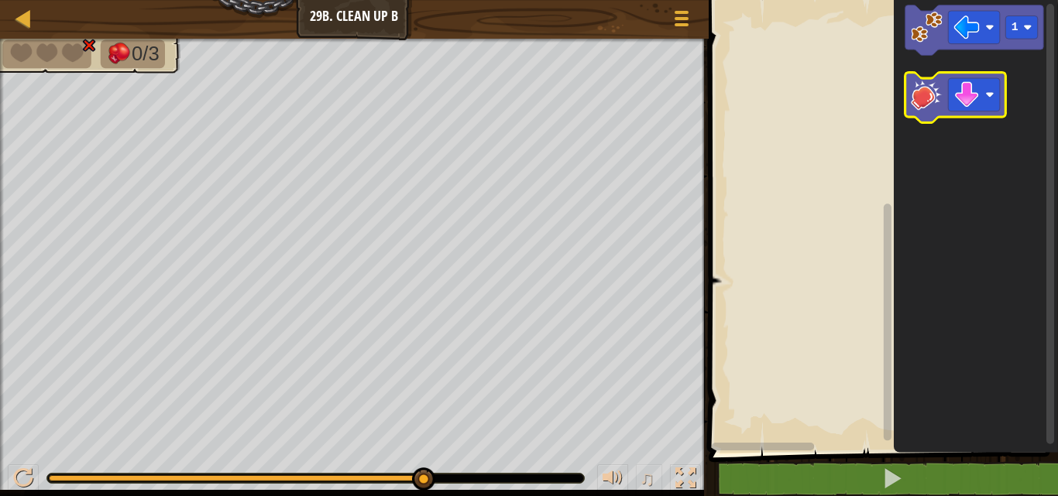
click at [935, 96] on image "Blockly Workspace" at bounding box center [927, 95] width 32 height 32
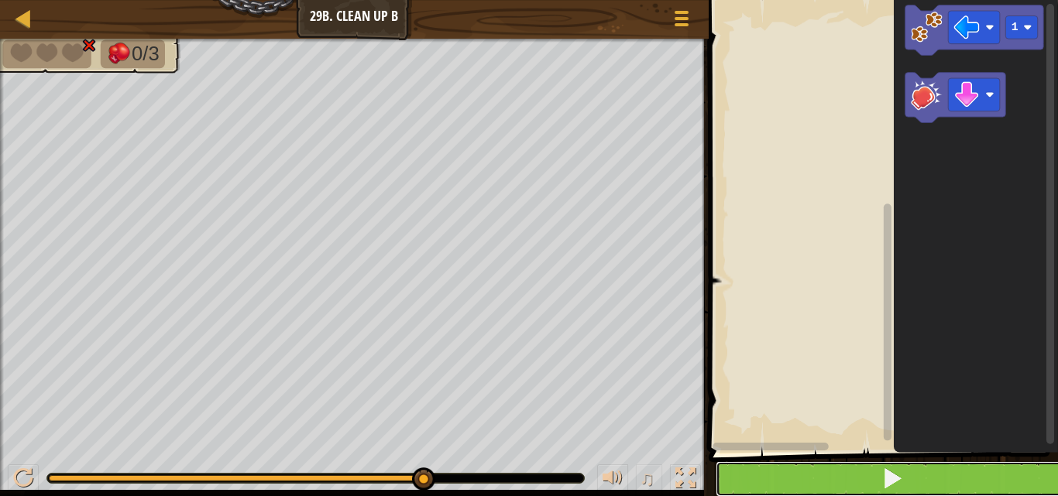
click at [833, 473] on button at bounding box center [893, 480] width 354 height 36
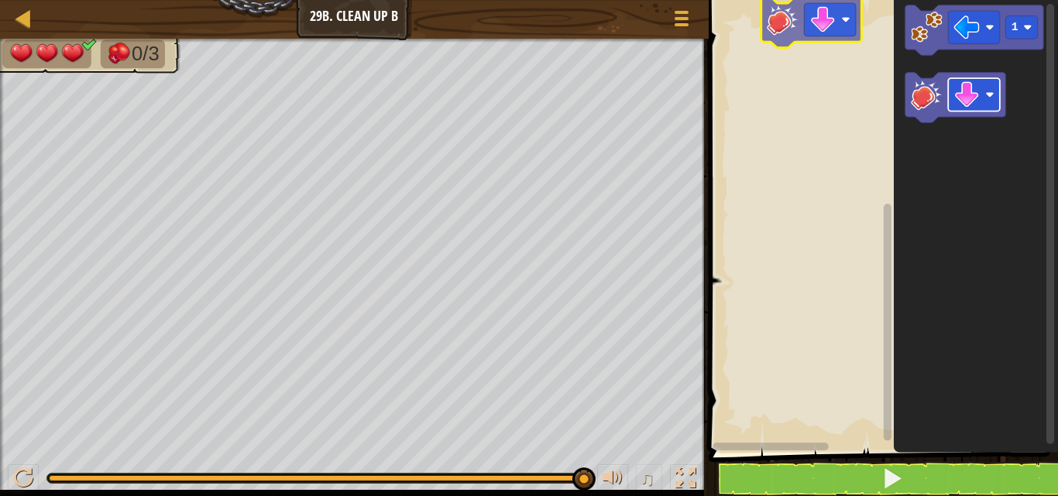
click at [836, 15] on div "1" at bounding box center [881, 222] width 354 height 461
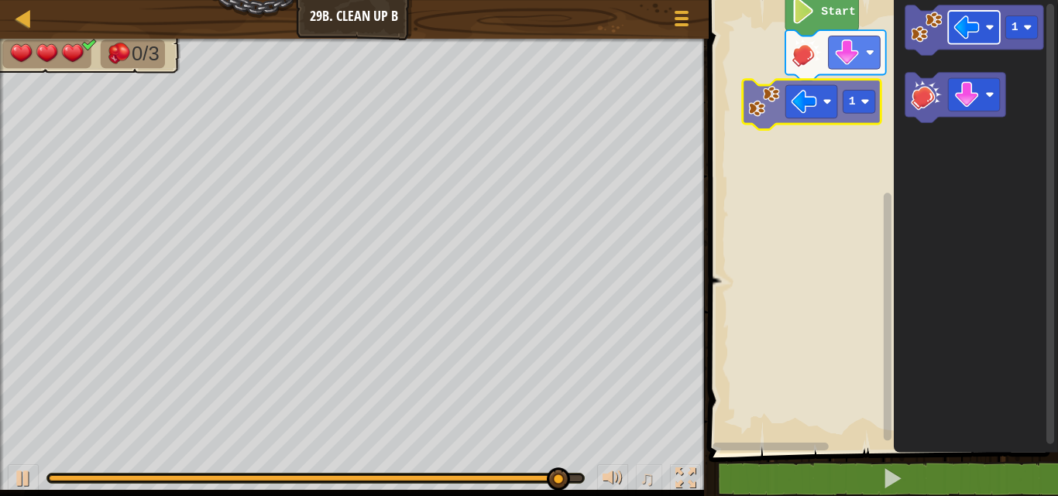
click at [806, 98] on div "Start 1 1 1" at bounding box center [881, 222] width 354 height 461
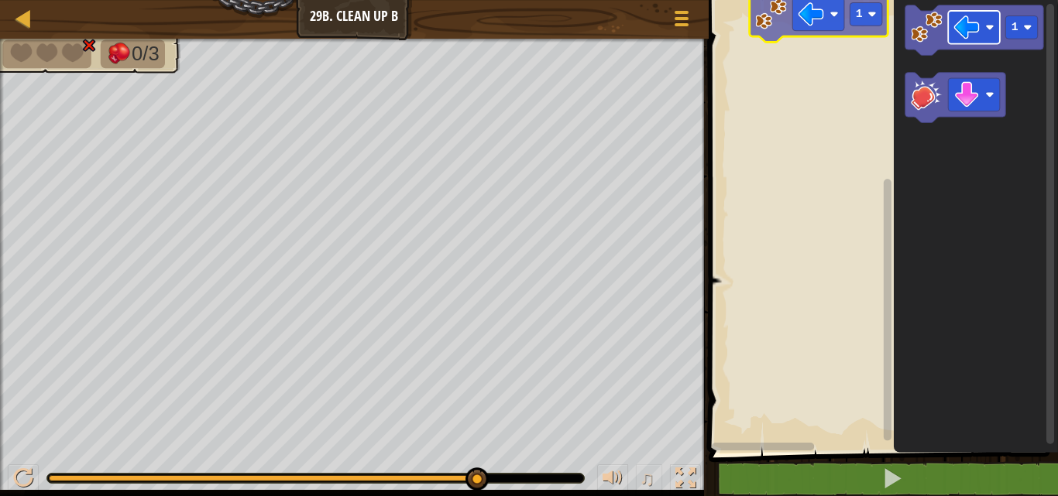
click at [795, 10] on div "1 1" at bounding box center [881, 222] width 354 height 461
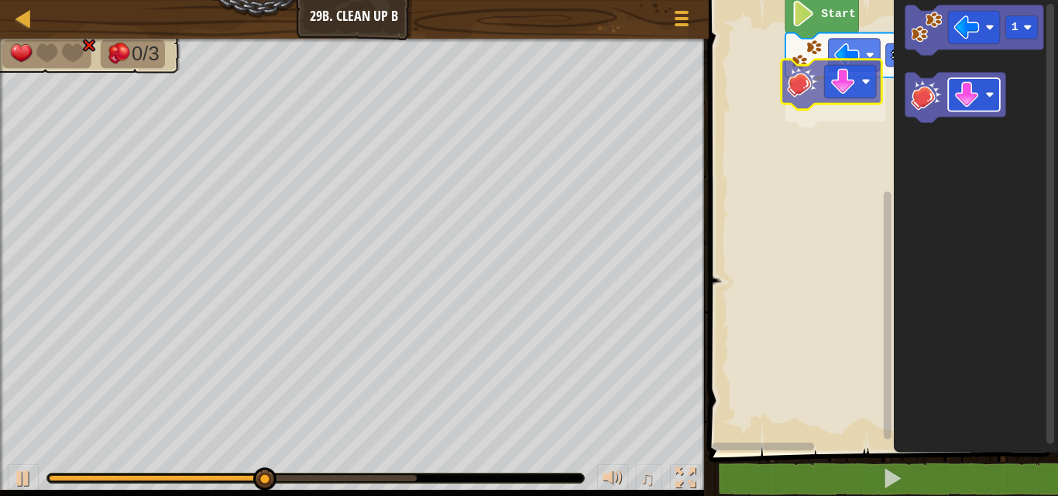
click at [833, 98] on div "1 Start 1" at bounding box center [881, 222] width 354 height 461
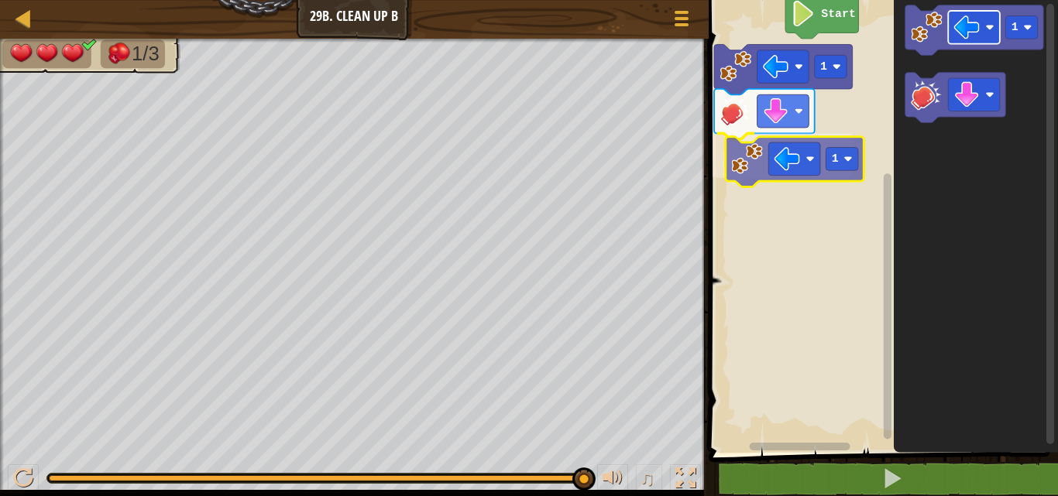
click at [791, 155] on div "Start 1 1 1 1" at bounding box center [881, 222] width 354 height 461
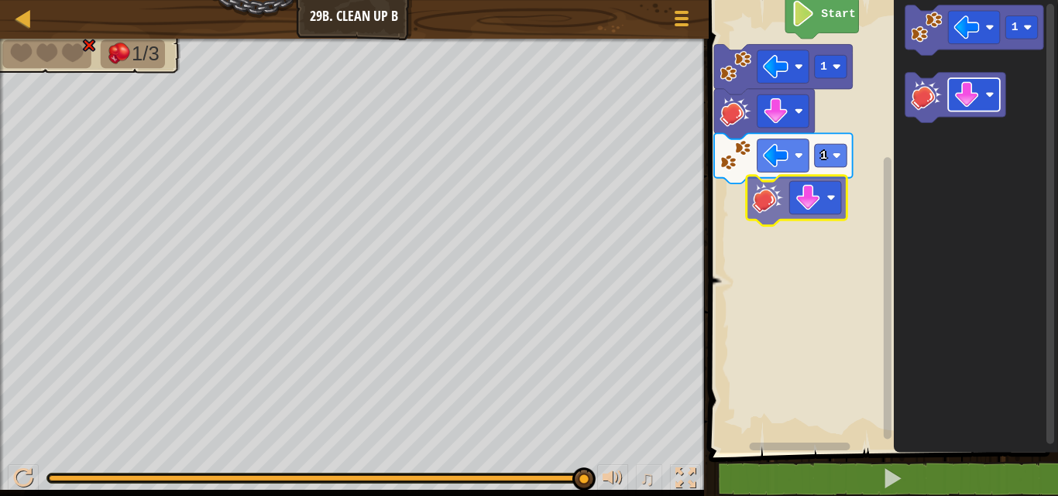
click at [812, 194] on div "Start 1 1 1" at bounding box center [881, 222] width 354 height 461
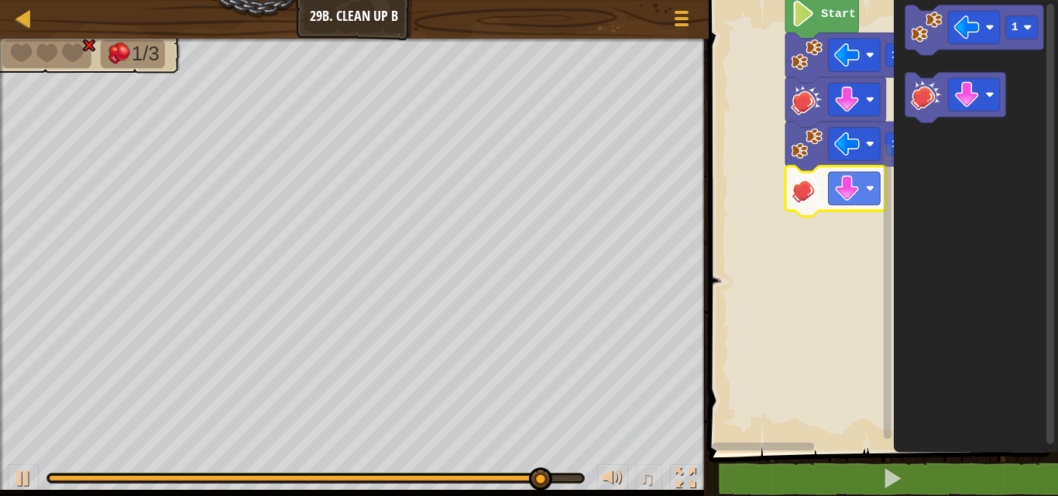
click at [802, 189] on image "Blockly Workspace" at bounding box center [807, 189] width 32 height 32
click at [843, 193] on image "Blockly Workspace" at bounding box center [847, 189] width 26 height 26
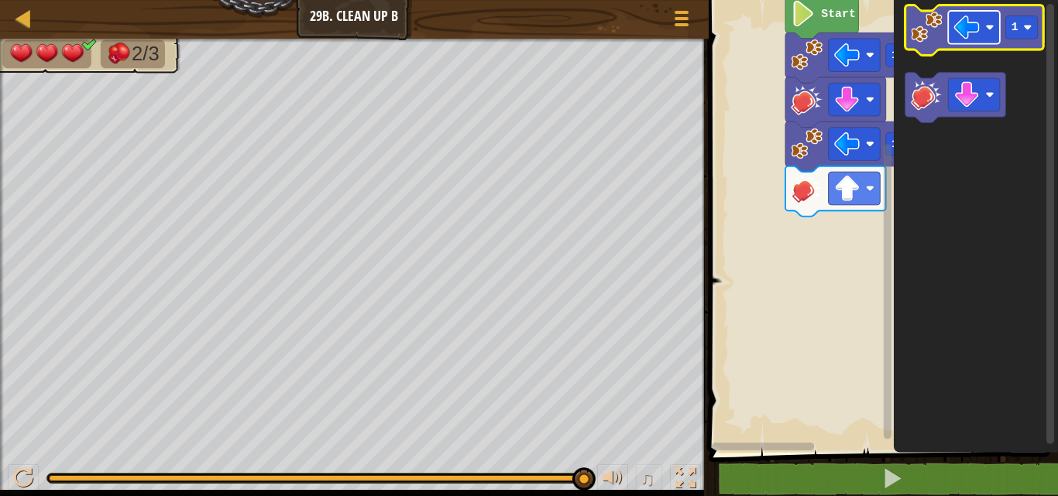
click at [981, 30] on rect "Blockly Workspace" at bounding box center [974, 27] width 52 height 33
click at [940, 21] on image "Blockly Workspace" at bounding box center [927, 28] width 32 height 32
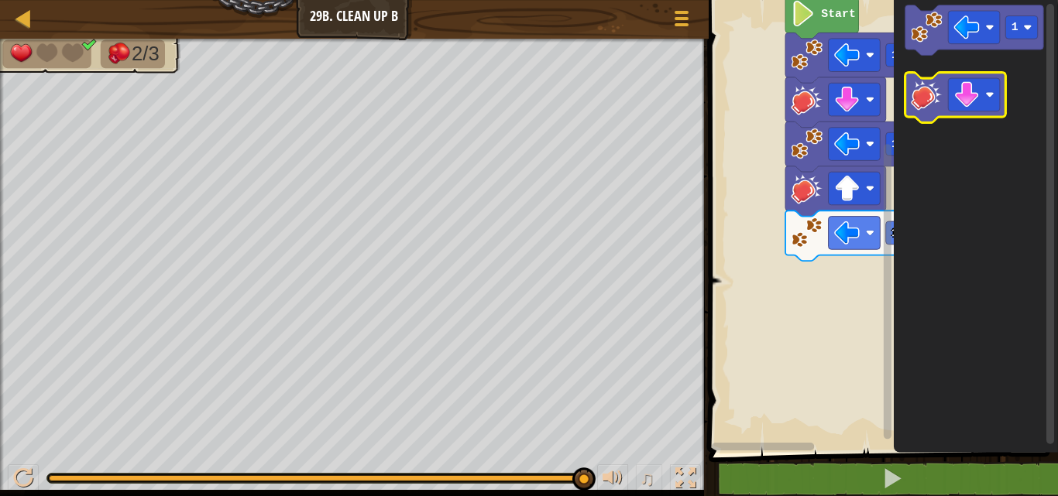
click at [922, 93] on image "Blockly Workspace" at bounding box center [927, 95] width 32 height 32
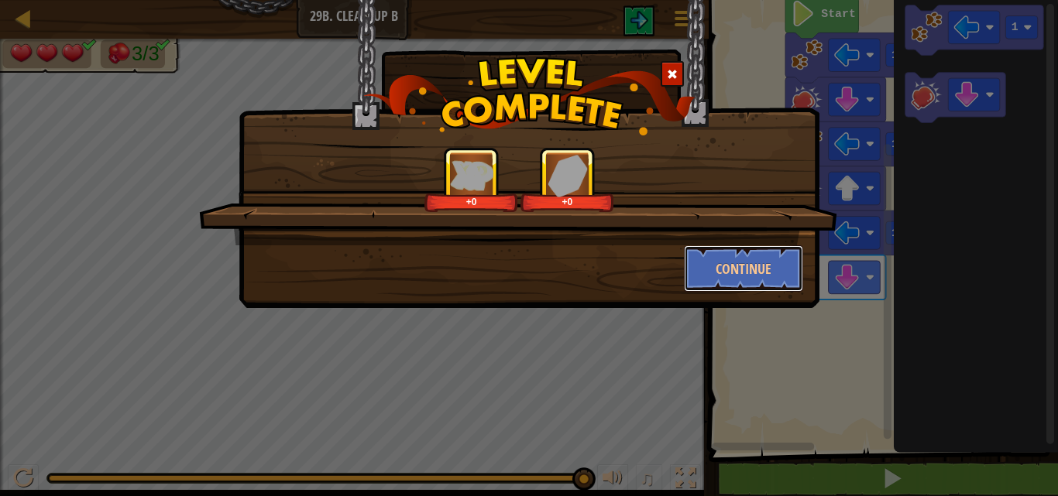
click at [727, 270] on button "Continue" at bounding box center [744, 269] width 120 height 46
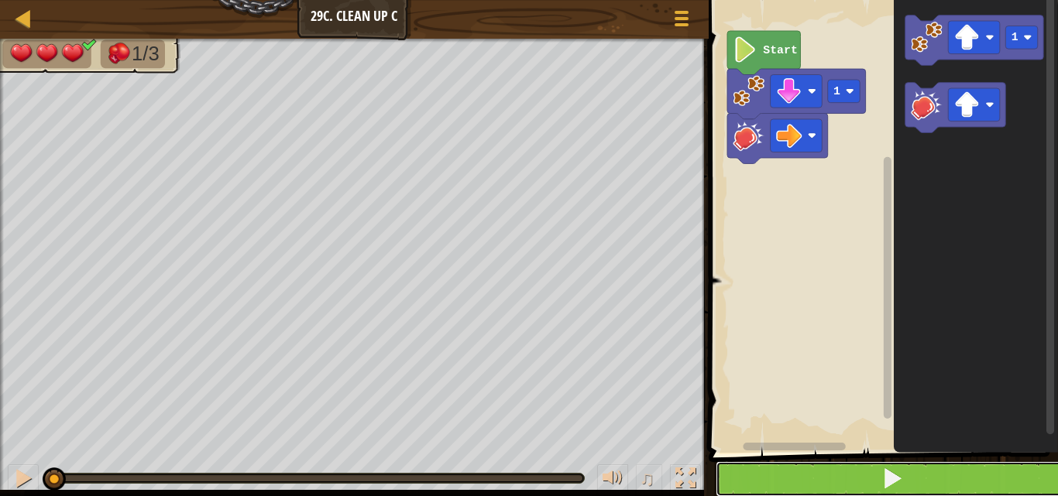
click at [970, 466] on button at bounding box center [893, 480] width 354 height 36
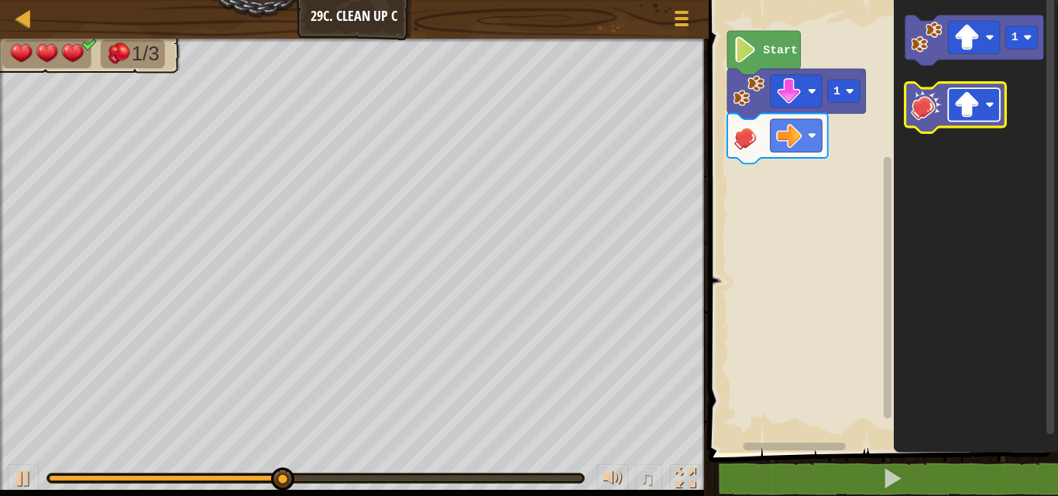
click at [977, 94] on image "Blockly Workspace" at bounding box center [966, 105] width 26 height 26
click at [964, 99] on image "Blockly Workspace" at bounding box center [966, 105] width 26 height 26
click at [965, 112] on image "Blockly Workspace" at bounding box center [966, 105] width 26 height 26
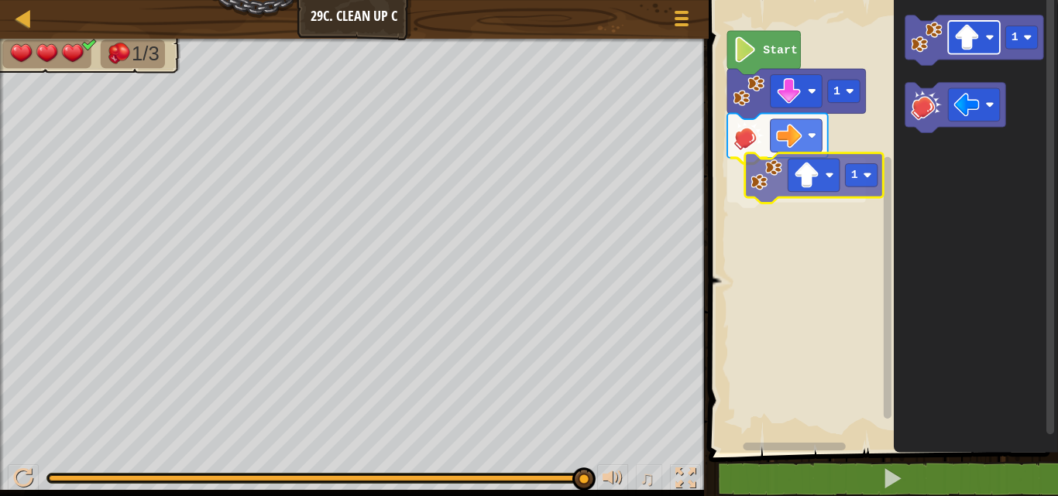
click at [823, 171] on div "1 1 Start 1 1" at bounding box center [881, 222] width 354 height 461
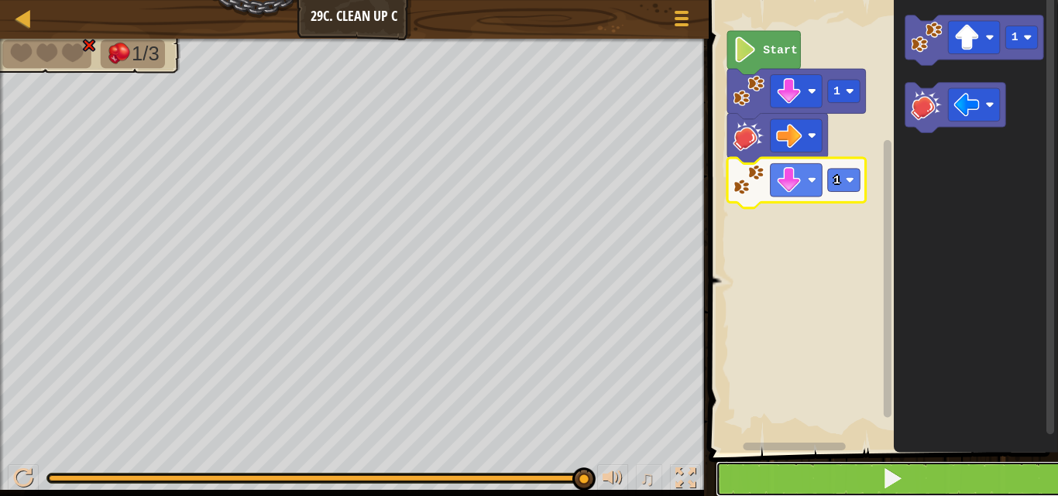
click at [838, 482] on button at bounding box center [893, 480] width 354 height 36
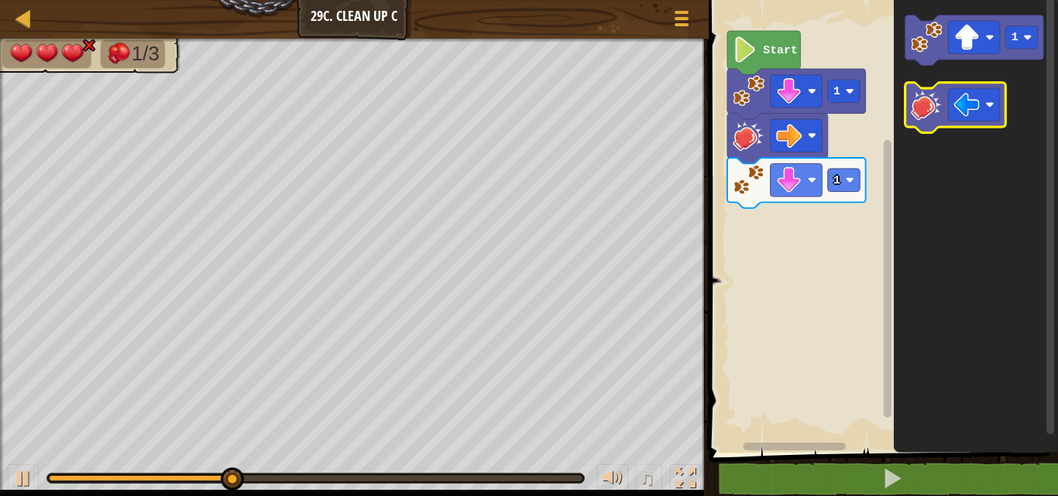
click at [930, 115] on image "Blockly Workspace" at bounding box center [927, 105] width 32 height 32
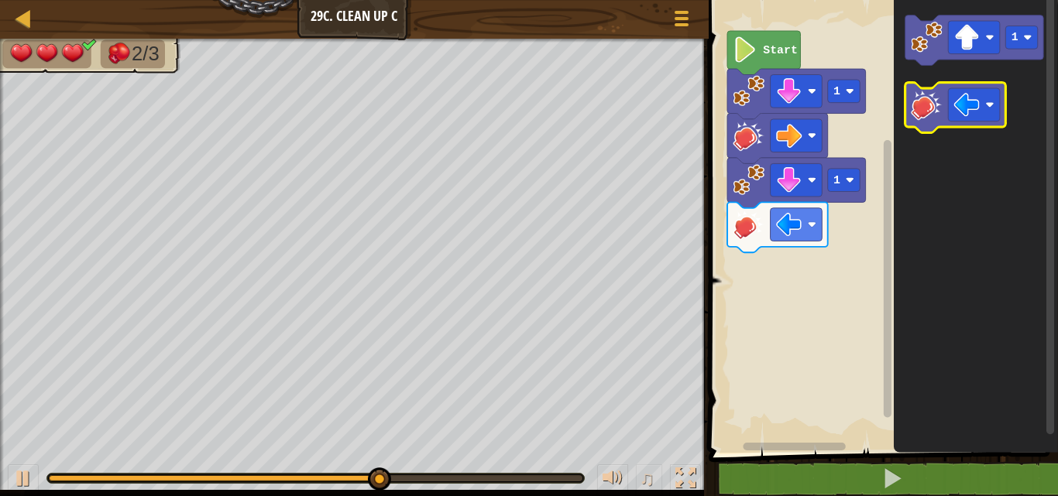
click at [930, 115] on image "Blockly Workspace" at bounding box center [927, 105] width 32 height 32
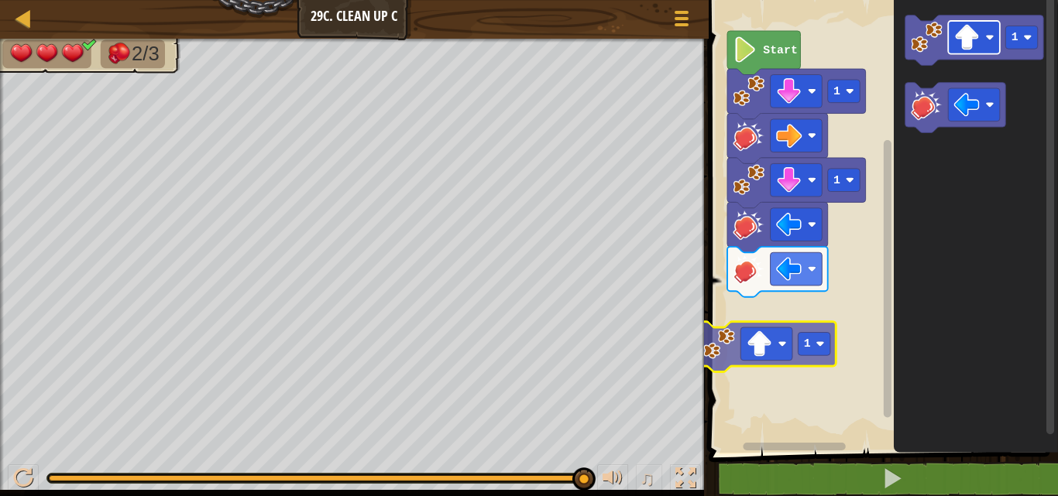
click at [802, 328] on div "Start 1 1 1 1 1" at bounding box center [881, 222] width 354 height 461
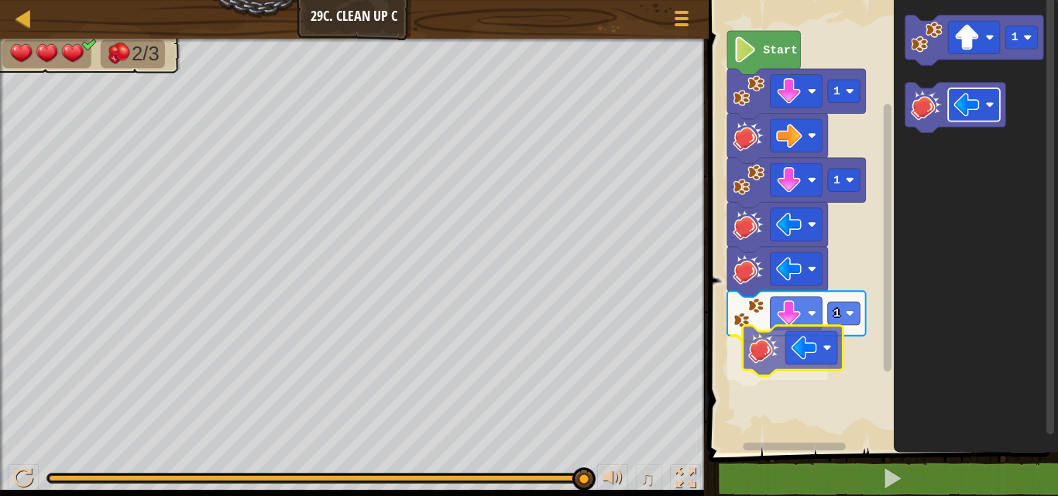
click at [808, 355] on div "Start 1 1 1 1" at bounding box center [881, 222] width 354 height 461
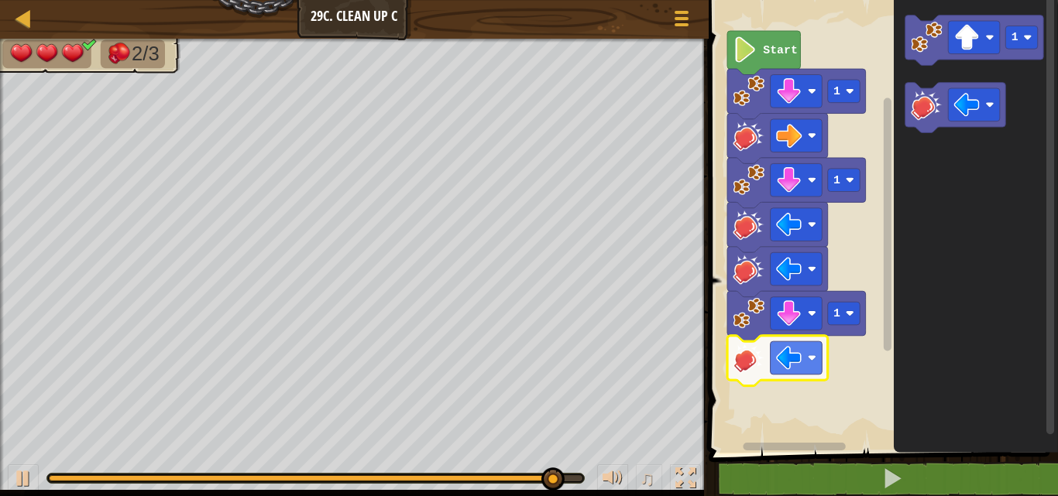
click at [808, 355] on image "Blockly Workspace" at bounding box center [812, 358] width 9 height 9
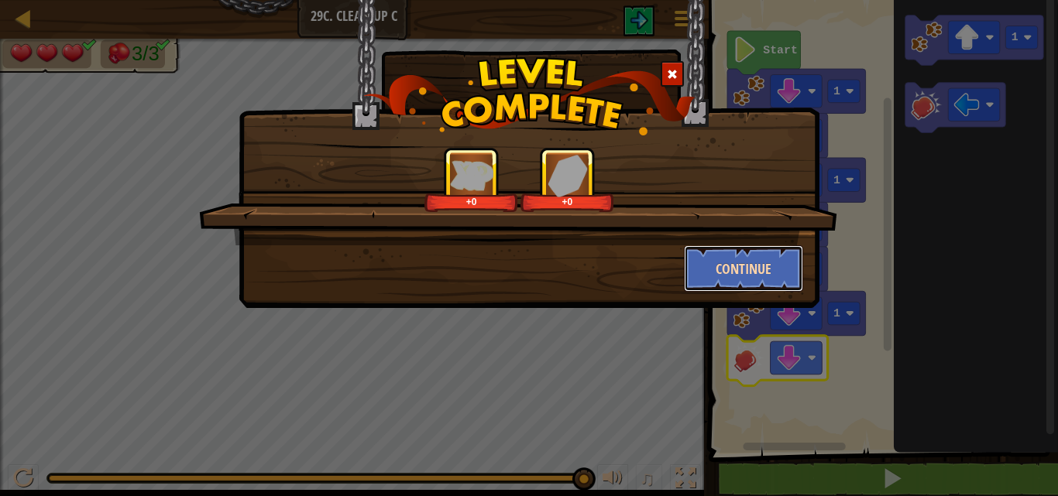
click at [696, 249] on button "Continue" at bounding box center [744, 269] width 120 height 46
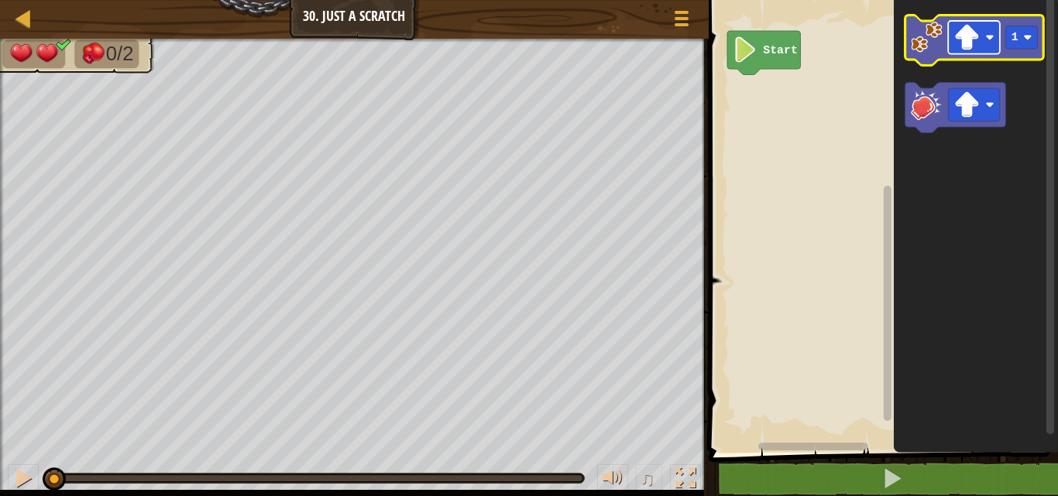
click at [977, 43] on image "Blockly Workspace" at bounding box center [966, 38] width 26 height 26
click at [929, 34] on image "Blockly Workspace" at bounding box center [927, 38] width 32 height 32
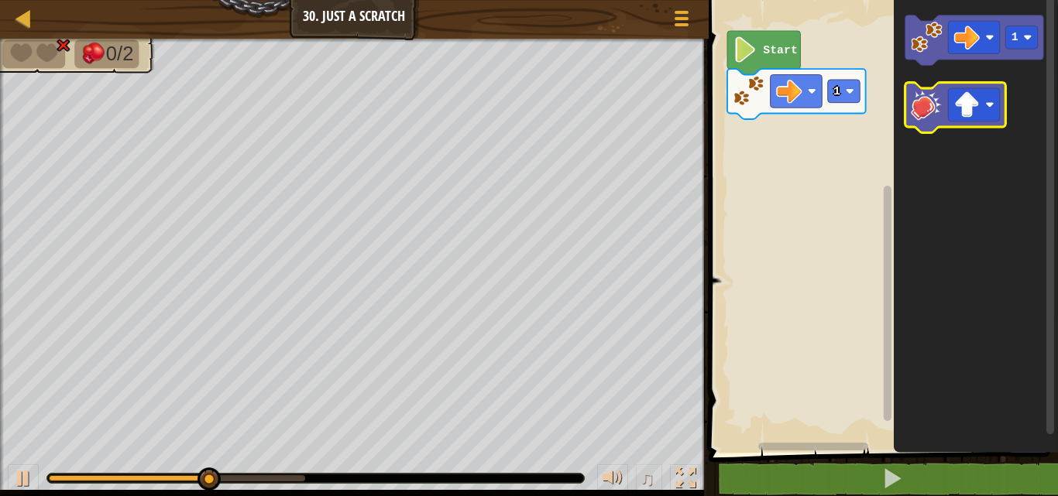
click at [920, 87] on rect "Blockly Workspace" at bounding box center [955, 108] width 101 height 50
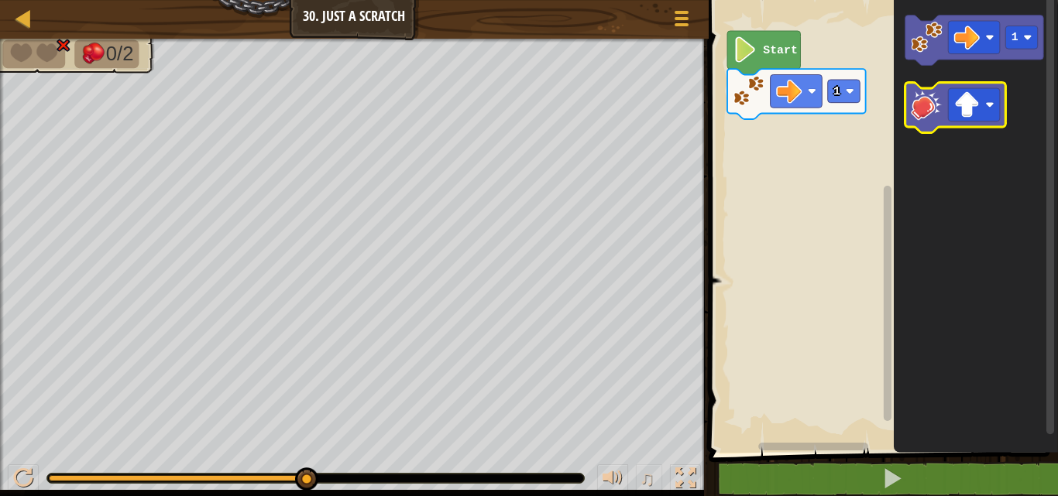
click at [920, 87] on rect "Blockly Workspace" at bounding box center [955, 108] width 101 height 50
click at [984, 99] on rect "Blockly Workspace" at bounding box center [974, 104] width 52 height 33
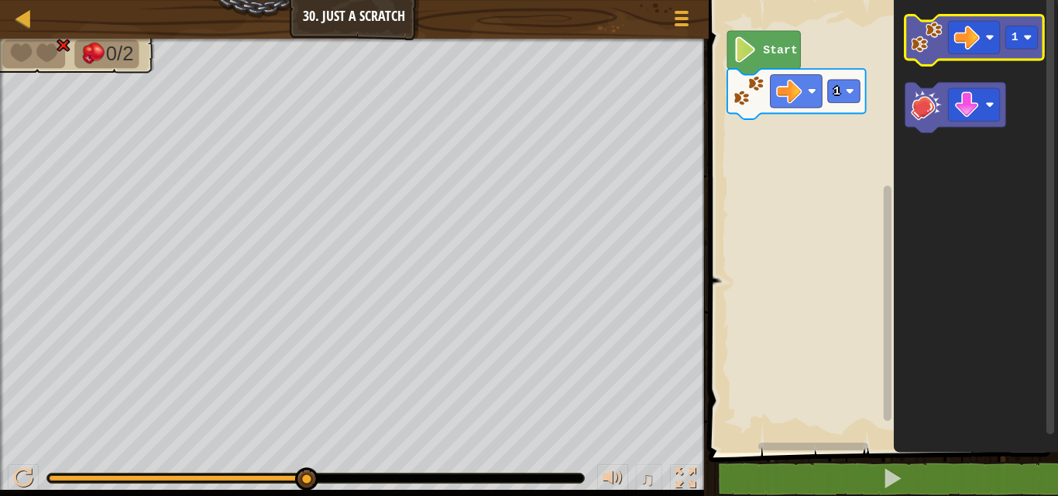
click at [933, 33] on image "Blockly Workspace" at bounding box center [927, 38] width 32 height 32
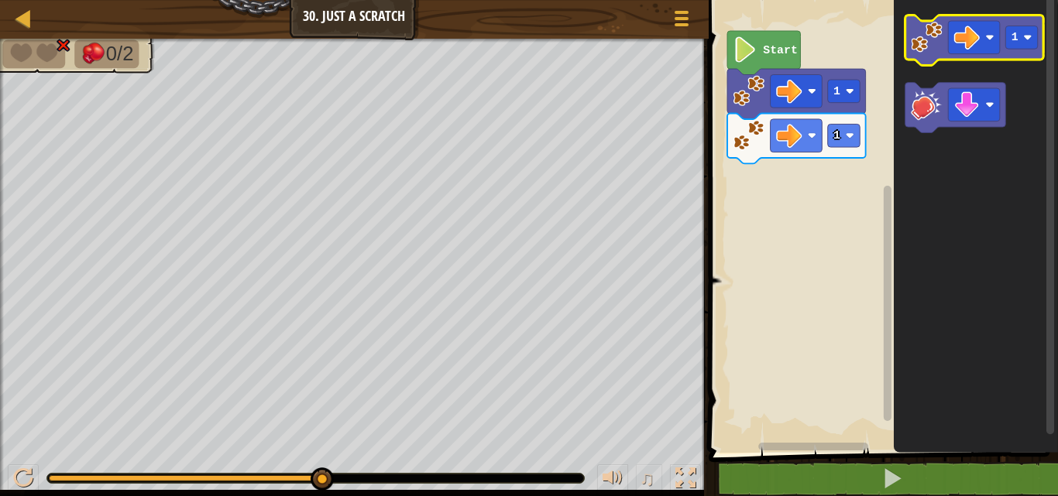
click at [929, 49] on image "Blockly Workspace" at bounding box center [927, 38] width 32 height 32
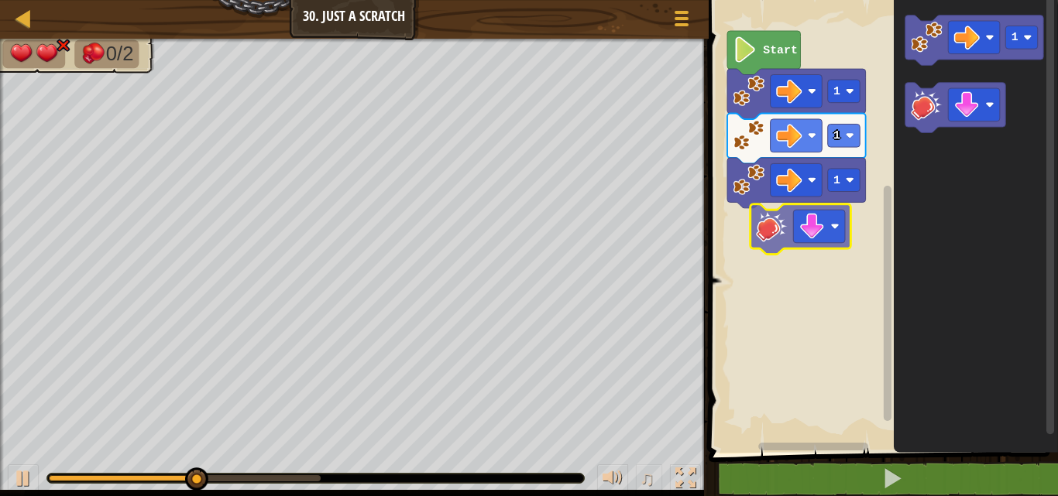
click at [772, 231] on div "Start 1 1 1 1" at bounding box center [881, 222] width 354 height 461
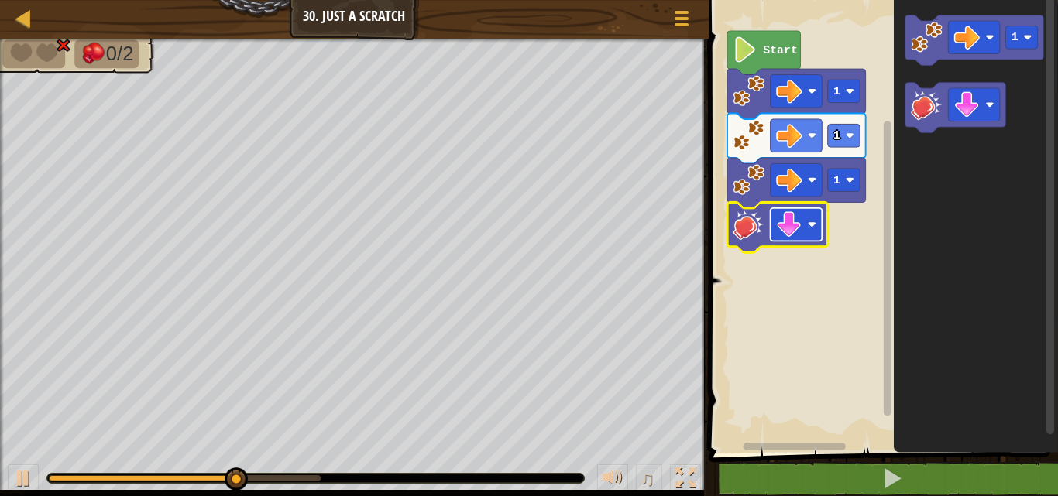
click at [768, 230] on g "Blockly Workspace" at bounding box center [777, 227] width 101 height 50
click at [740, 213] on image "Blockly Workspace" at bounding box center [749, 224] width 32 height 32
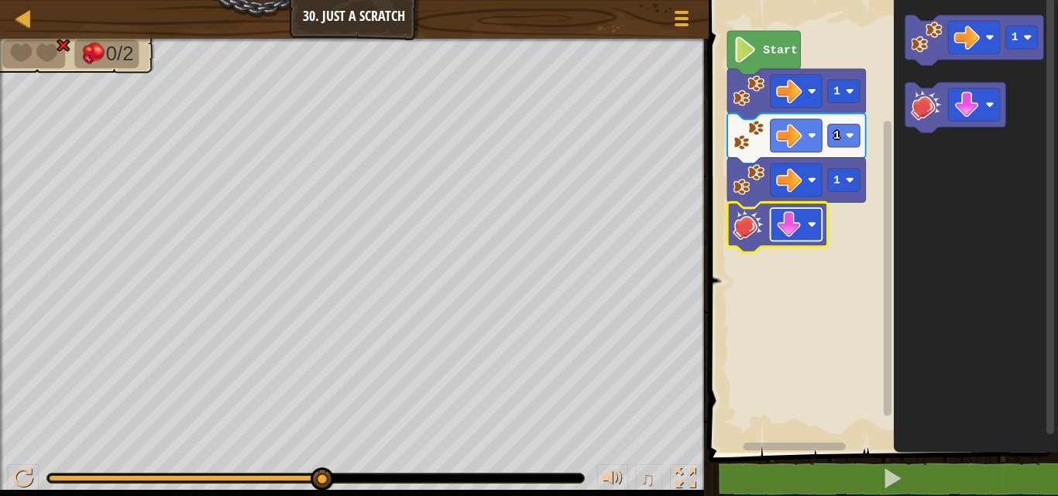
click at [796, 225] on image "Blockly Workspace" at bounding box center [789, 224] width 26 height 26
click at [767, 228] on icon "Blockly Workspace" at bounding box center [777, 227] width 101 height 50
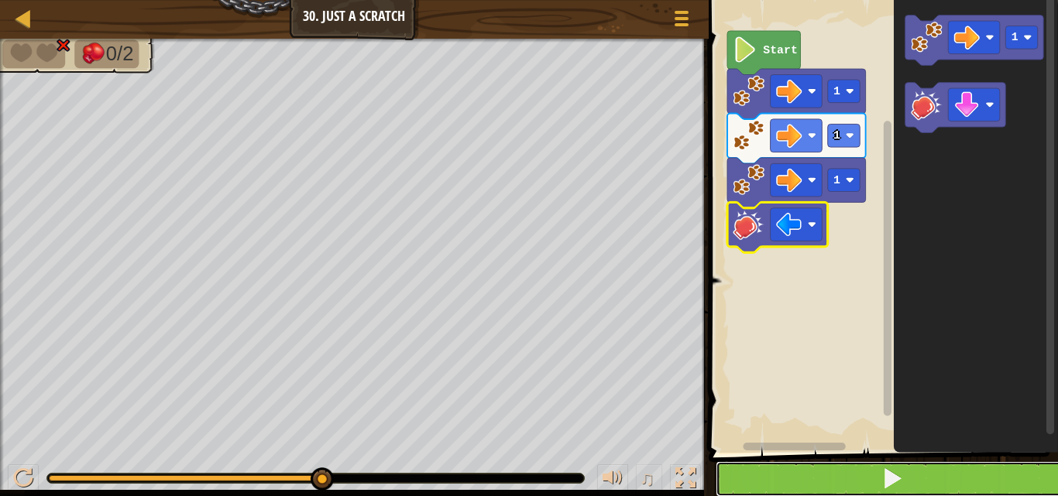
click at [816, 476] on button at bounding box center [893, 480] width 354 height 36
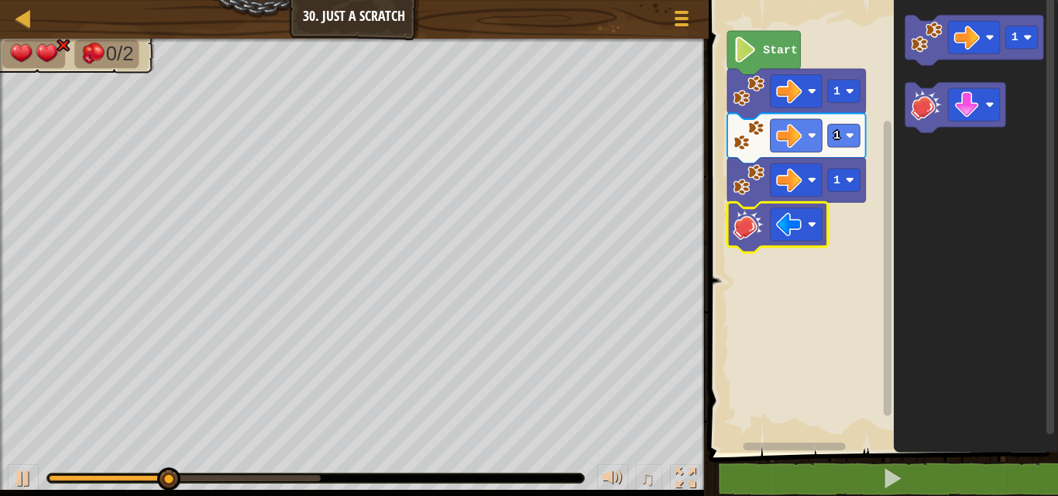
click at [754, 226] on image "Blockly Workspace" at bounding box center [749, 224] width 32 height 32
click at [754, 225] on image "Blockly Workspace" at bounding box center [749, 224] width 32 height 32
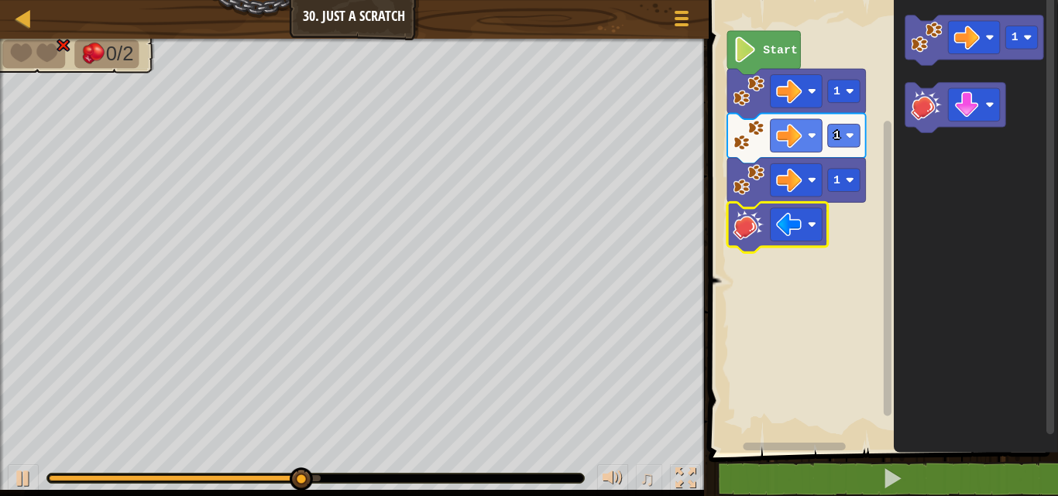
click at [754, 225] on image "Blockly Workspace" at bounding box center [749, 224] width 32 height 32
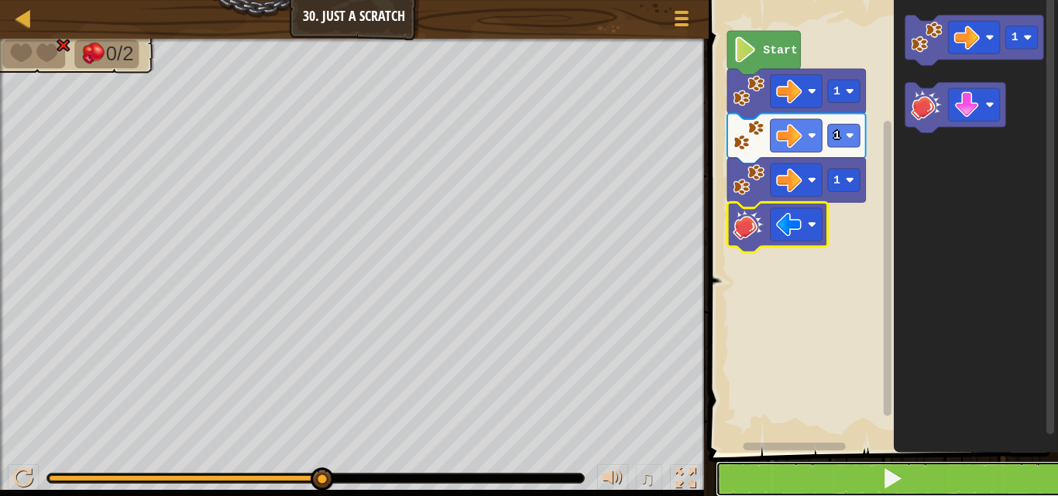
click at [771, 462] on button at bounding box center [893, 480] width 354 height 36
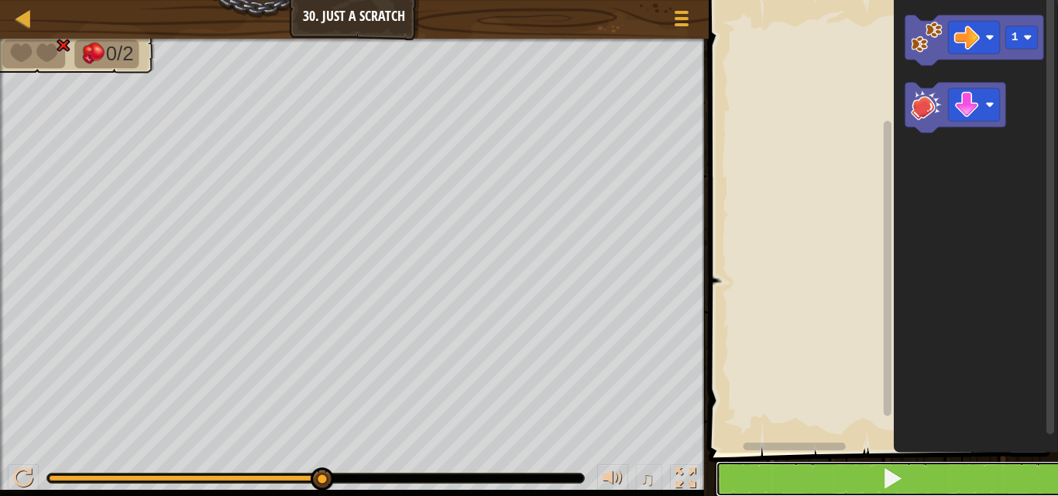
click at [899, 469] on span at bounding box center [892, 479] width 22 height 22
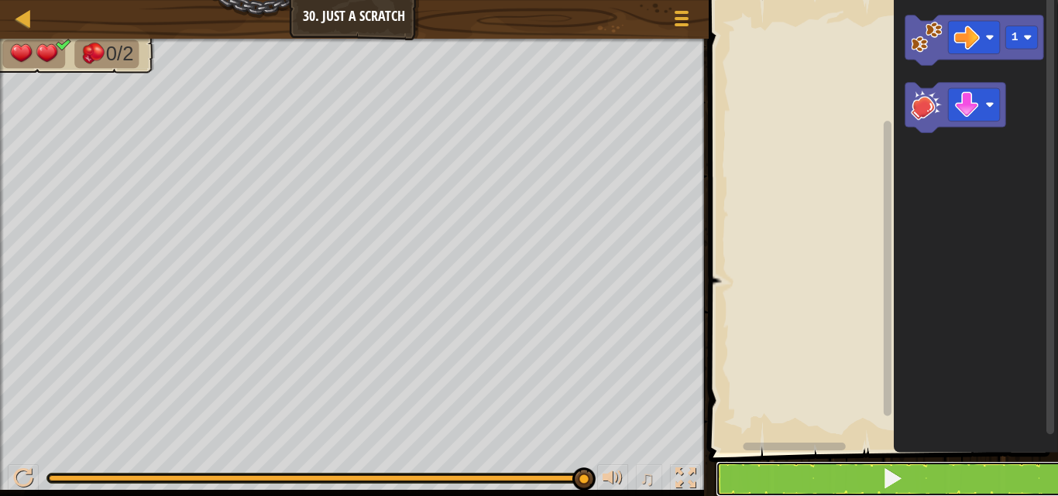
click at [982, 463] on button at bounding box center [893, 480] width 354 height 36
drag, startPoint x: 543, startPoint y: 476, endPoint x: 591, endPoint y: 488, distance: 49.4
click at [591, 488] on div "♫" at bounding box center [354, 475] width 709 height 46
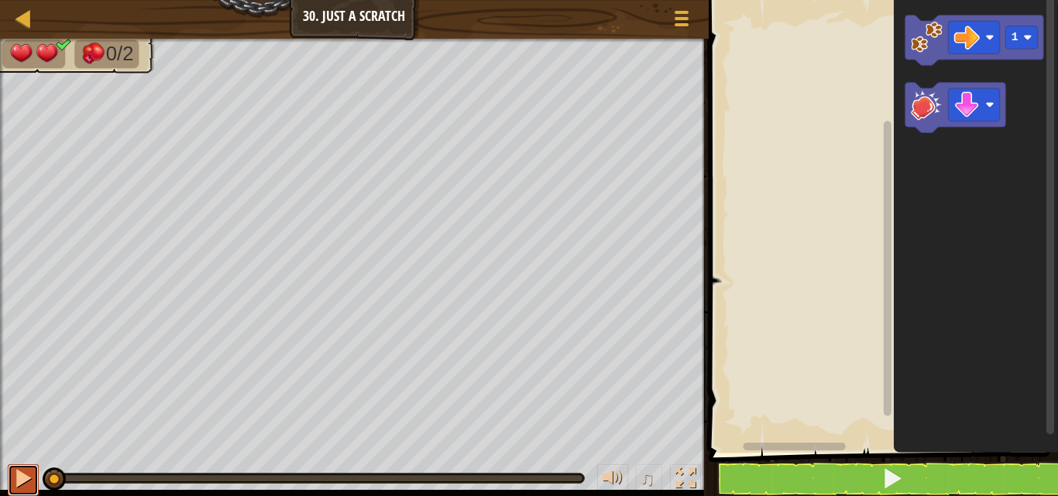
click at [21, 469] on div at bounding box center [23, 479] width 20 height 20
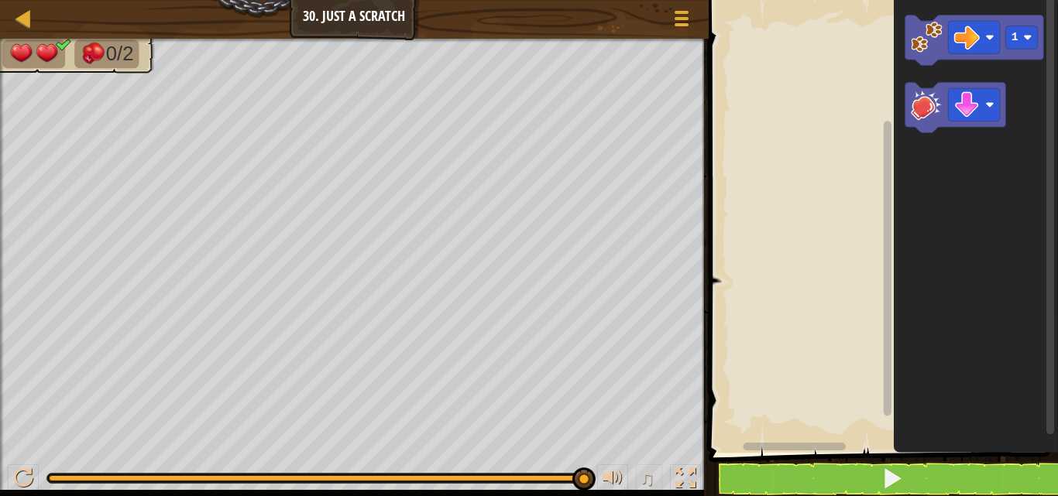
click at [44, 471] on div "♫" at bounding box center [354, 475] width 709 height 46
click at [53, 469] on div "♫" at bounding box center [354, 475] width 709 height 46
drag, startPoint x: 576, startPoint y: 474, endPoint x: 0, endPoint y: 335, distance: 592.7
click at [0, 335] on div "0/2 ♫ Duck 2 x: 14 y: 14 No target action: idle" at bounding box center [529, 268] width 1058 height 458
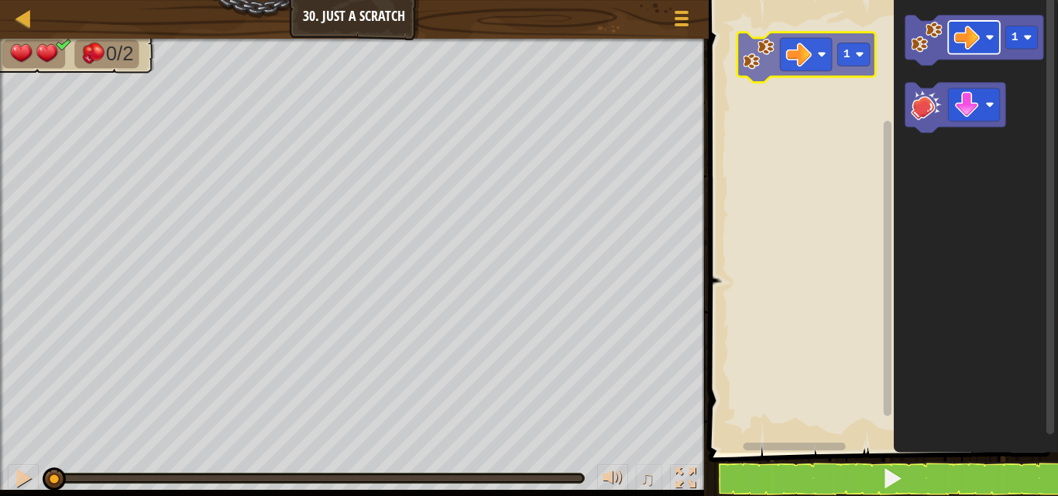
click at [812, 40] on div "1 1" at bounding box center [881, 222] width 354 height 461
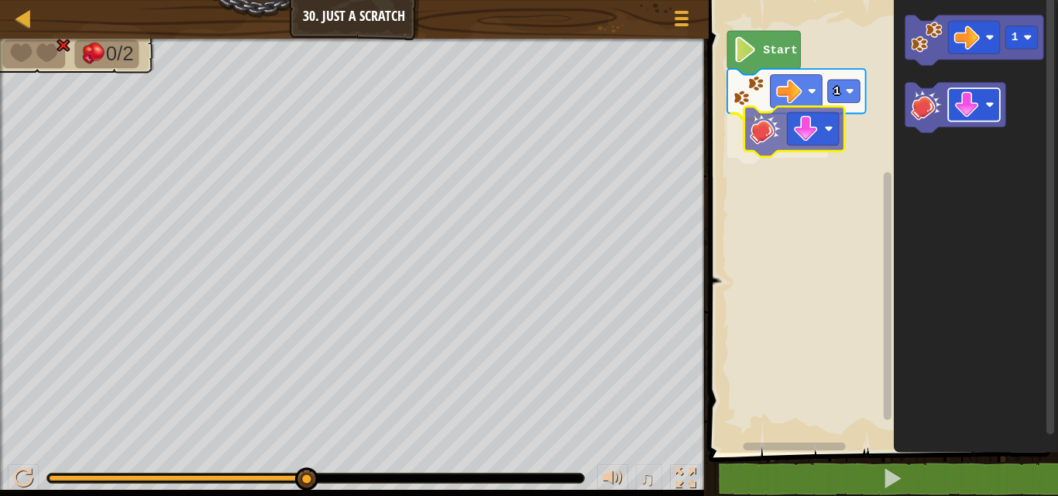
click at [810, 135] on div "1 Start 1" at bounding box center [881, 222] width 354 height 461
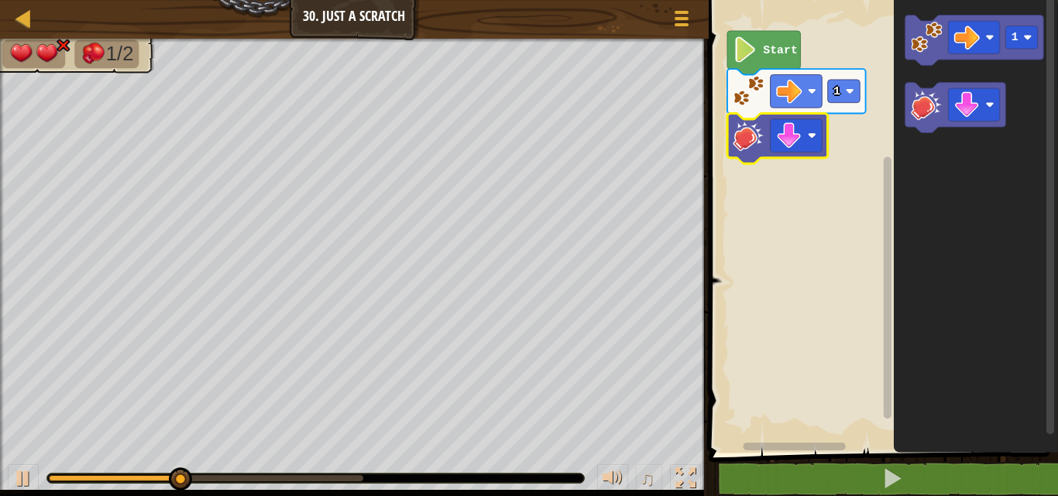
click at [753, 134] on image "Blockly Workspace" at bounding box center [749, 135] width 32 height 32
click at [761, 126] on image "Blockly Workspace" at bounding box center [749, 135] width 32 height 32
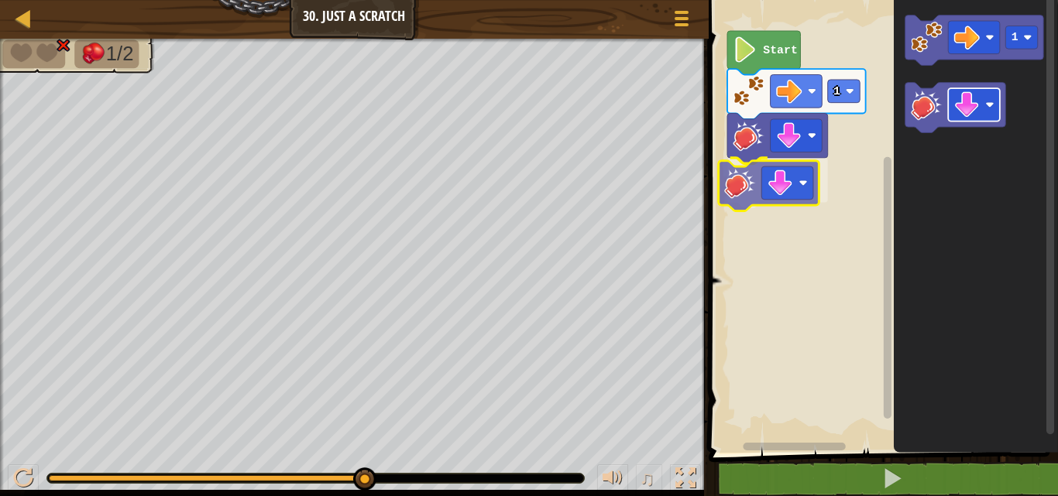
click at [796, 174] on div "Start 1 1" at bounding box center [881, 222] width 354 height 461
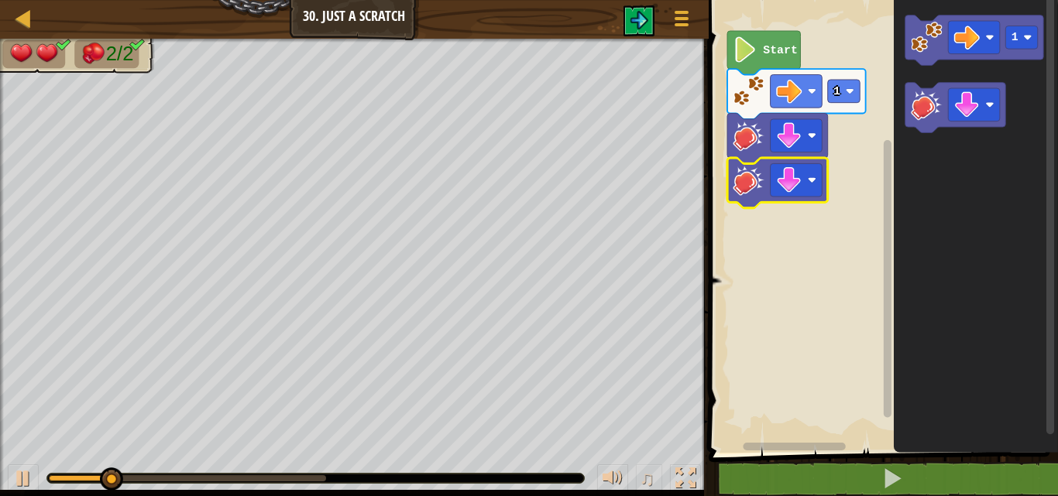
click at [796, 174] on image "Blockly Workspace" at bounding box center [789, 180] width 26 height 26
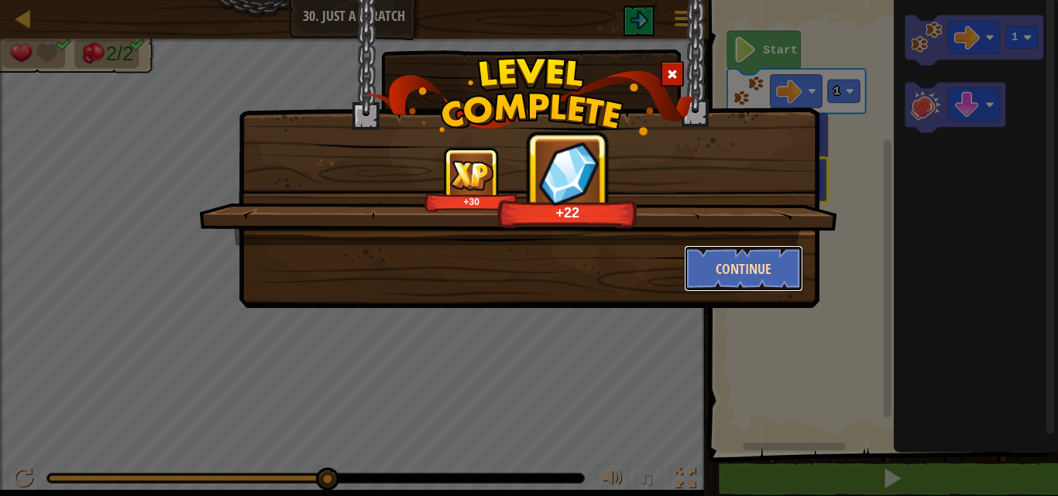
click at [757, 264] on button "Continue" at bounding box center [744, 269] width 120 height 46
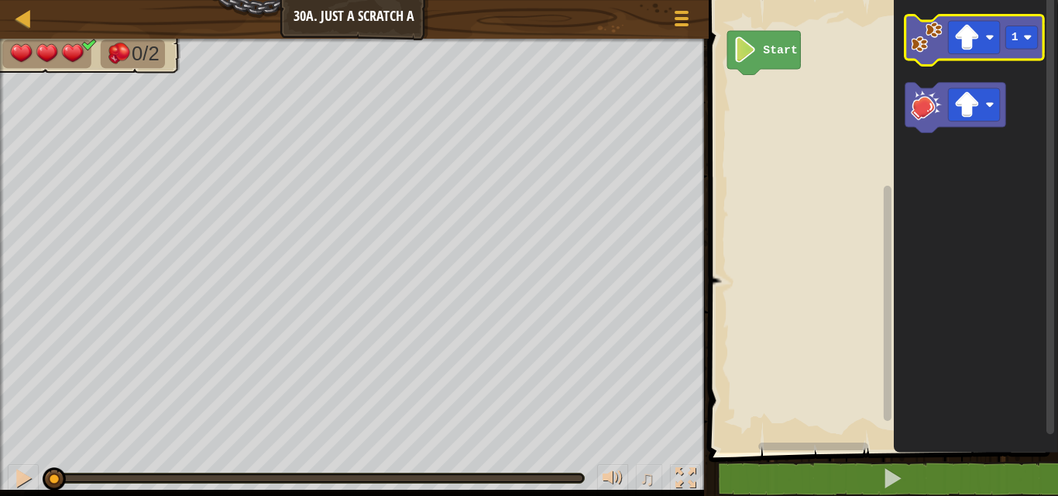
click at [940, 26] on image "Blockly Workspace" at bounding box center [927, 38] width 32 height 32
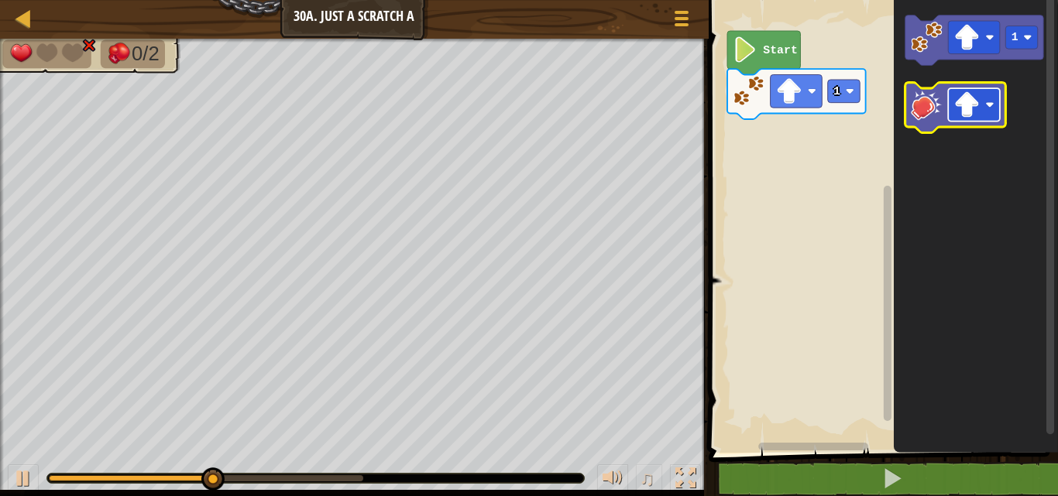
click at [971, 101] on image "Blockly Workspace" at bounding box center [966, 105] width 26 height 26
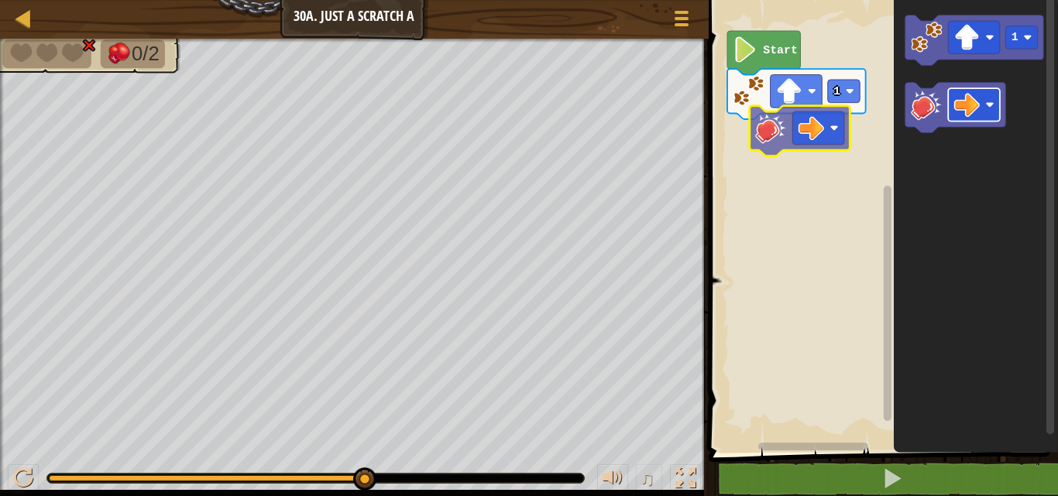
click at [826, 112] on div "Start 1 1" at bounding box center [881, 222] width 354 height 461
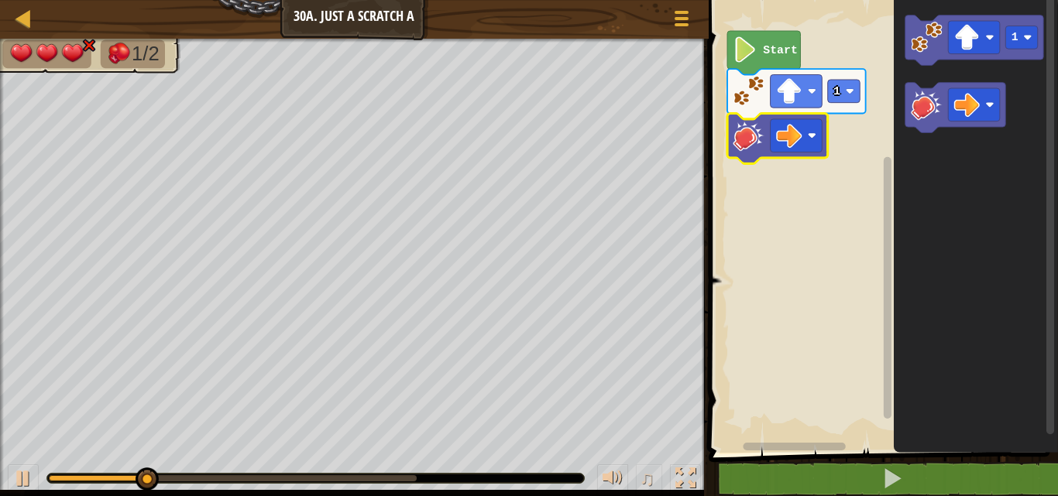
click at [740, 141] on image "Blockly Workspace" at bounding box center [749, 135] width 32 height 32
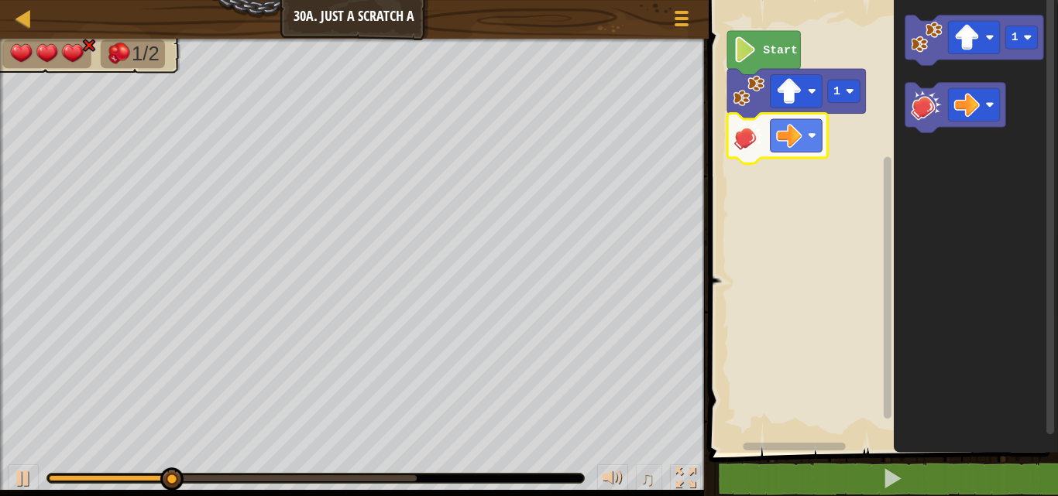
click at [740, 141] on image "Blockly Workspace" at bounding box center [749, 135] width 32 height 32
click at [737, 134] on image "Blockly Workspace" at bounding box center [749, 135] width 32 height 32
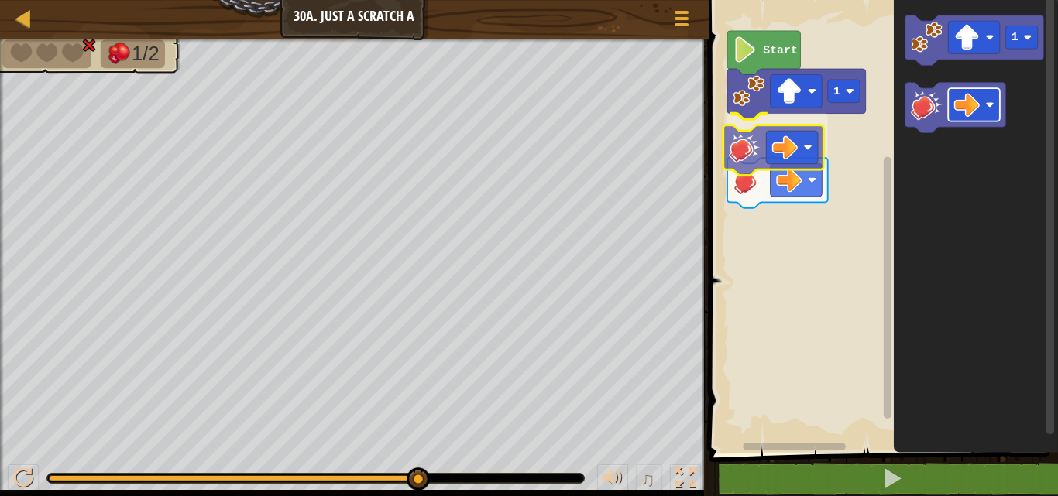
click at [799, 156] on div "Start 1 1" at bounding box center [881, 222] width 354 height 461
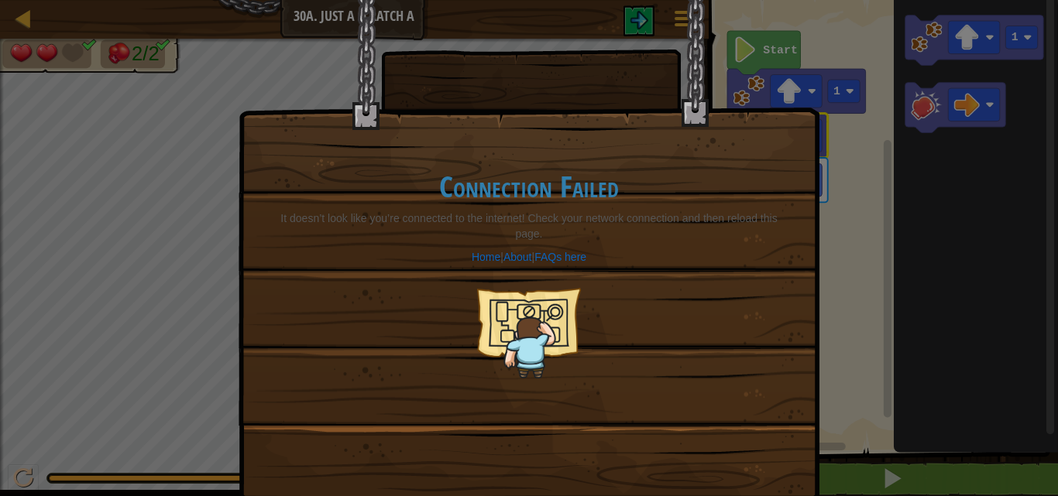
click at [777, 156] on div "Connection Failed It doesn’t look like you’re connected to the internet! Check …" at bounding box center [529, 274] width 548 height 270
drag, startPoint x: 483, startPoint y: 389, endPoint x: 448, endPoint y: 360, distance: 44.5
click at [448, 360] on div "Connection Failed It doesn’t look like you’re connected to the internet! Check …" at bounding box center [529, 251] width 581 height 503
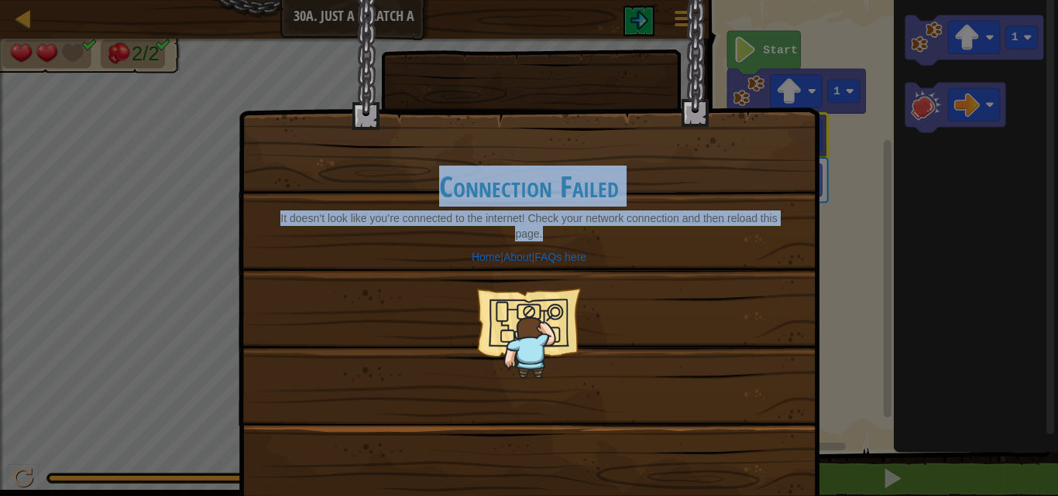
drag, startPoint x: 313, startPoint y: 200, endPoint x: 114, endPoint y: 4, distance: 279.3
click at [203, 84] on div "Connection Failed It doesn’t look like you’re connected to the internet! Check …" at bounding box center [529, 248] width 1058 height 496
click at [534, 181] on h1 "Connection Failed" at bounding box center [528, 186] width 517 height 33
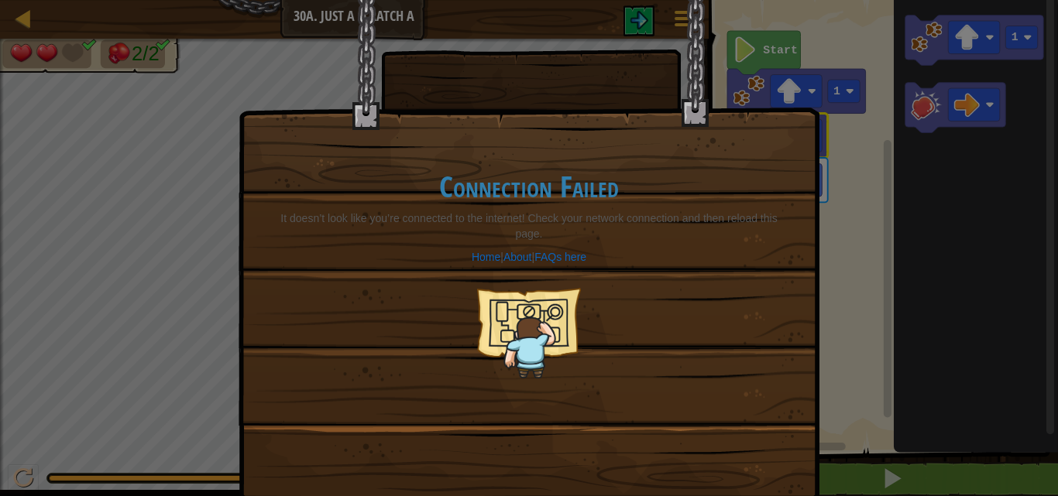
click at [534, 181] on h1 "Connection Failed" at bounding box center [528, 186] width 517 height 33
drag, startPoint x: 534, startPoint y: 181, endPoint x: 1057, endPoint y: 527, distance: 626.6
click at [1046, 2] on html "Map Junior 30a. Just a Scratch A Game Menu 1 הההההההההההההההההההההההההההההההההה…" at bounding box center [529, 1] width 1058 height 2
drag, startPoint x: 20, startPoint y: 487, endPoint x: 7, endPoint y: 492, distance: 14.0
click at [7, 492] on div "Connection Failed It doesn’t look like you’re connected to the internet! Check …" at bounding box center [529, 248] width 1058 height 496
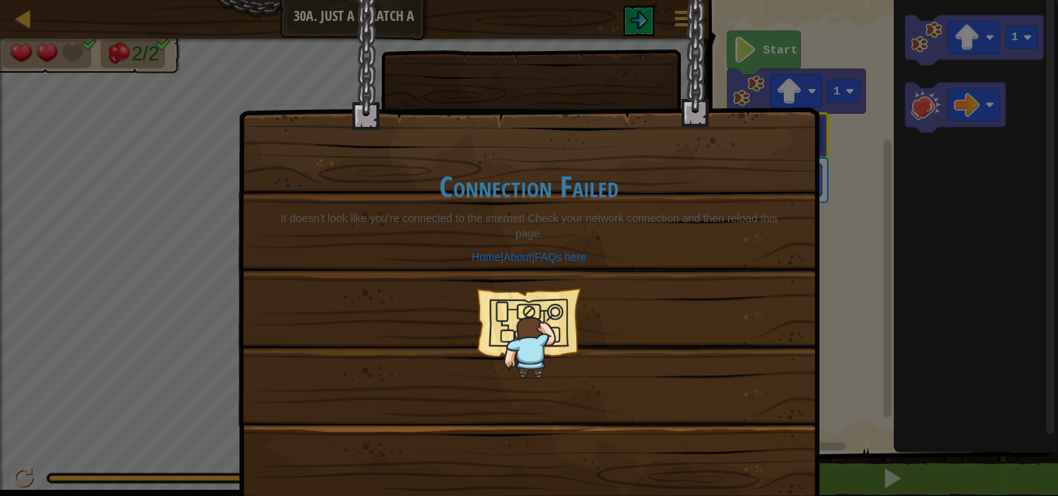
click at [41, 420] on div "Connection Failed It doesn’t look like you’re connected to the internet! Check …" at bounding box center [529, 248] width 1058 height 496
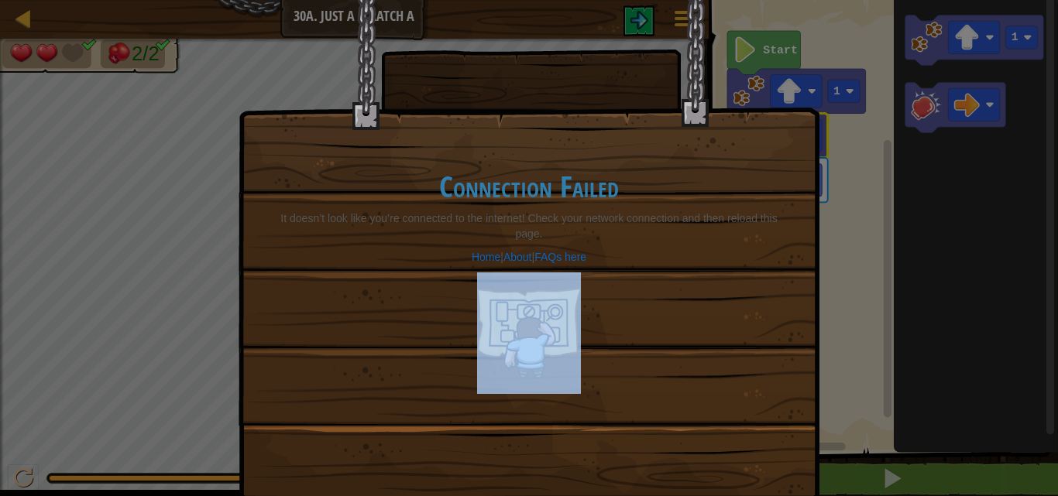
drag, startPoint x: 41, startPoint y: 420, endPoint x: 76, endPoint y: 369, distance: 61.2
click at [76, 369] on div "Connection Failed It doesn’t look like you’re connected to the internet! Check …" at bounding box center [529, 248] width 1058 height 496
click at [44, 414] on div "Connection Failed It doesn’t look like you’re connected to the internet! Check …" at bounding box center [529, 248] width 1058 height 496
drag, startPoint x: 44, startPoint y: 414, endPoint x: 112, endPoint y: 519, distance: 124.8
click at [112, 2] on html "Map Junior 30a. Just a Scratch A Game Menu 1 הההההההההההההההההההההההההההההההההה…" at bounding box center [529, 1] width 1058 height 2
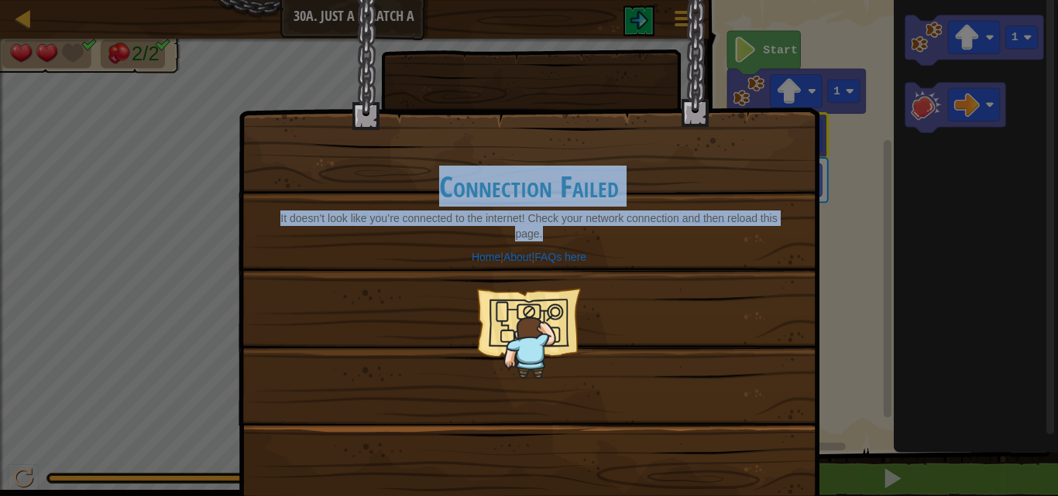
click at [620, 163] on div "Connection Failed It doesn’t look like you’re connected to the internet! Check …" at bounding box center [529, 274] width 548 height 270
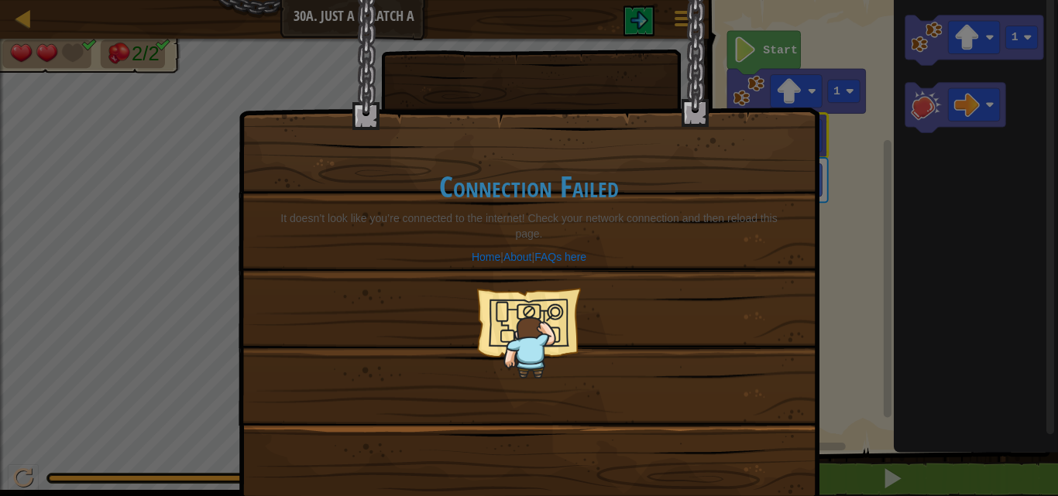
click at [571, 183] on h1 "Connection Failed" at bounding box center [528, 186] width 517 height 33
click at [544, 187] on h1 "Connection Failed" at bounding box center [528, 186] width 517 height 33
click at [575, 187] on h1 "Connection Failed" at bounding box center [528, 186] width 517 height 33
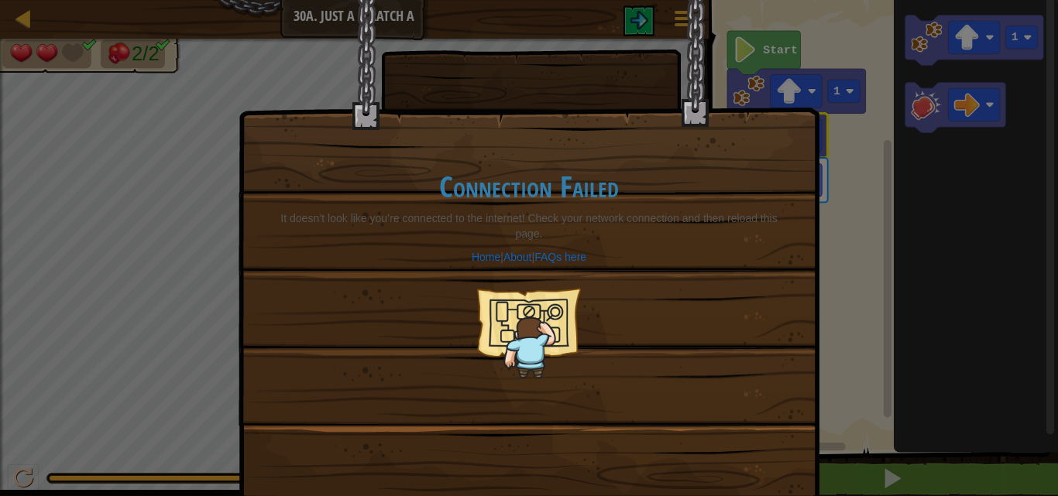
click at [586, 247] on div "Connection Failed It doesn’t look like you’re connected to the internet! Check …" at bounding box center [529, 274] width 548 height 270
click at [573, 253] on link "FAQs here" at bounding box center [560, 257] width 52 height 12
